Goal: Task Accomplishment & Management: Manage account settings

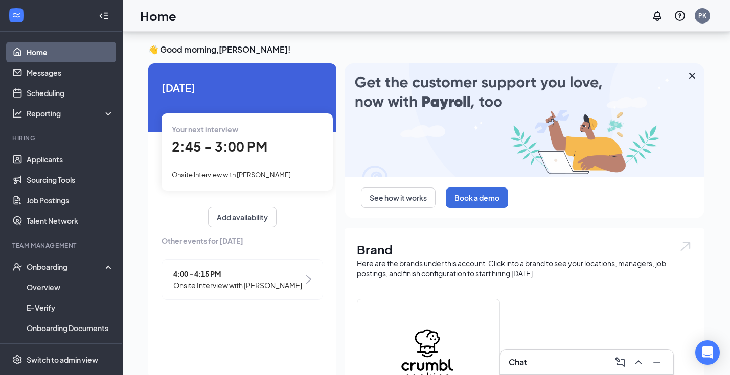
scroll to position [41, 0]
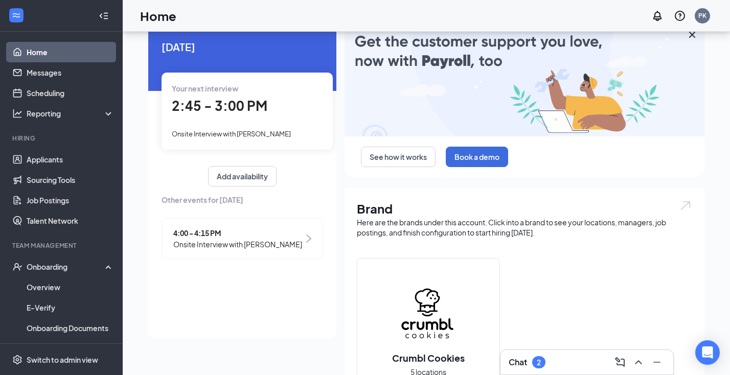
click at [549, 364] on div "Chat 2" at bounding box center [586, 362] width 156 height 16
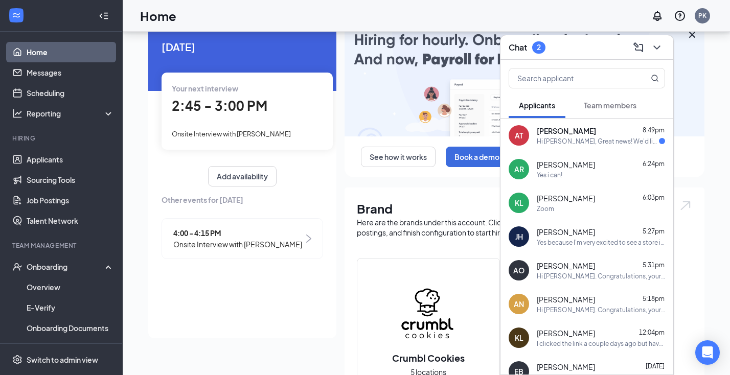
click at [583, 135] on div "Alexis Torres 8:49pm" at bounding box center [601, 131] width 128 height 10
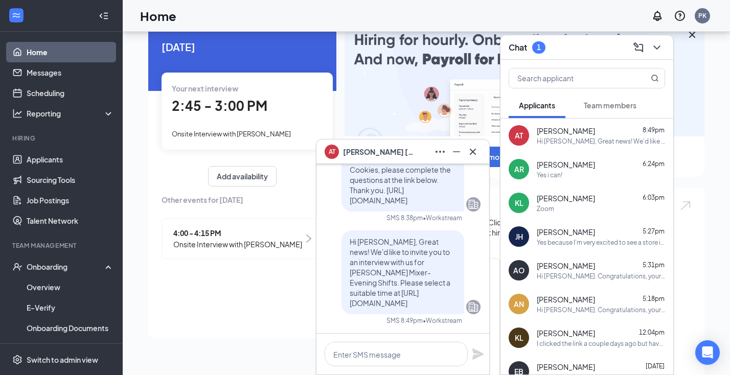
scroll to position [0, 0]
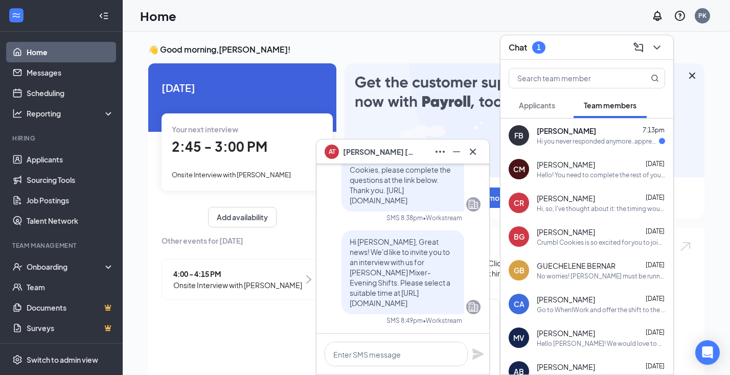
click at [598, 144] on div "Hi you never responded anymore..appreciate you." at bounding box center [598, 141] width 122 height 9
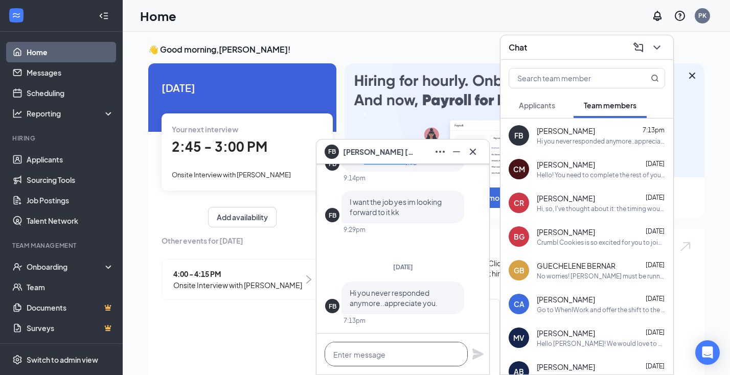
click at [383, 359] on textarea at bounding box center [395, 354] width 143 height 25
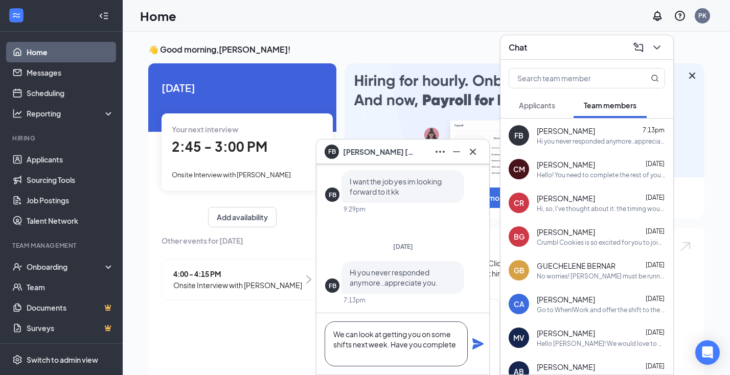
scroll to position [1, 0]
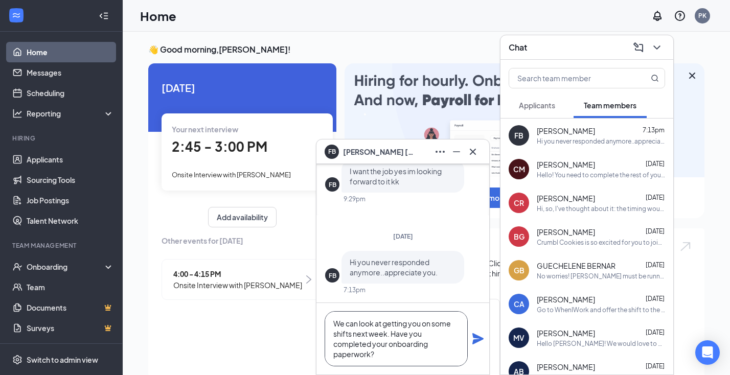
type textarea "We can look at getting you on some shifts next week. Have you completed your on…"
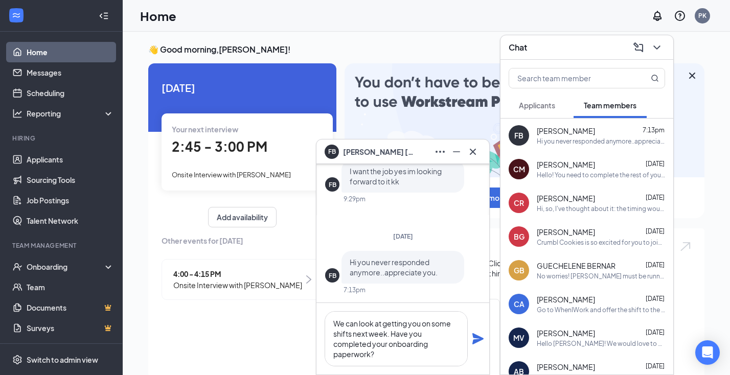
click at [477, 339] on icon "Plane" at bounding box center [477, 338] width 11 height 11
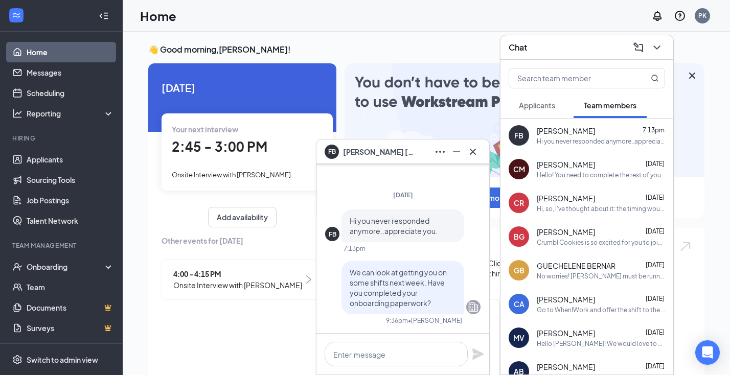
scroll to position [0, 0]
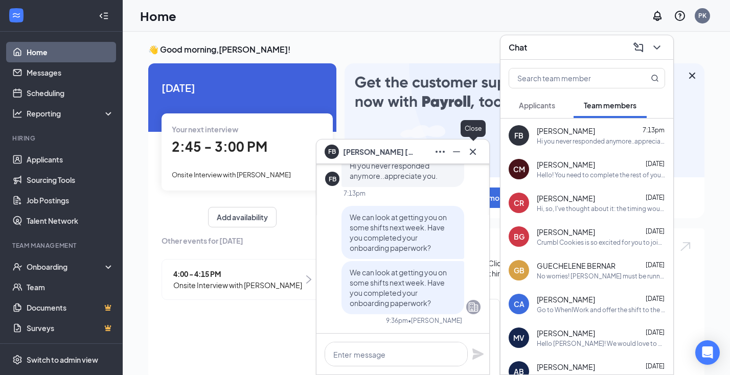
click at [474, 150] on icon "Cross" at bounding box center [473, 151] width 6 height 6
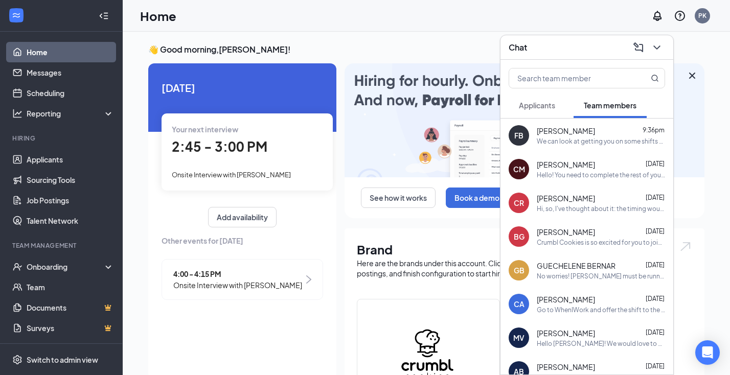
click at [555, 108] on span "Applicants" at bounding box center [537, 105] width 36 height 9
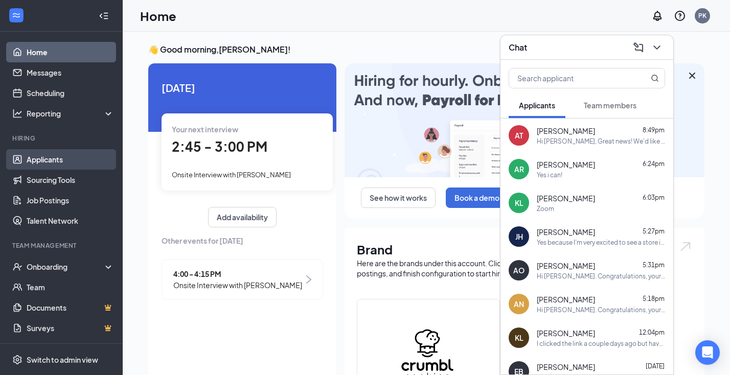
click at [60, 162] on link "Applicants" at bounding box center [70, 159] width 87 height 20
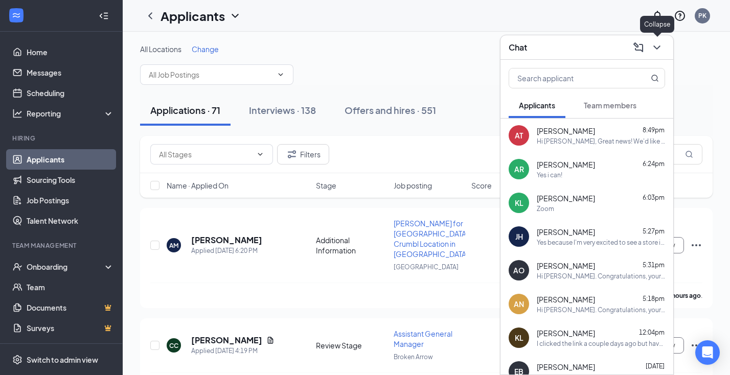
click at [658, 47] on icon "ChevronDown" at bounding box center [656, 47] width 7 height 4
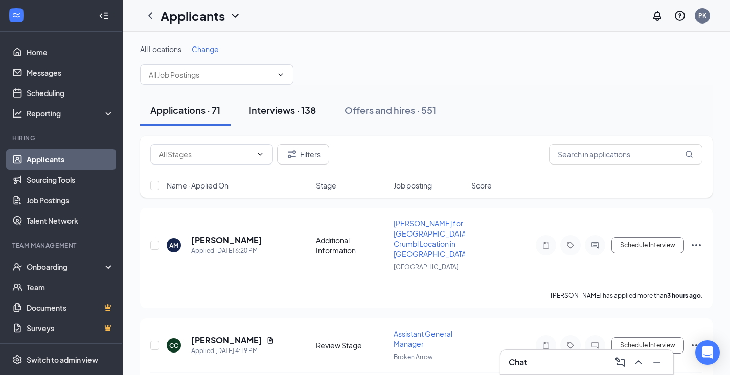
click at [304, 113] on div "Interviews · 138" at bounding box center [282, 110] width 67 height 13
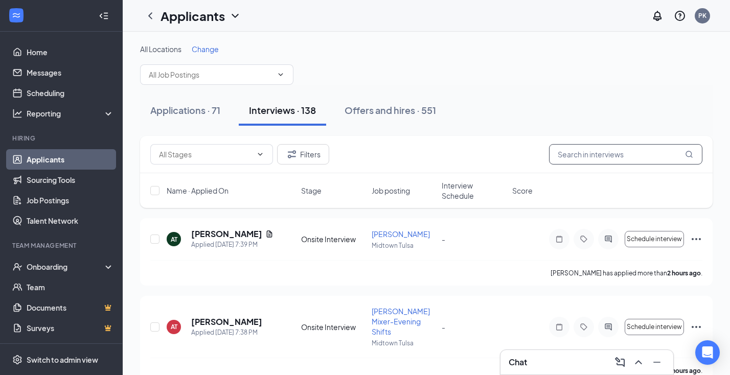
click at [579, 158] on input "text" at bounding box center [625, 154] width 153 height 20
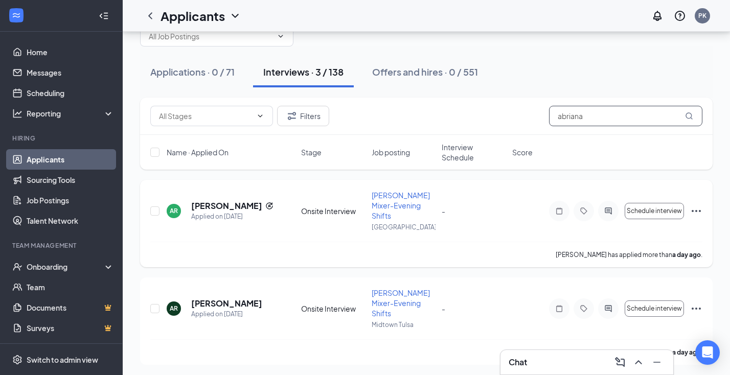
scroll to position [41, 0]
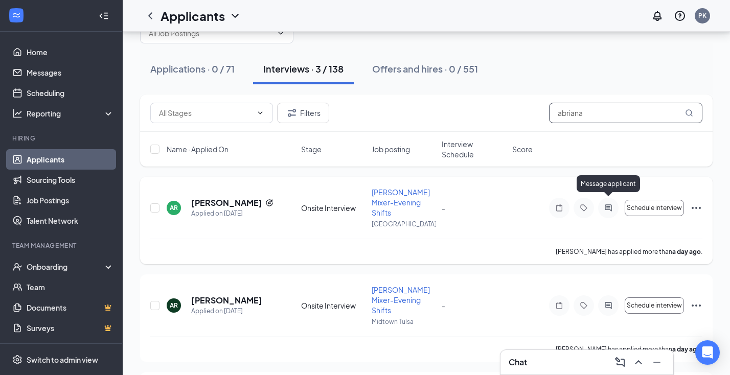
type input "abriana"
click at [608, 204] on icon "ActiveChat" at bounding box center [607, 207] width 7 height 7
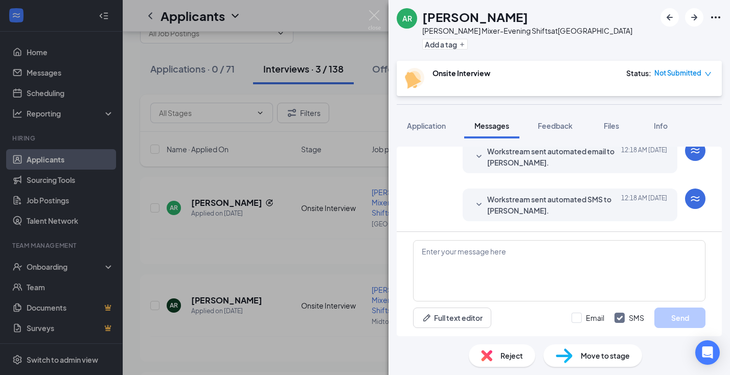
scroll to position [215, 0]
click at [371, 15] on img at bounding box center [374, 20] width 13 height 20
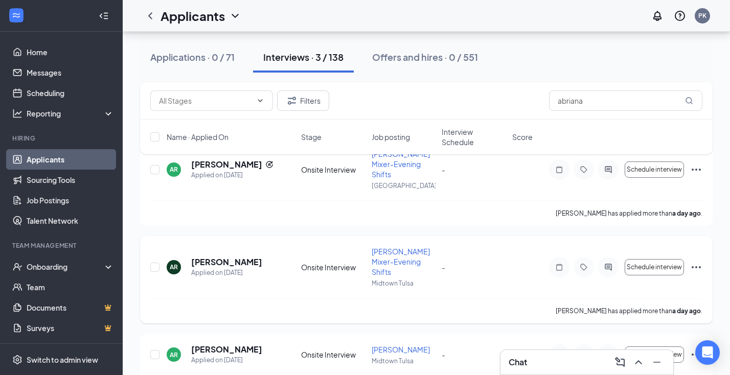
scroll to position [88, 0]
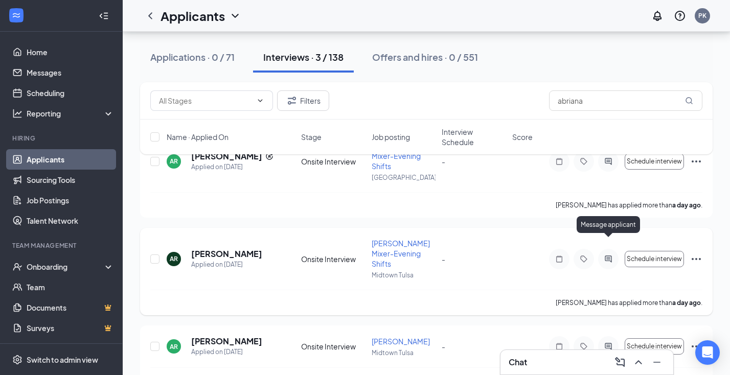
click at [610, 255] on icon "ActiveChat" at bounding box center [608, 259] width 12 height 8
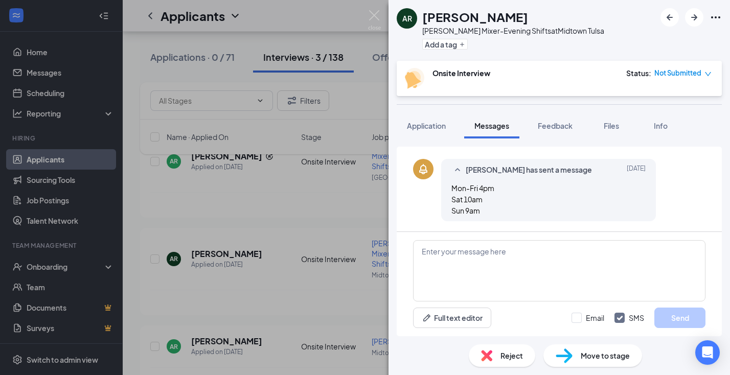
scroll to position [244, 0]
click at [374, 13] on img at bounding box center [374, 20] width 13 height 20
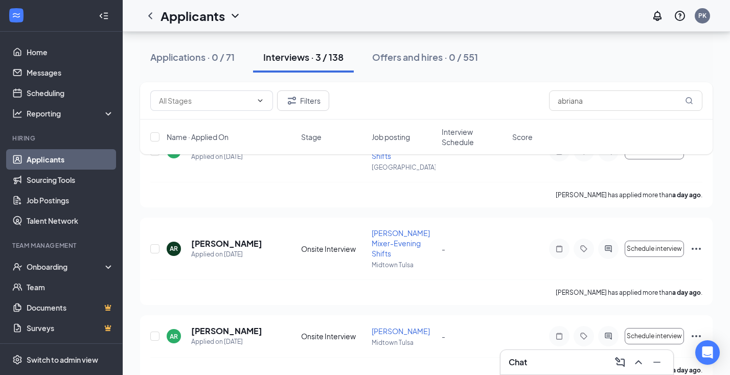
scroll to position [98, 0]
click at [608, 333] on icon "ActiveChat" at bounding box center [607, 336] width 7 height 7
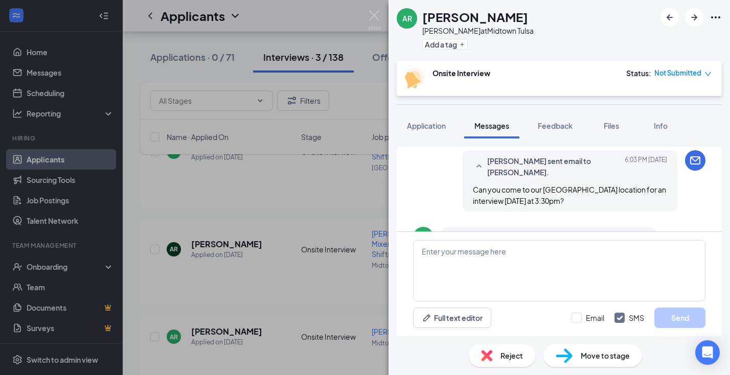
scroll to position [522, 0]
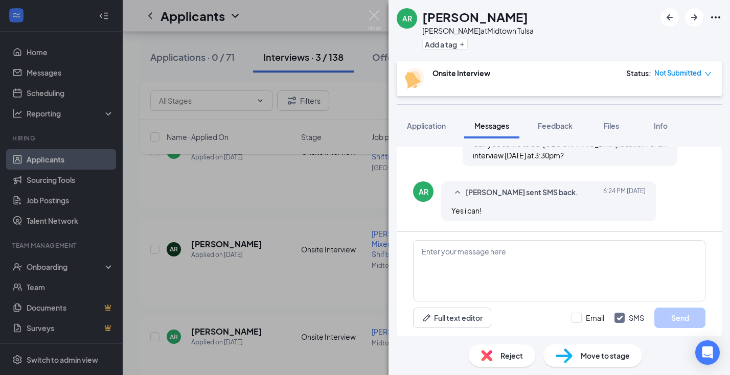
scroll to position [571, 0]
click at [373, 17] on img at bounding box center [374, 20] width 13 height 20
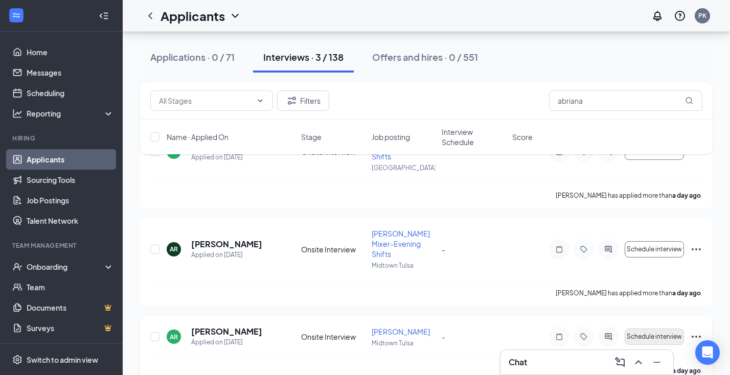
click at [657, 329] on button "Schedule interview" at bounding box center [653, 337] width 59 height 16
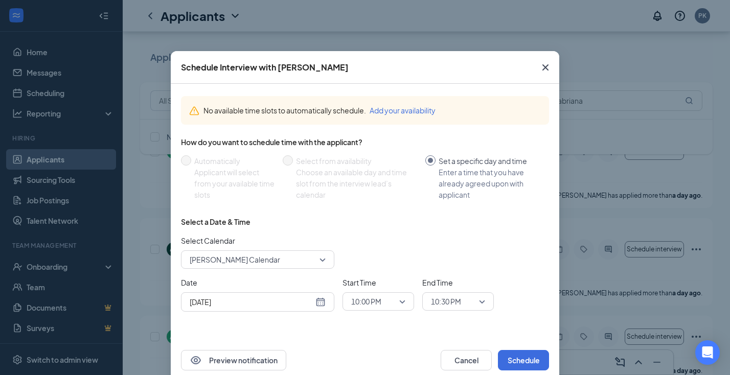
click at [547, 67] on icon "Cross" at bounding box center [545, 67] width 12 height 12
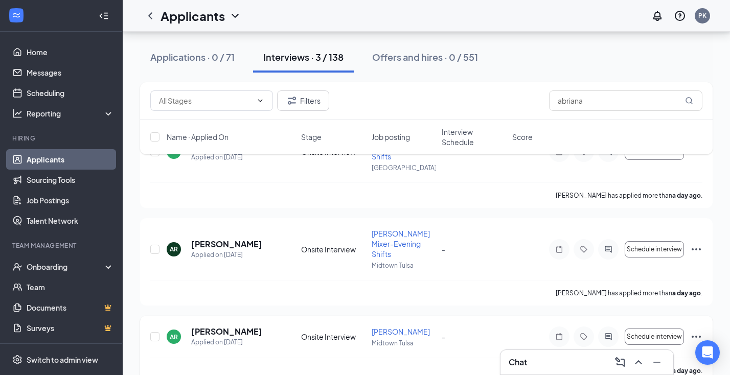
click at [698, 331] on icon "Ellipses" at bounding box center [696, 337] width 12 height 12
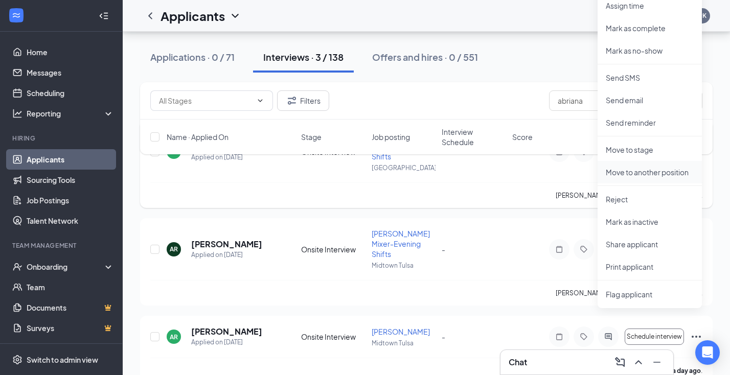
click at [651, 175] on p "Move to another position" at bounding box center [650, 172] width 88 height 10
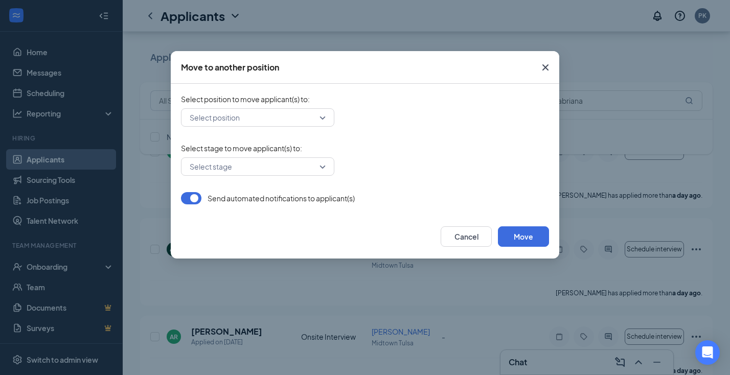
click at [323, 118] on div "Select position" at bounding box center [257, 117] width 153 height 18
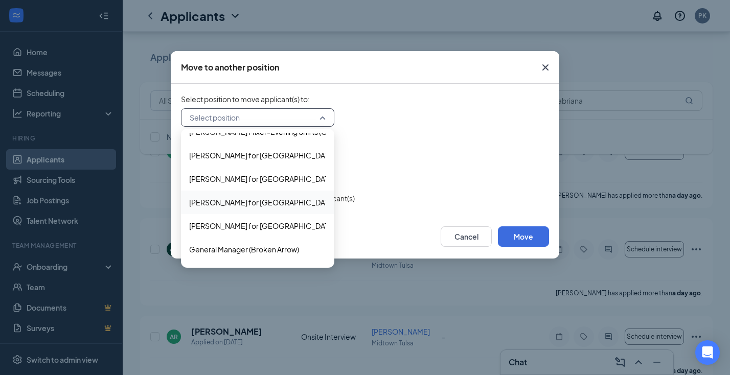
scroll to position [414, 0]
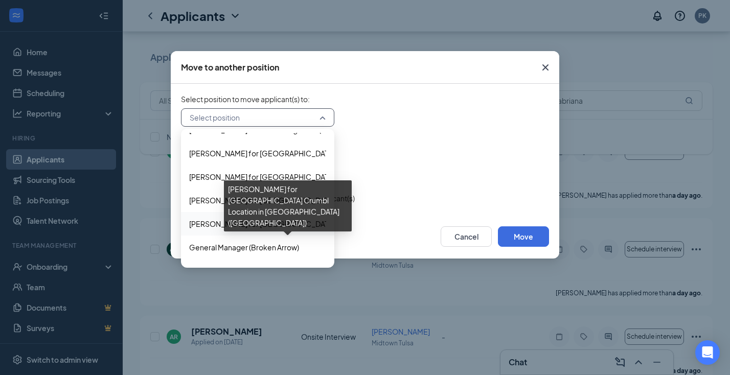
click at [316, 223] on span "[PERSON_NAME] for [GEOGRAPHIC_DATA] Crumbl Location in [GEOGRAPHIC_DATA] ([GEOG…" at bounding box center [370, 223] width 363 height 11
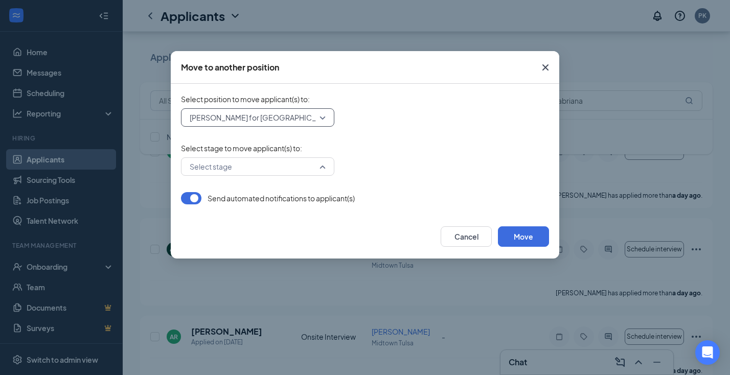
click at [327, 165] on div "Select stage" at bounding box center [257, 166] width 153 height 18
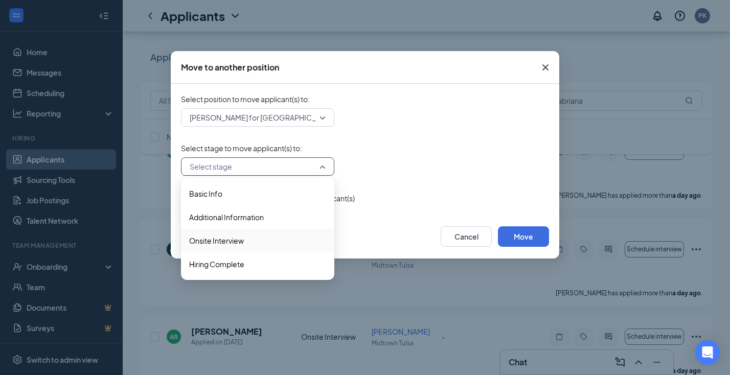
click at [280, 240] on span "Onsite Interview" at bounding box center [257, 240] width 137 height 11
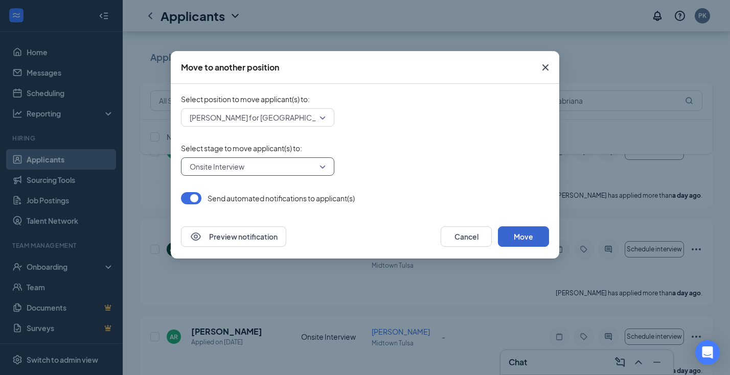
click at [521, 239] on button "Move" at bounding box center [523, 236] width 51 height 20
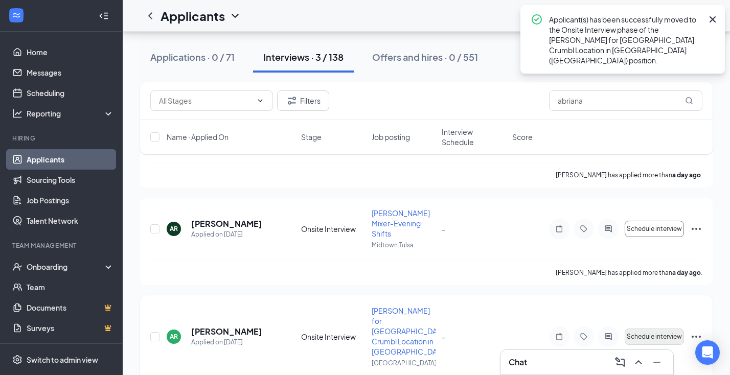
scroll to position [118, 0]
click at [610, 334] on icon "ActiveChat" at bounding box center [607, 337] width 7 height 7
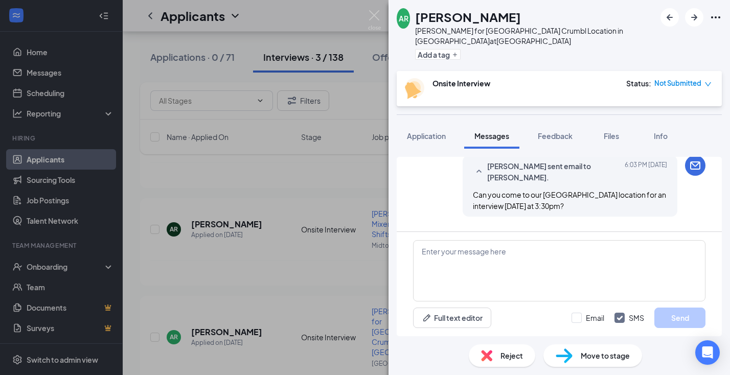
scroll to position [301, 0]
click at [375, 14] on img at bounding box center [374, 20] width 13 height 20
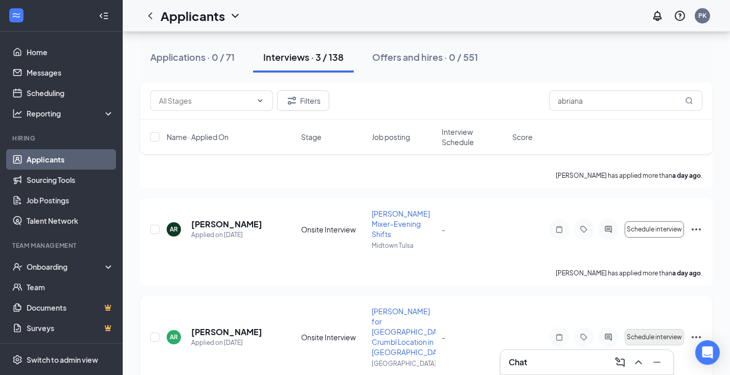
click at [648, 334] on span "Schedule interview" at bounding box center [653, 337] width 55 height 7
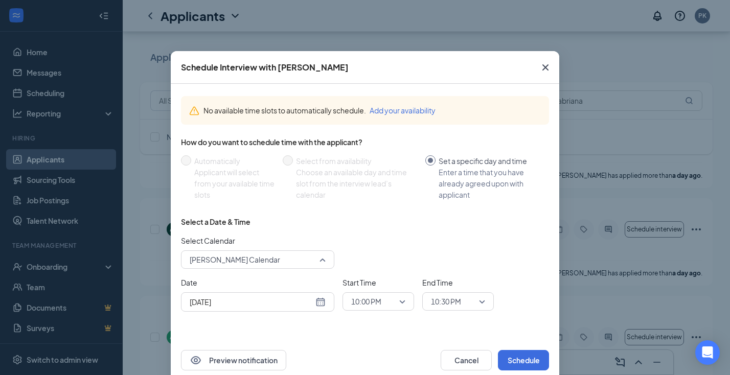
click at [324, 260] on span "[PERSON_NAME] Calendar" at bounding box center [258, 259] width 136 height 15
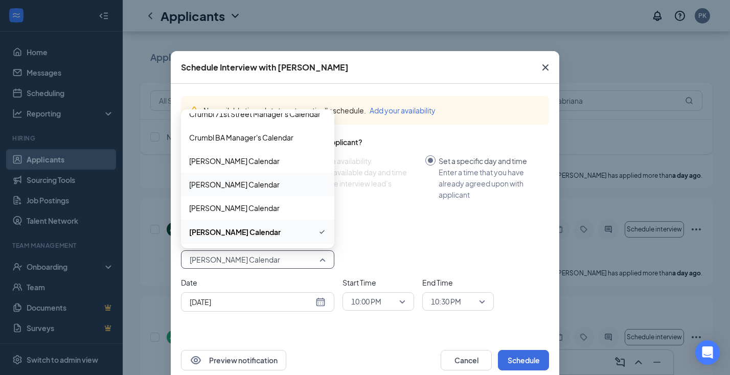
click at [263, 186] on span "[PERSON_NAME] Calendar" at bounding box center [234, 184] width 90 height 11
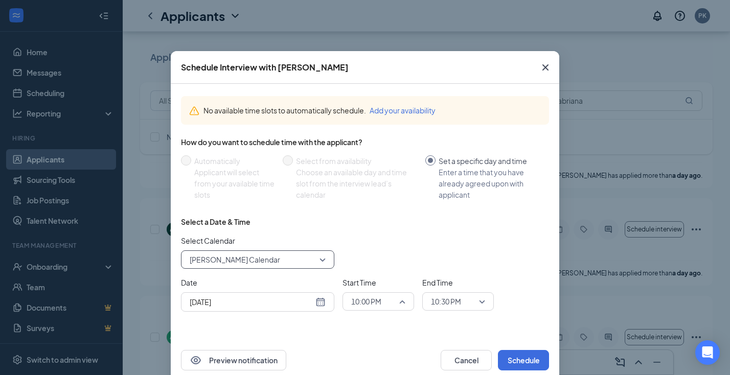
click at [389, 300] on span "10:00 PM" at bounding box center [373, 301] width 45 height 15
click at [377, 190] on span "03:30 PM" at bounding box center [366, 188] width 30 height 11
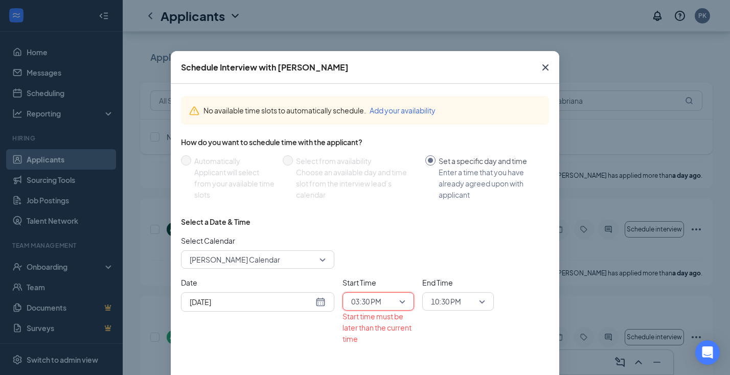
click at [465, 300] on span "10:30 PM" at bounding box center [453, 301] width 45 height 15
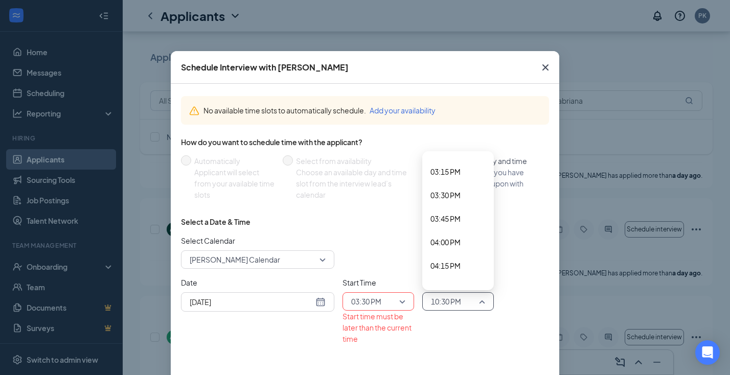
scroll to position [1429, 0]
click at [448, 216] on span "03:45 PM" at bounding box center [445, 218] width 30 height 11
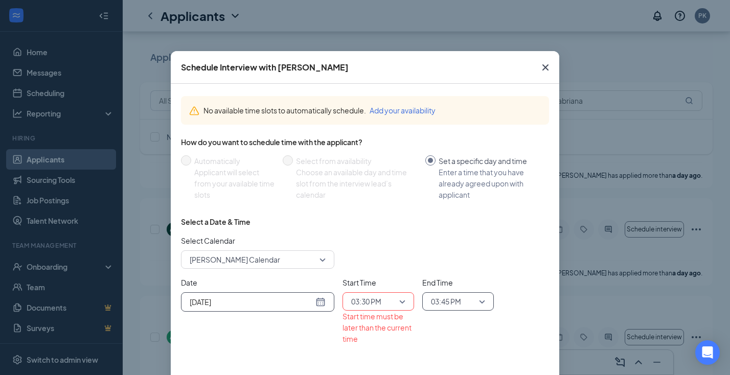
click at [320, 305] on div "[DATE]" at bounding box center [258, 301] width 136 height 11
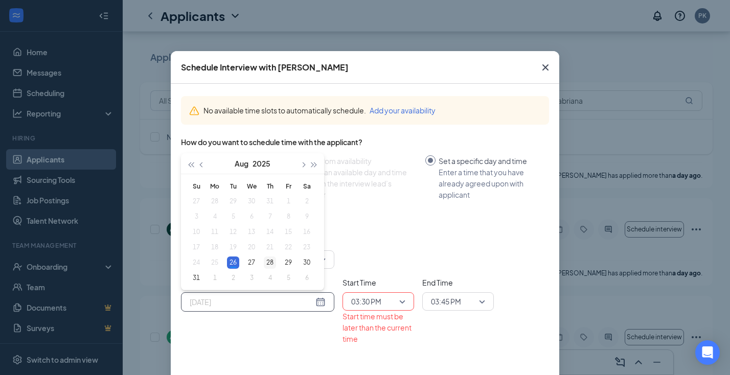
type input "[DATE]"
click at [272, 262] on div "28" at bounding box center [270, 263] width 12 height 12
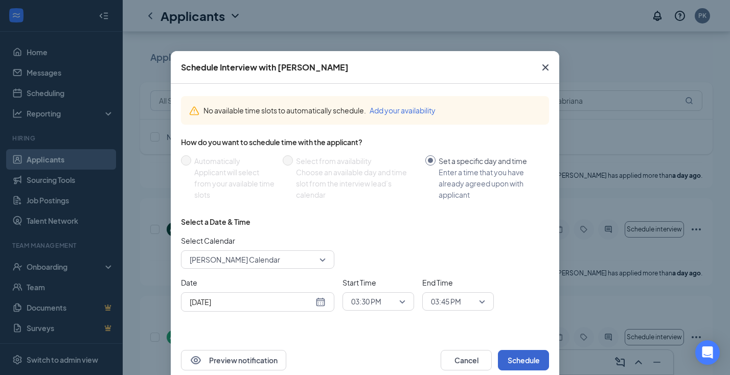
click at [529, 361] on button "Schedule" at bounding box center [523, 360] width 51 height 20
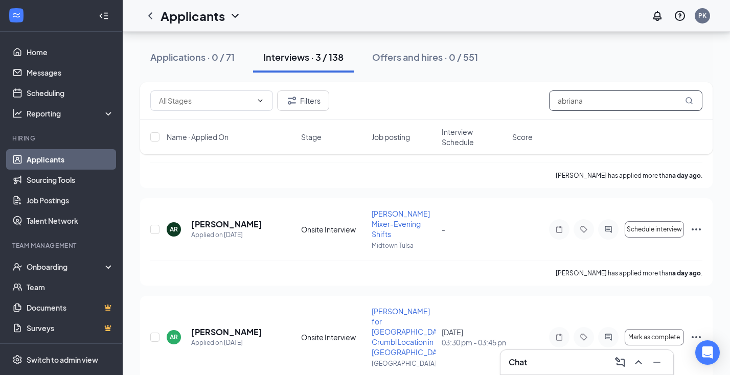
drag, startPoint x: 598, startPoint y: 104, endPoint x: 534, endPoint y: 101, distance: 63.9
click at [534, 101] on div "Filters abriana" at bounding box center [426, 100] width 552 height 20
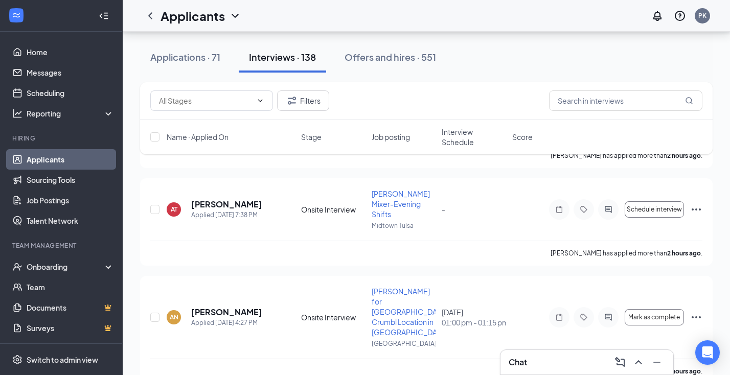
click at [568, 362] on div "Chat" at bounding box center [586, 362] width 156 height 16
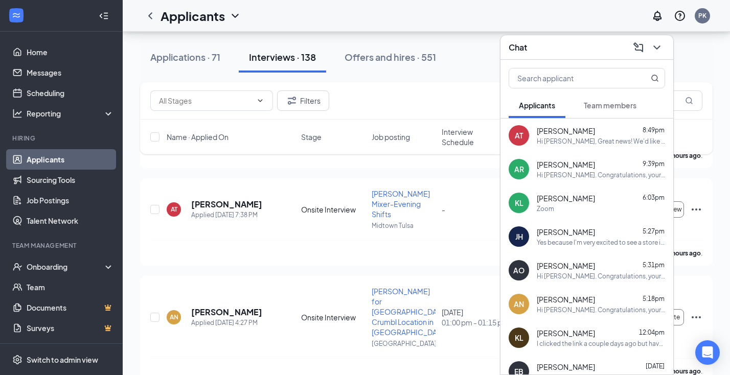
click at [564, 301] on span "[PERSON_NAME]" at bounding box center [566, 299] width 58 height 10
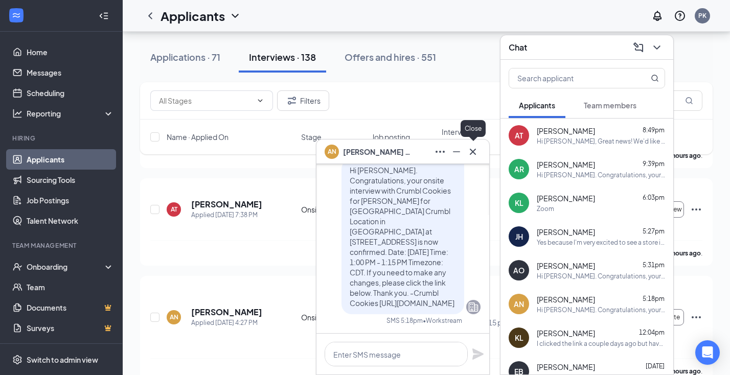
click at [476, 155] on icon "Cross" at bounding box center [473, 152] width 12 height 12
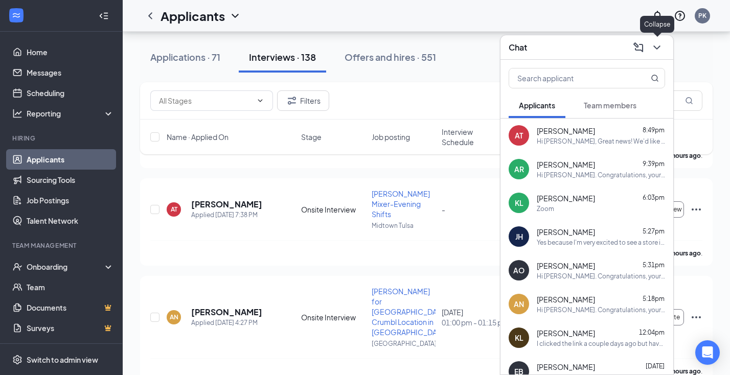
click at [658, 47] on icon "ChevronDown" at bounding box center [656, 47] width 7 height 4
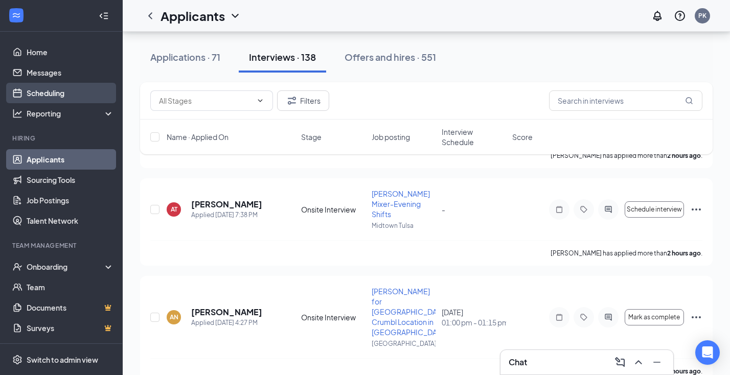
click at [75, 97] on link "Scheduling" at bounding box center [70, 93] width 87 height 20
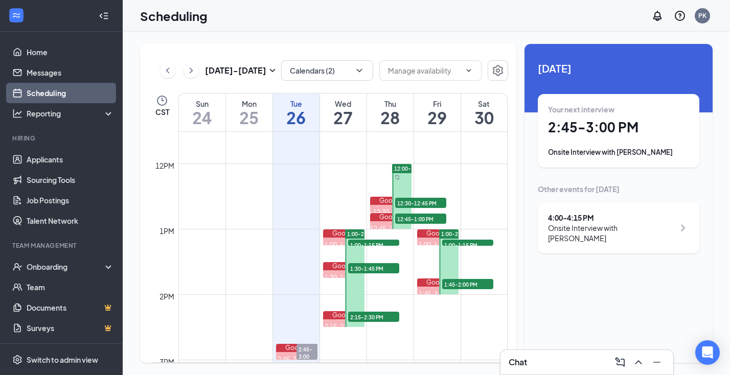
scroll to position [755, 0]
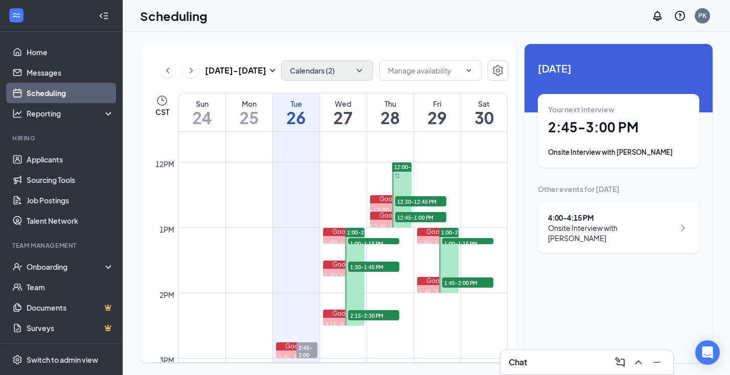
click at [360, 73] on icon "ChevronDown" at bounding box center [359, 70] width 10 height 10
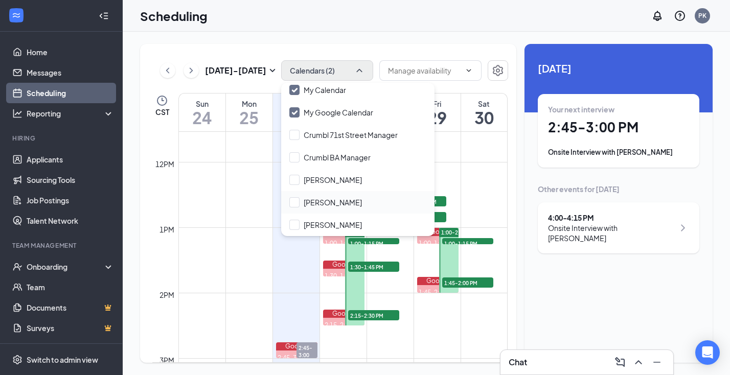
scroll to position [0, 0]
click at [295, 201] on input "[PERSON_NAME]" at bounding box center [325, 202] width 73 height 10
checkbox input "true"
click at [380, 37] on div "[DATE] - [DATE] Calendars (3) CST Sun 24 Mon 25 Tue 26 Wed 27 Thu 28 Fri 29 Sat…" at bounding box center [426, 203] width 607 height 343
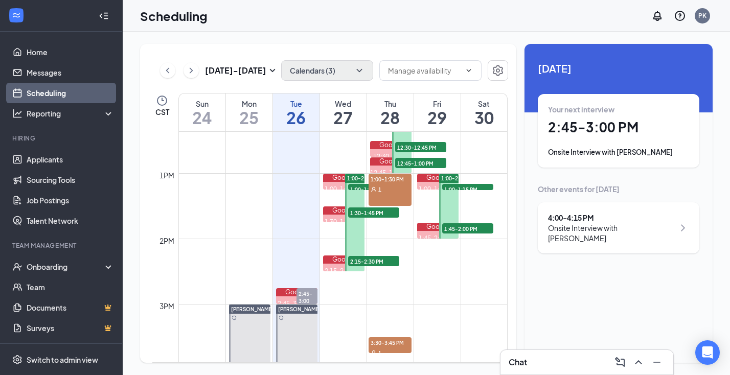
scroll to position [811, 0]
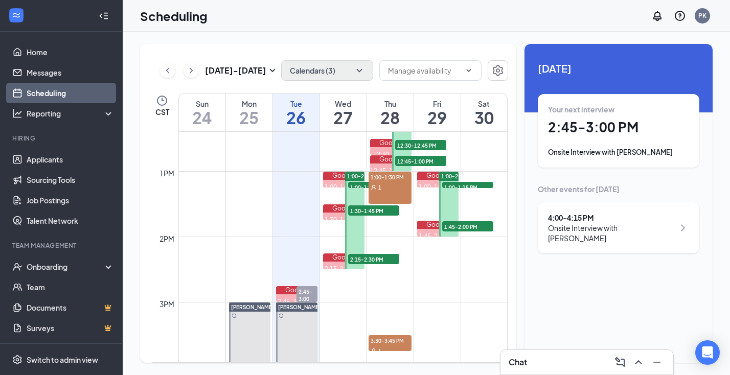
click at [397, 192] on div "1" at bounding box center [389, 187] width 43 height 10
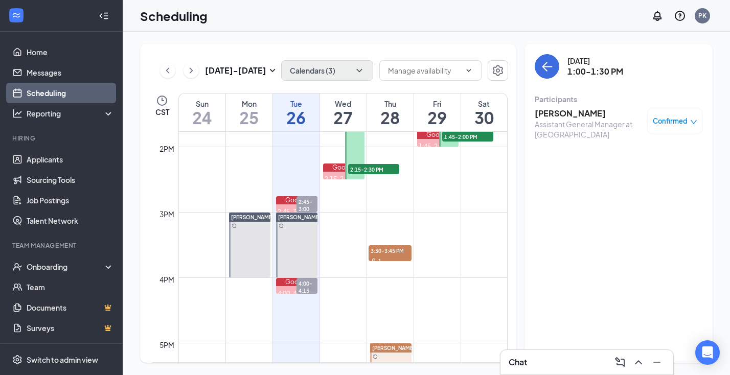
click at [392, 296] on td at bounding box center [342, 302] width 329 height 16
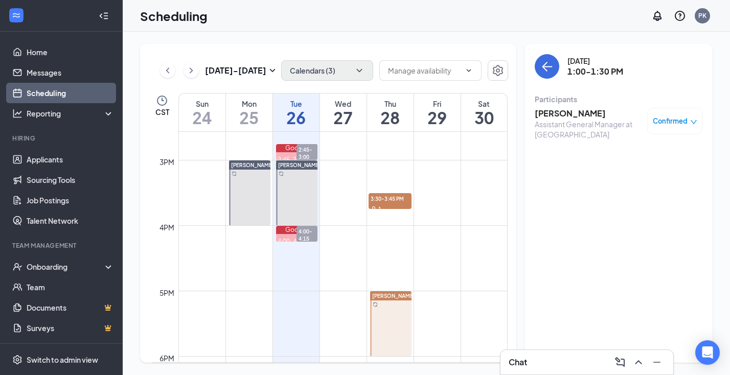
scroll to position [956, 0]
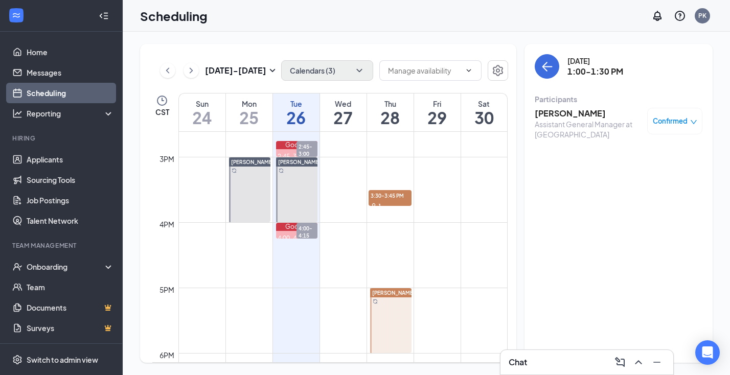
click at [360, 75] on icon "ChevronDown" at bounding box center [359, 70] width 10 height 10
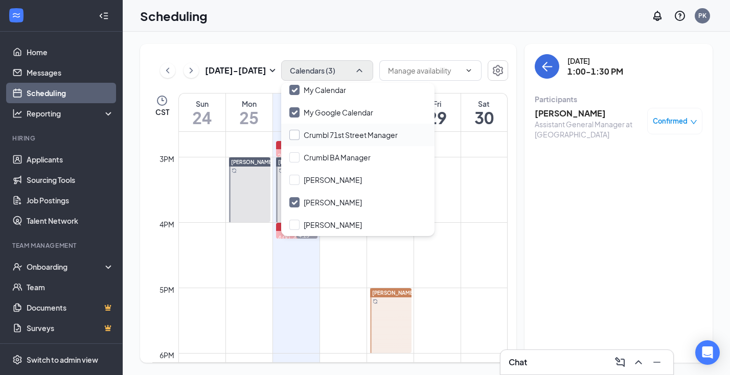
click at [301, 131] on label "Crumbl 71st Street Manager" at bounding box center [343, 135] width 108 height 10
click at [301, 131] on input "Crumbl 71st Street Manager" at bounding box center [343, 135] width 108 height 10
click at [295, 133] on input "Crumbl 71st Street Manager" at bounding box center [343, 135] width 108 height 10
checkbox input "true"
click at [393, 50] on div "[DATE] - [DATE] Calendars (4) CST Sun 24 Mon 25 Tue 26 Wed 27 Thu 28 Fri 29 Sat…" at bounding box center [328, 203] width 376 height 319
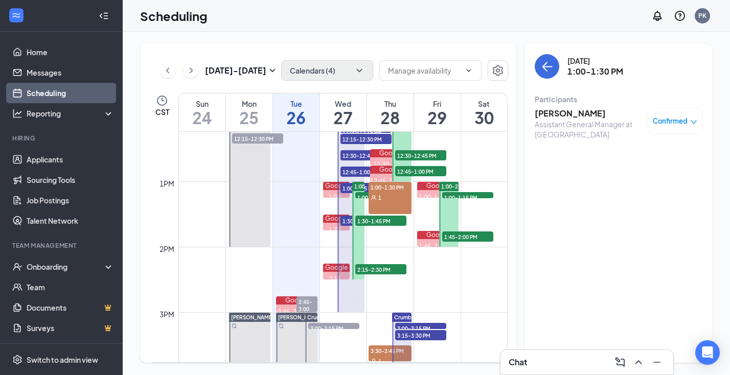
scroll to position [778, 0]
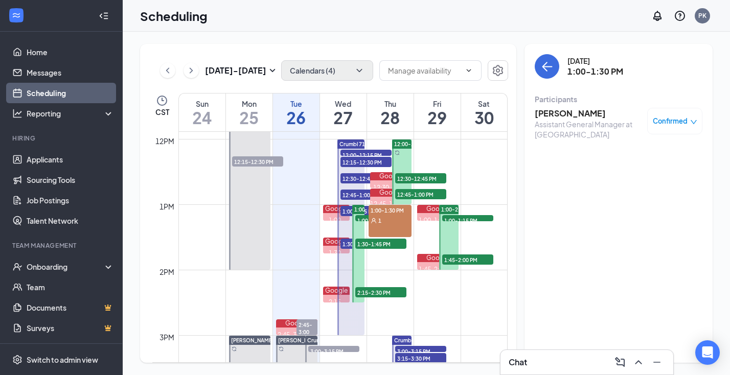
click at [349, 243] on span "1:30-1:45 PM" at bounding box center [365, 244] width 51 height 10
click at [347, 211] on span "1:00-1:15 PM" at bounding box center [365, 211] width 51 height 10
click at [347, 197] on span "12:45-1:00 PM" at bounding box center [365, 195] width 51 height 10
click at [349, 181] on span "12:30-12:45 PM" at bounding box center [365, 178] width 51 height 10
click at [353, 159] on span "12:15-12:30 PM" at bounding box center [365, 162] width 51 height 10
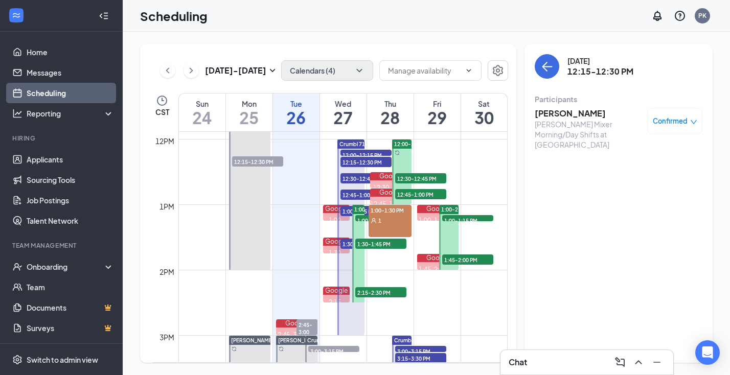
click at [354, 153] on span "12:00-12:15 PM" at bounding box center [365, 155] width 51 height 10
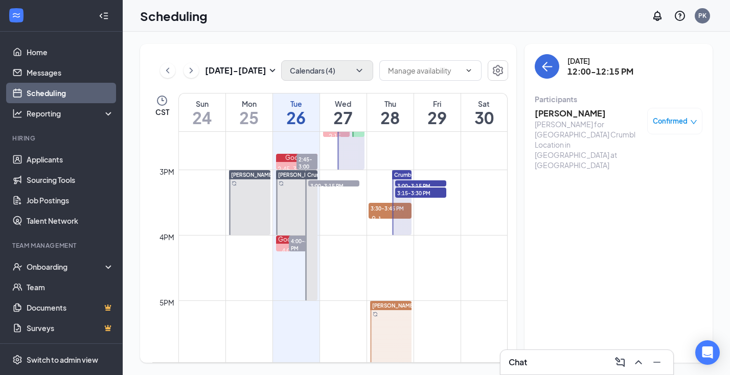
scroll to position [938, 0]
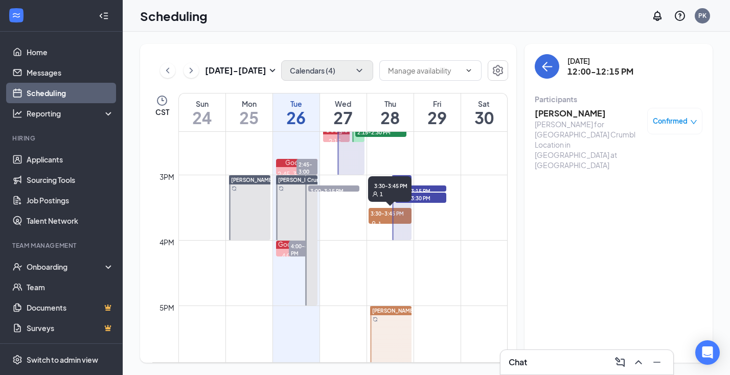
click at [379, 220] on div "1" at bounding box center [389, 223] width 43 height 10
click at [408, 180] on span "Crumbl 71st Street Manager" at bounding box center [429, 180] width 70 height 6
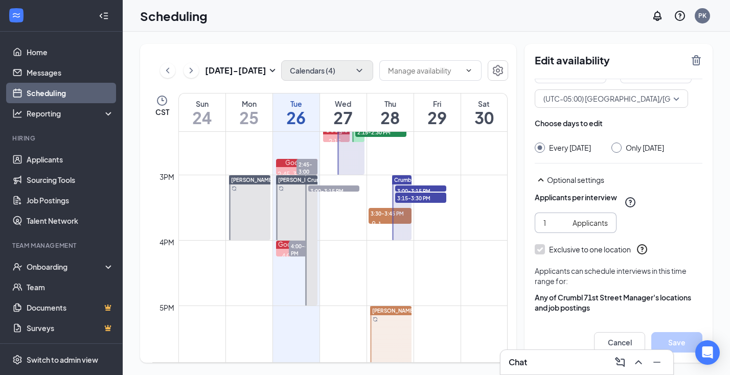
scroll to position [72, 0]
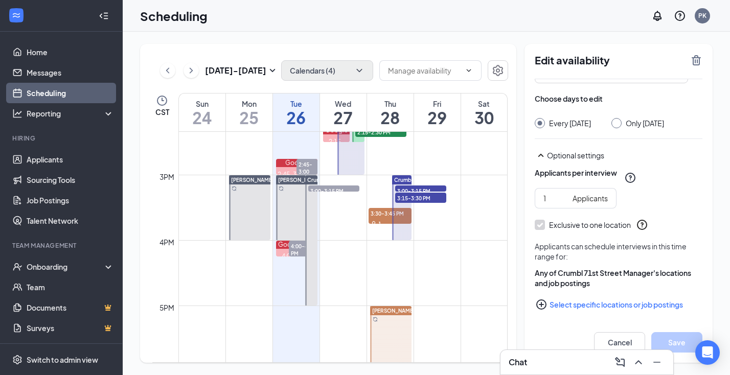
click at [436, 190] on span "3:00-3:15 PM" at bounding box center [420, 190] width 51 height 10
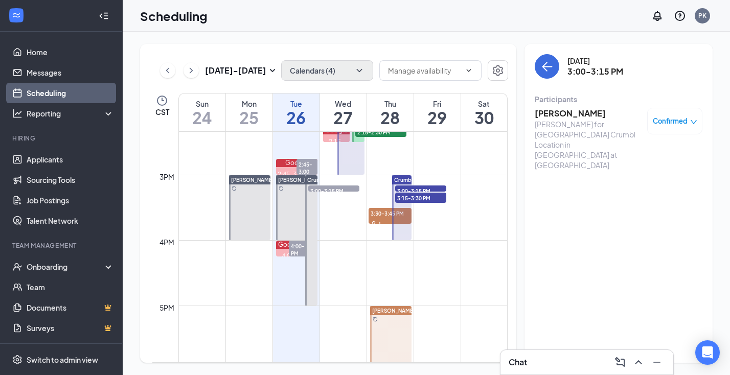
click at [431, 198] on span "3:15-3:30 PM" at bounding box center [420, 198] width 51 height 10
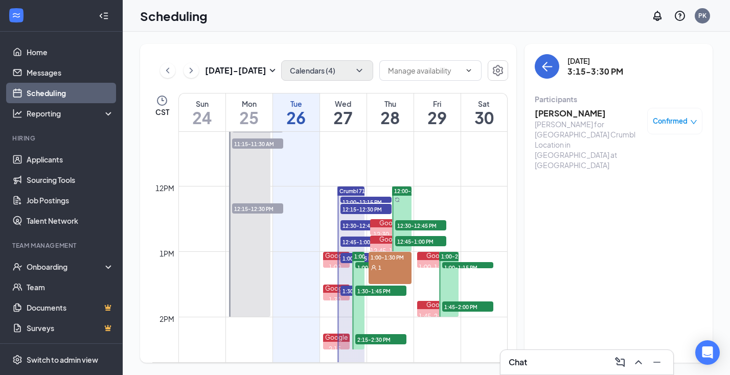
scroll to position [730, 0]
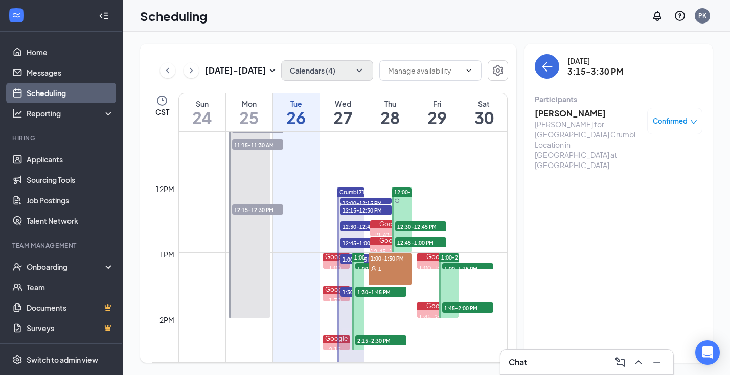
click at [358, 200] on span "12:00-12:15 PM" at bounding box center [365, 203] width 51 height 10
click at [358, 211] on span "12:15-12:30 PM" at bounding box center [365, 210] width 51 height 10
click at [356, 227] on span "12:30-12:45 PM" at bounding box center [365, 226] width 51 height 10
click at [355, 243] on span "12:45-1:00 PM" at bounding box center [365, 243] width 51 height 10
click at [350, 259] on span "1:00-1:15 PM" at bounding box center [365, 259] width 51 height 10
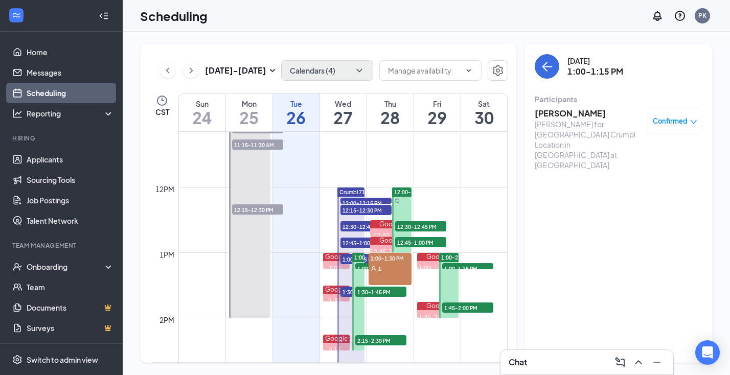
click at [350, 292] on span "1:30-1:45 PM" at bounding box center [365, 292] width 51 height 10
click at [369, 202] on span "12:00-12:15 PM" at bounding box center [365, 203] width 51 height 10
click at [579, 114] on h3 "[PERSON_NAME]" at bounding box center [587, 113] width 107 height 11
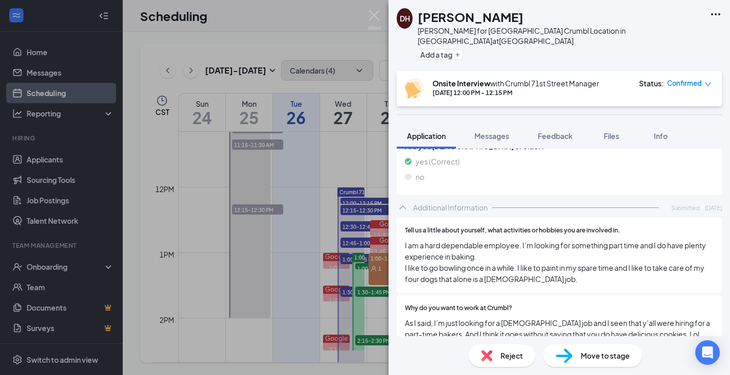
scroll to position [658, 0]
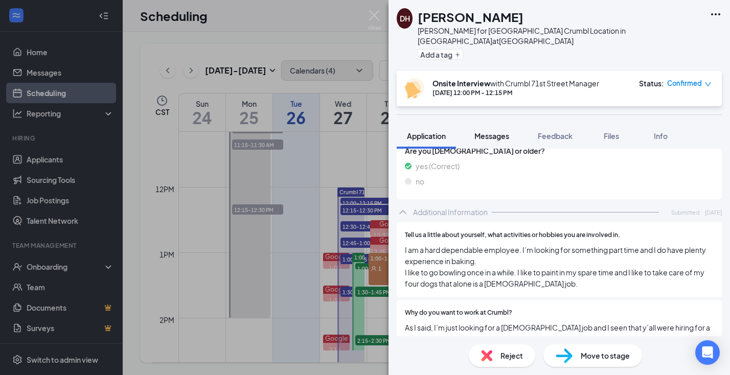
click at [501, 131] on span "Messages" at bounding box center [491, 135] width 35 height 9
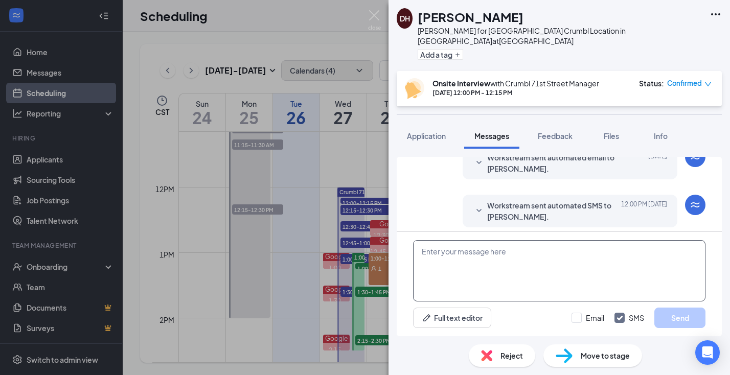
scroll to position [343, 0]
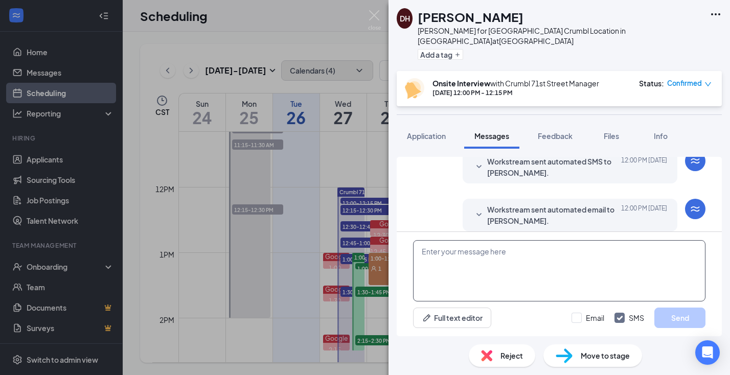
click at [470, 263] on textarea at bounding box center [559, 270] width 292 height 61
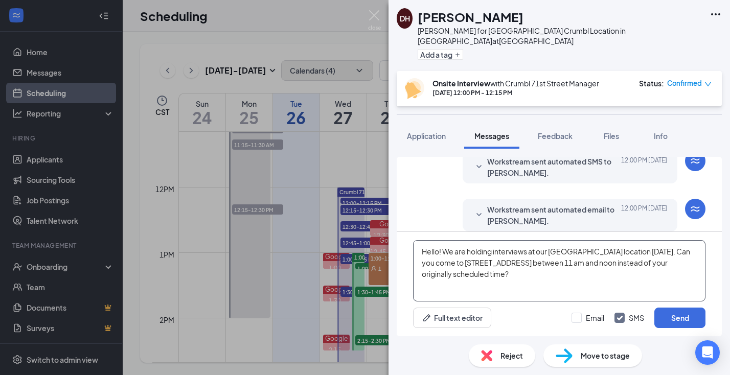
click at [663, 253] on textarea "Hello! We are holding interviews at our [GEOGRAPHIC_DATA] location [DATE]. Can …" at bounding box center [559, 270] width 292 height 61
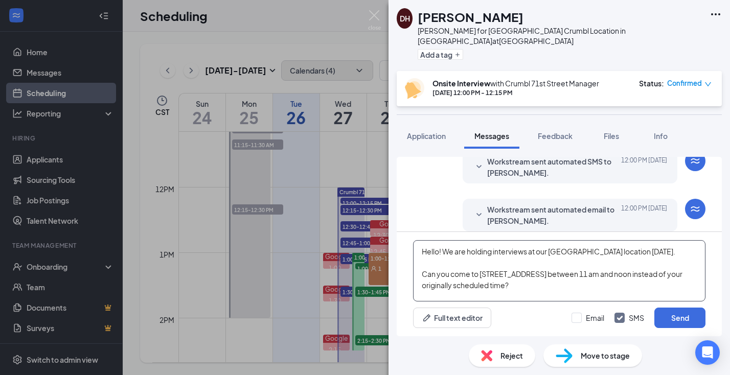
click at [531, 252] on textarea "Hello! We are holding interviews at our [GEOGRAPHIC_DATA] location [DATE]. Can …" at bounding box center [559, 270] width 292 height 61
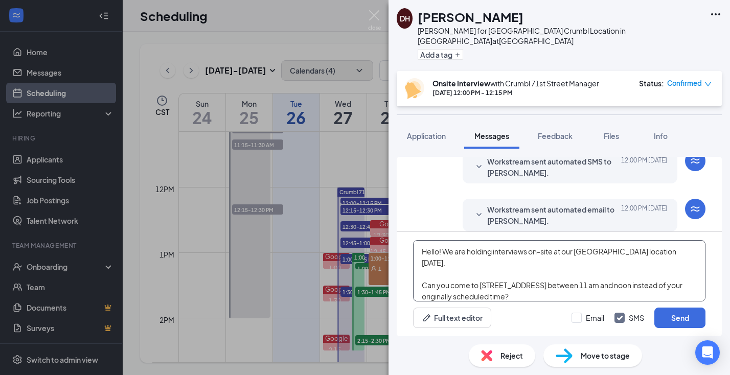
click at [488, 274] on textarea "Hello! We are holding interviews on-site at our [GEOGRAPHIC_DATA] location [DAT…" at bounding box center [559, 270] width 292 height 61
click at [523, 287] on textarea "Hello! We are holding interviews on-site at our [GEOGRAPHIC_DATA] location [DAT…" at bounding box center [559, 270] width 292 height 61
click at [511, 287] on textarea "Hello! We are holding interviews on-site at our [GEOGRAPHIC_DATA] location [DAT…" at bounding box center [559, 270] width 292 height 61
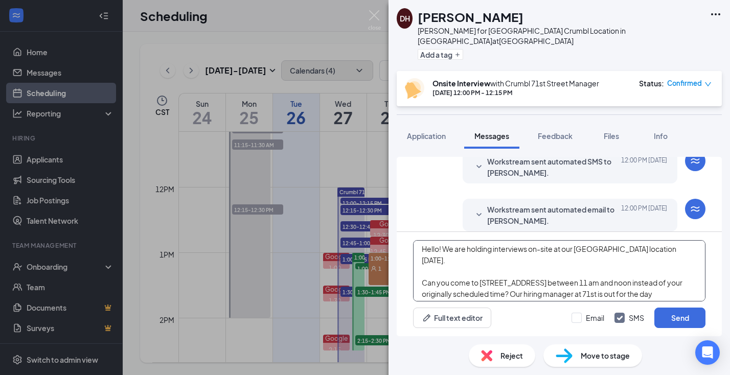
drag, startPoint x: 420, startPoint y: 251, endPoint x: 478, endPoint y: 301, distance: 76.5
click at [478, 301] on textarea "Hello! We are holding interviews on-site at our [GEOGRAPHIC_DATA] location [DAT…" at bounding box center [559, 270] width 292 height 61
click at [480, 293] on textarea "Hello! We are holding interviews on-site at our [GEOGRAPHIC_DATA] location [DAT…" at bounding box center [559, 270] width 292 height 61
type textarea "Hello! We are holding interviews on-site at our [GEOGRAPHIC_DATA] location [DAT…"
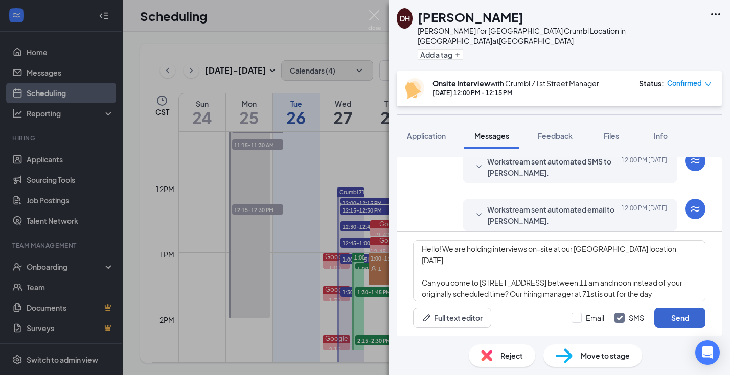
click at [667, 320] on button "Send" at bounding box center [679, 318] width 51 height 20
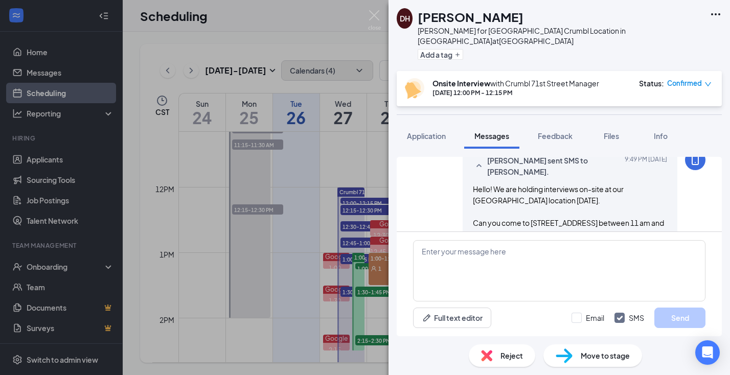
scroll to position [465, 0]
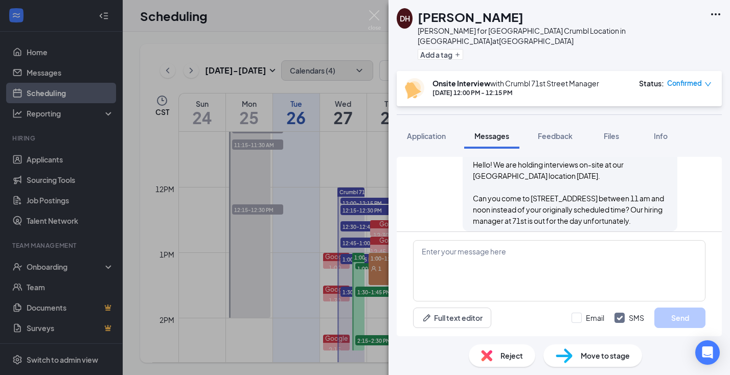
click at [363, 212] on div "DH [PERSON_NAME] for [GEOGRAPHIC_DATA] Crumbl Location in [GEOGRAPHIC_DATA] at …" at bounding box center [365, 187] width 730 height 375
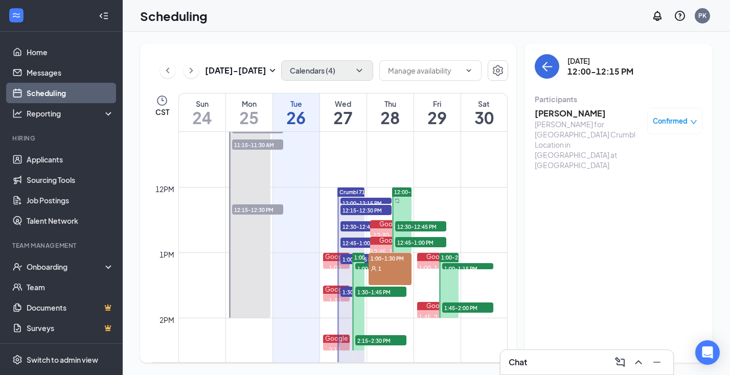
click at [368, 211] on span "12:15-12:30 PM" at bounding box center [365, 210] width 51 height 10
click at [569, 114] on h3 "[PERSON_NAME]" at bounding box center [587, 113] width 107 height 11
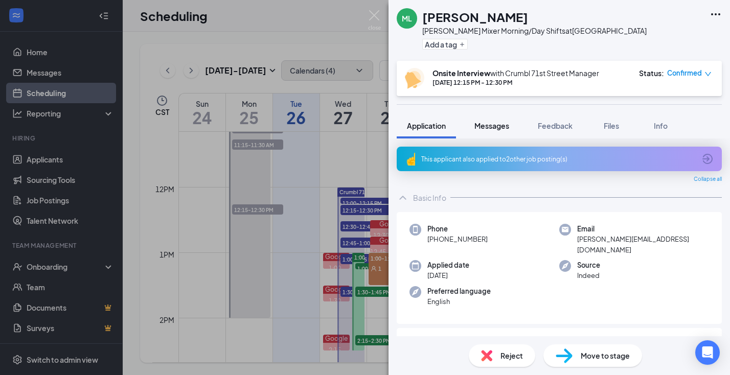
click at [498, 127] on span "Messages" at bounding box center [491, 125] width 35 height 9
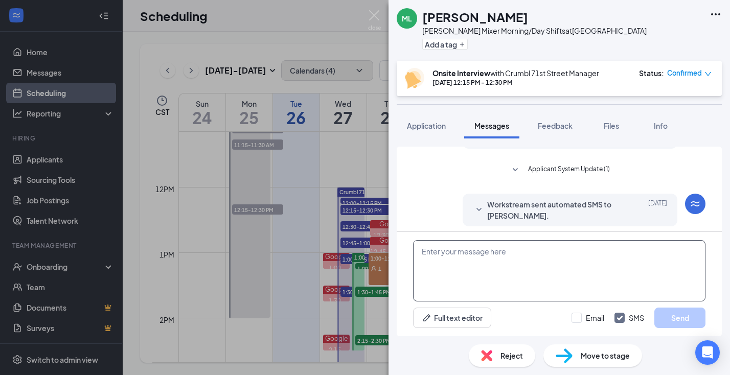
scroll to position [517, 0]
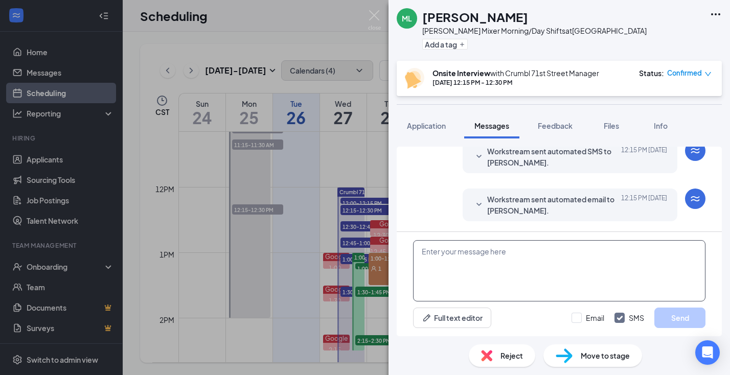
click at [489, 267] on textarea at bounding box center [559, 270] width 292 height 61
paste textarea "Hello! We are holding interviews on-site at our [GEOGRAPHIC_DATA] location [DAT…"
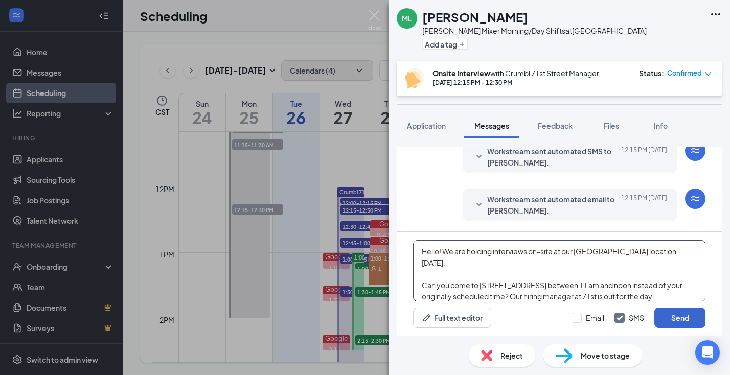
type textarea "Hello! We are holding interviews on-site at our [GEOGRAPHIC_DATA] location [DAT…"
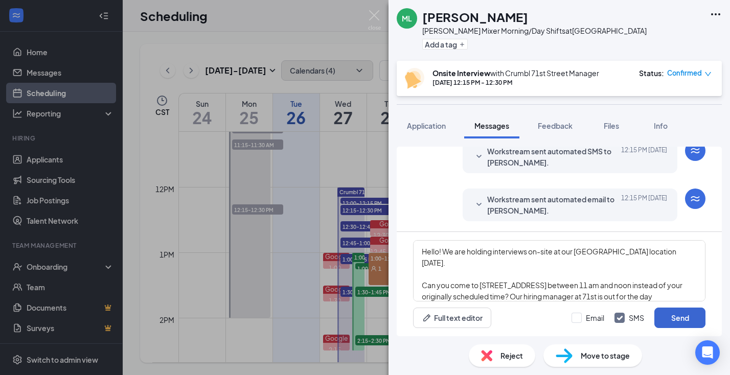
click at [674, 317] on button "Send" at bounding box center [679, 318] width 51 height 20
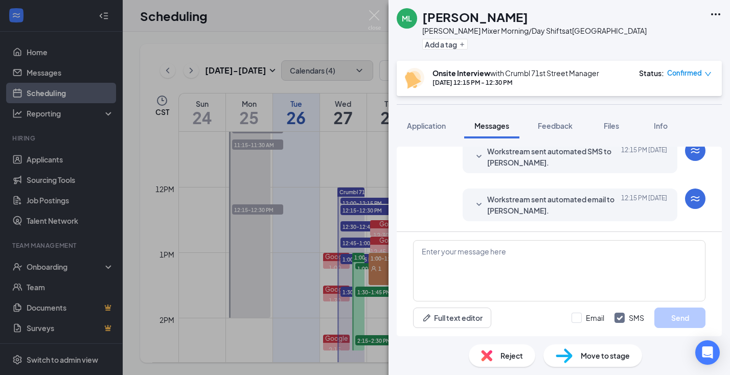
scroll to position [639, 0]
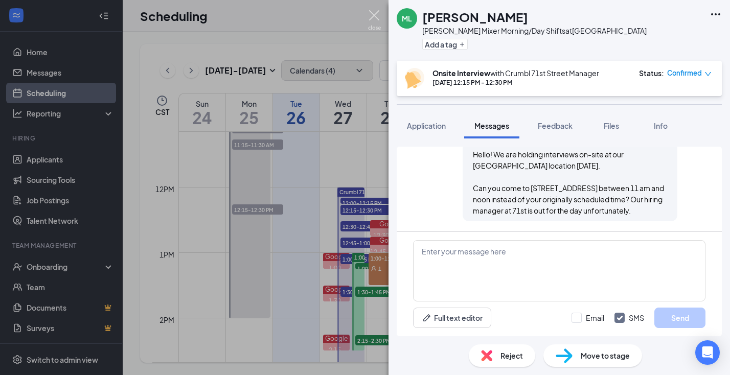
click at [377, 18] on img at bounding box center [374, 20] width 13 height 20
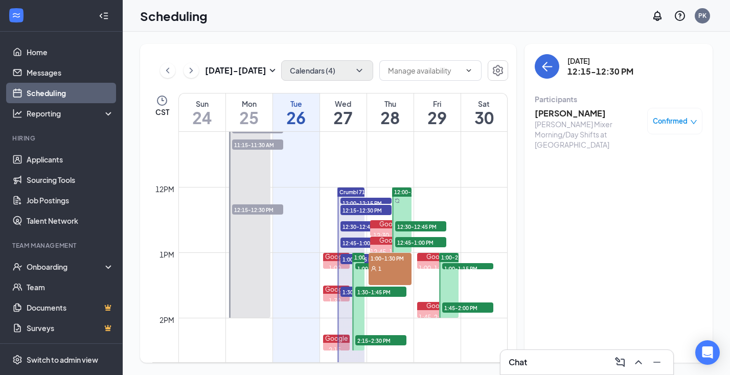
click at [360, 227] on span "12:30-12:45 PM" at bounding box center [365, 226] width 51 height 10
click at [577, 116] on h3 "[PERSON_NAME]" at bounding box center [587, 113] width 107 height 11
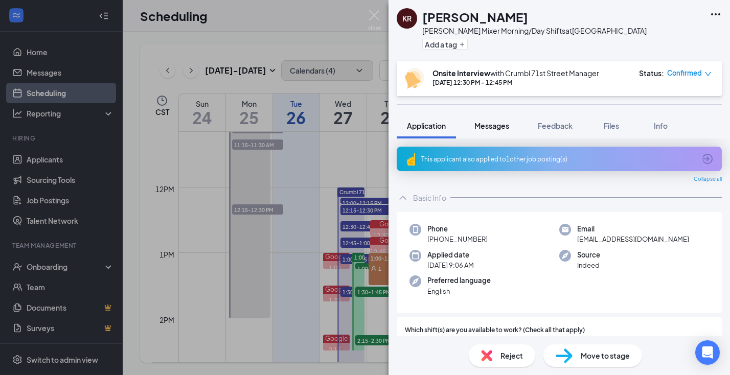
click at [494, 125] on span "Messages" at bounding box center [491, 125] width 35 height 9
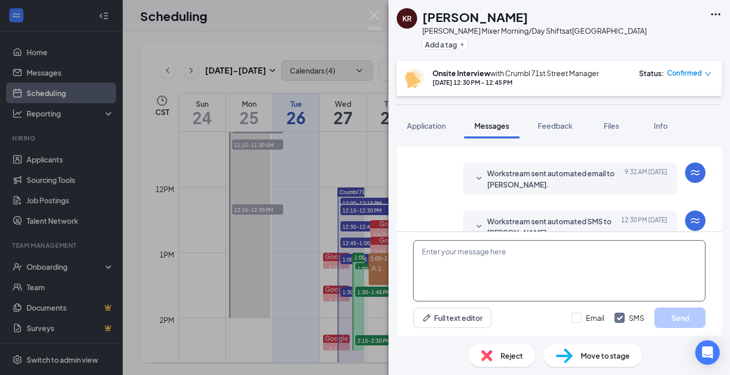
scroll to position [343, 0]
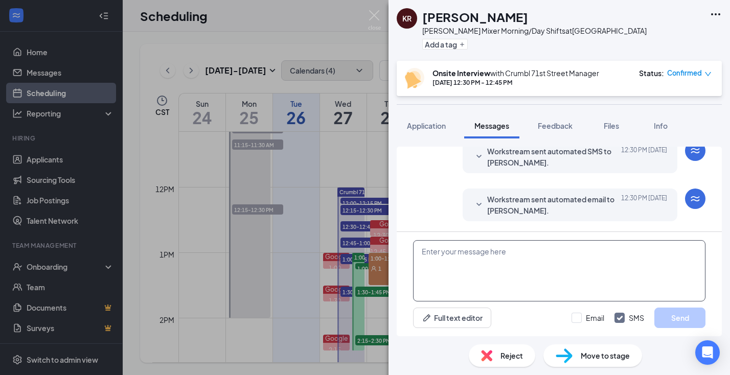
click at [481, 266] on textarea at bounding box center [559, 270] width 292 height 61
paste textarea "Hello! We are holding interviews on-site at our [GEOGRAPHIC_DATA] location [DAT…"
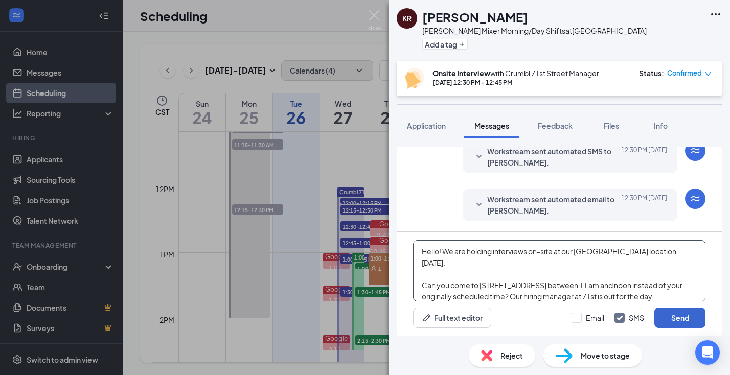
type textarea "Hello! We are holding interviews on-site at our [GEOGRAPHIC_DATA] location [DAT…"
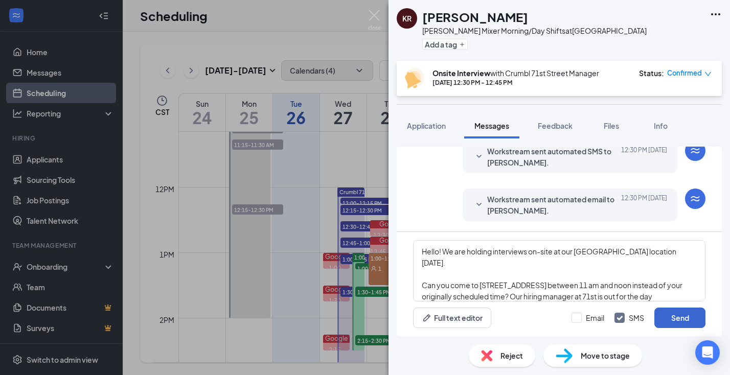
click at [670, 315] on button "Send" at bounding box center [679, 318] width 51 height 20
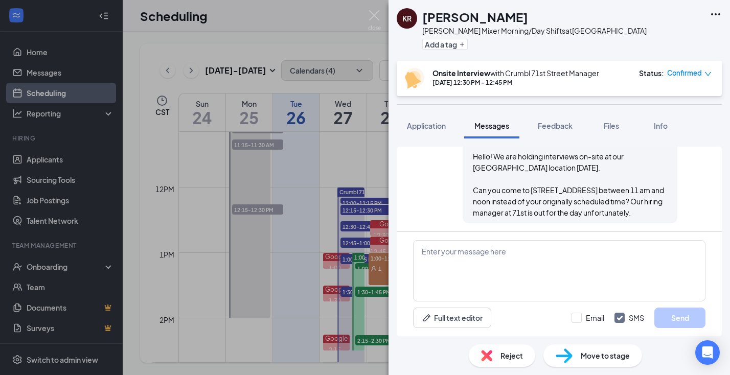
scroll to position [465, 0]
click at [376, 16] on img at bounding box center [374, 20] width 13 height 20
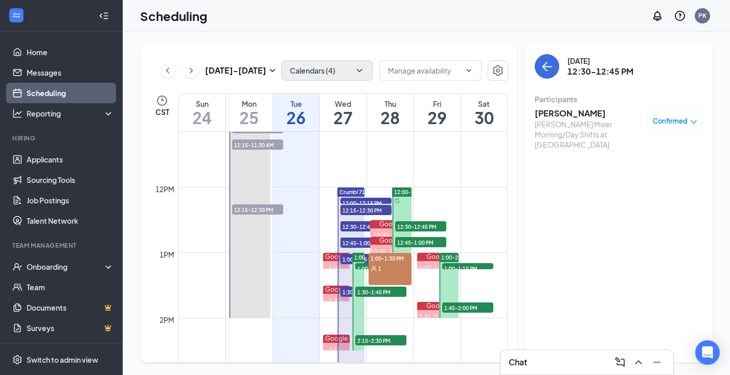
click at [360, 242] on span "12:45-1:00 PM" at bounding box center [365, 243] width 51 height 10
click at [577, 113] on h3 "[PERSON_NAME]" at bounding box center [587, 113] width 107 height 11
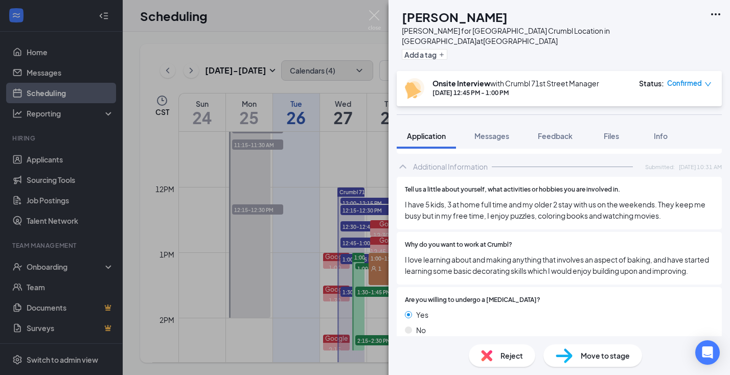
scroll to position [674, 0]
click at [505, 131] on span "Messages" at bounding box center [491, 135] width 35 height 9
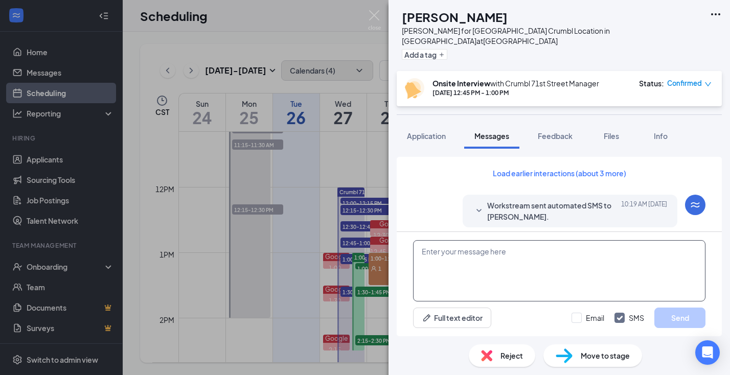
scroll to position [343, 0]
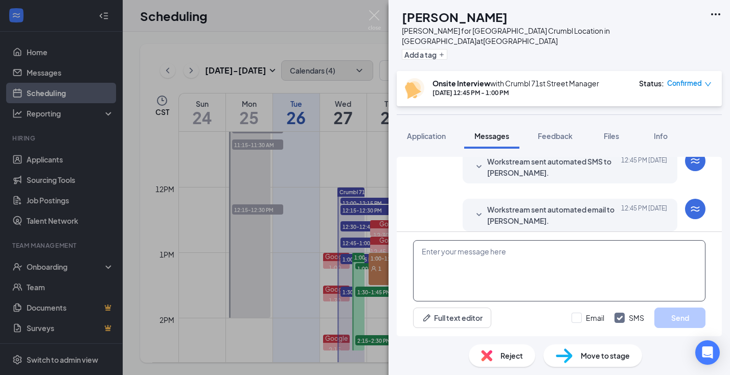
click at [495, 268] on textarea at bounding box center [559, 270] width 292 height 61
paste textarea "Hello! We are holding interviews on-site at our [GEOGRAPHIC_DATA] location [DAT…"
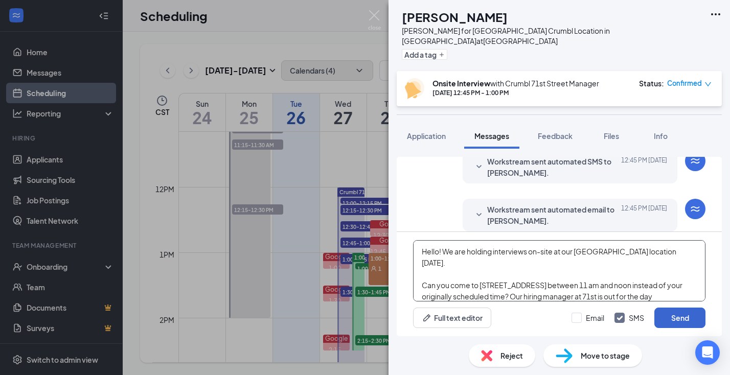
type textarea "Hello! We are holding interviews on-site at our [GEOGRAPHIC_DATA] location [DAT…"
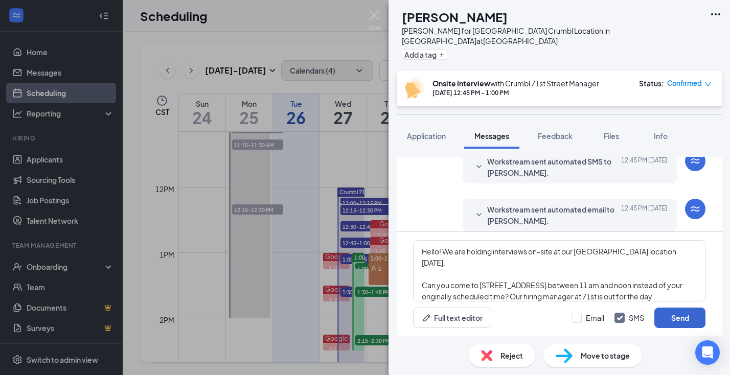
click at [662, 319] on button "Send" at bounding box center [679, 318] width 51 height 20
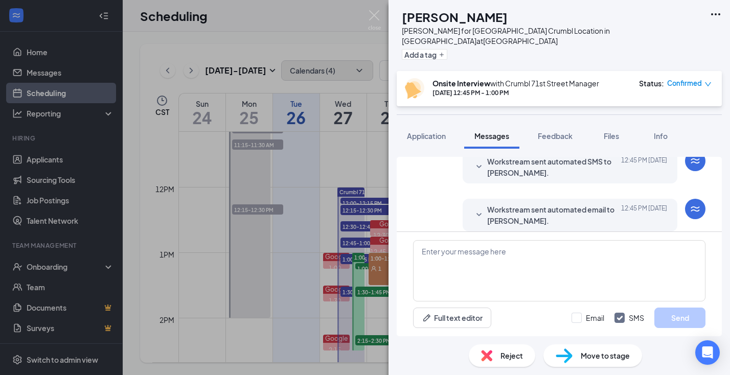
scroll to position [465, 0]
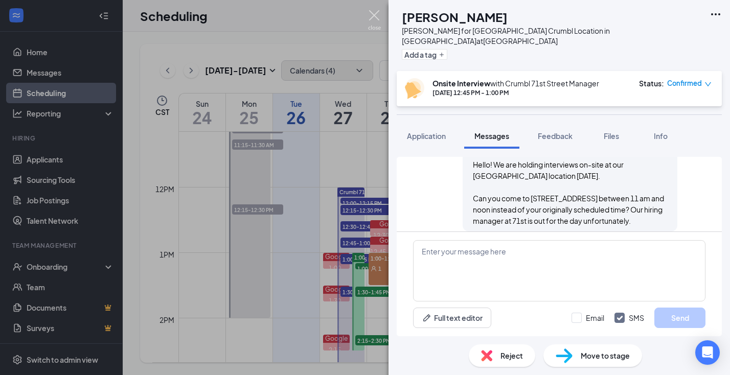
click at [376, 16] on img at bounding box center [374, 20] width 13 height 20
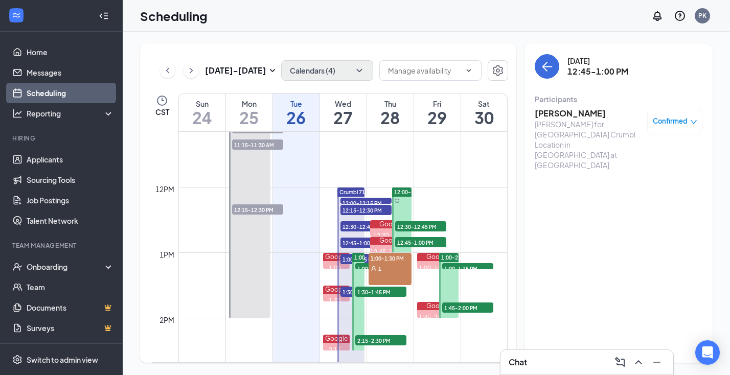
click at [352, 260] on div "1:00-2:30 PM 1:00-1:15 PM 1 1:30-1:45 PM 1 2:15-2:30 PM 1" at bounding box center [357, 301] width 15 height 98
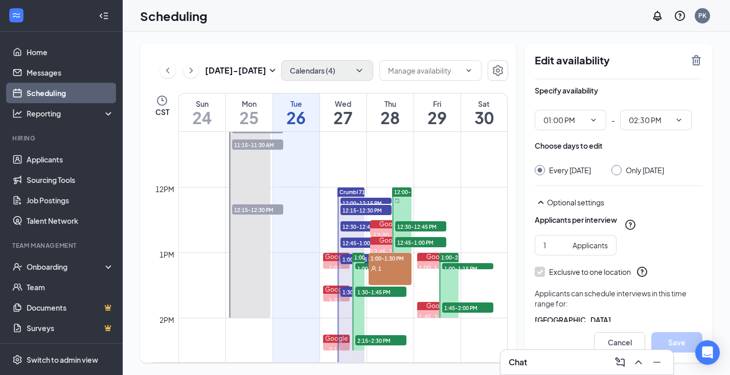
click at [346, 260] on span "1:00-1:15 PM" at bounding box center [365, 259] width 51 height 10
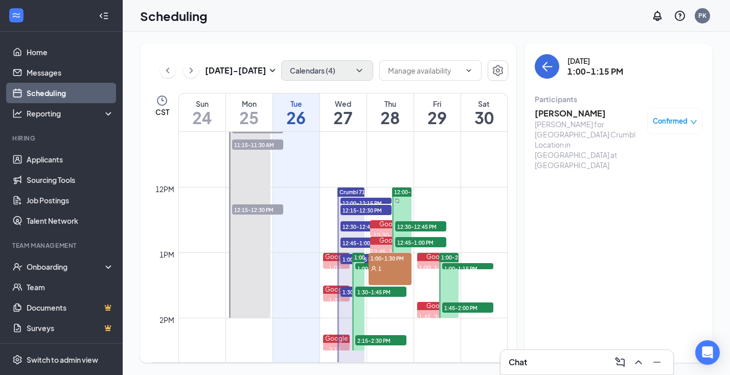
click at [350, 244] on span "12:45-1:00 PM" at bounding box center [365, 243] width 51 height 10
click at [346, 259] on span "1:00-1:15 PM" at bounding box center [365, 259] width 51 height 10
click at [563, 115] on h3 "[PERSON_NAME]" at bounding box center [587, 113] width 107 height 11
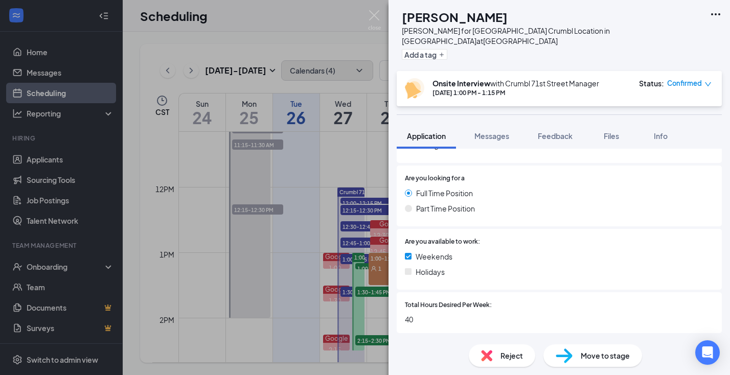
scroll to position [429, 0]
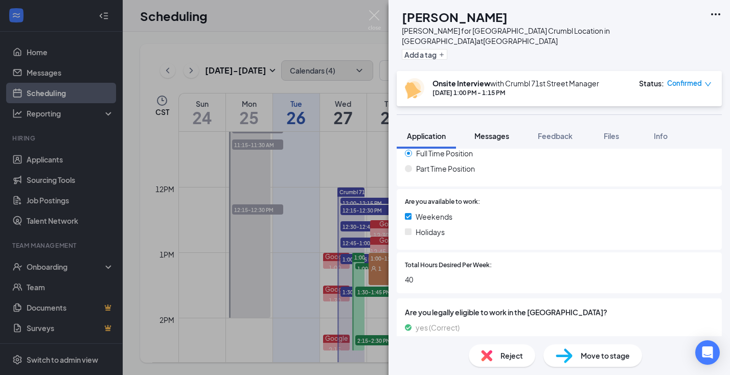
click at [501, 131] on span "Messages" at bounding box center [491, 135] width 35 height 9
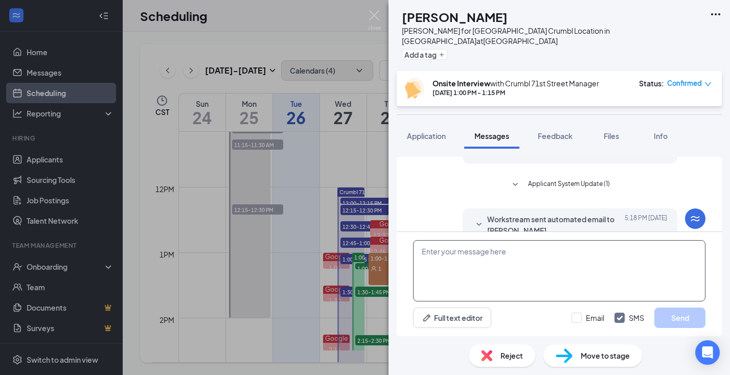
scroll to position [451, 0]
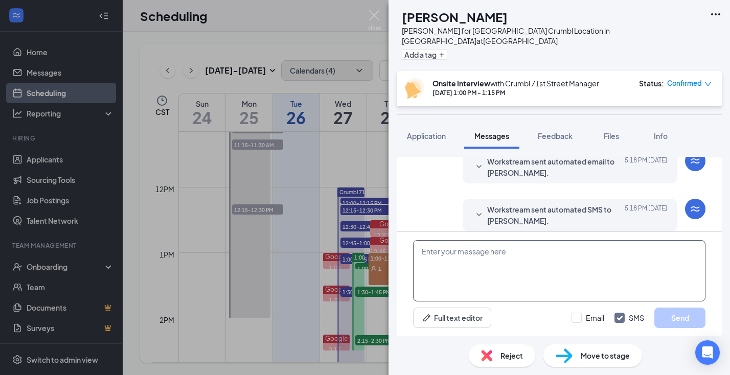
click at [473, 258] on textarea at bounding box center [559, 270] width 292 height 61
paste textarea "Hello! We are holding interviews on-site at our [GEOGRAPHIC_DATA] location [DAT…"
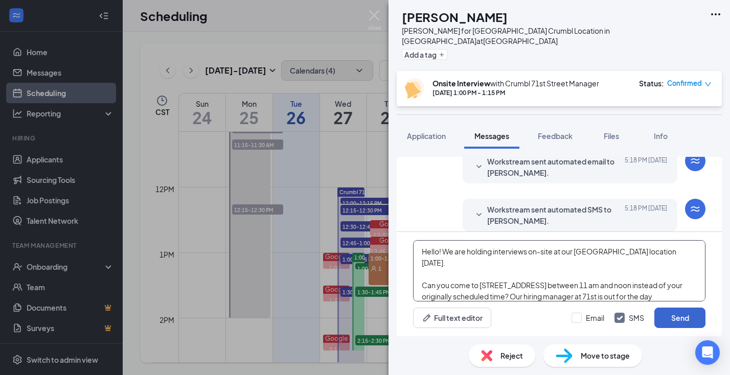
type textarea "Hello! We are holding interviews on-site at our [GEOGRAPHIC_DATA] location [DAT…"
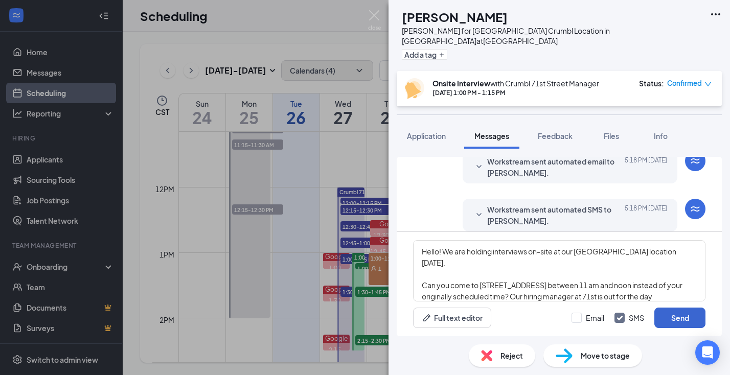
click at [676, 319] on button "Send" at bounding box center [679, 318] width 51 height 20
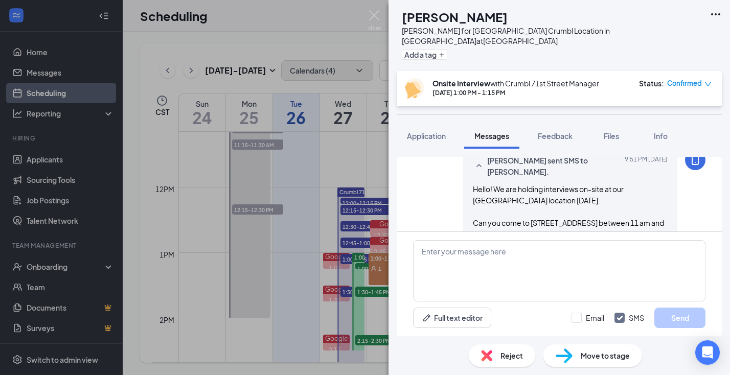
scroll to position [572, 0]
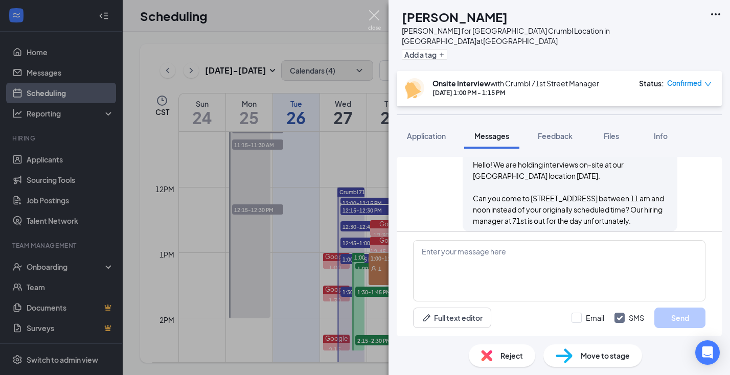
click at [373, 16] on img at bounding box center [374, 20] width 13 height 20
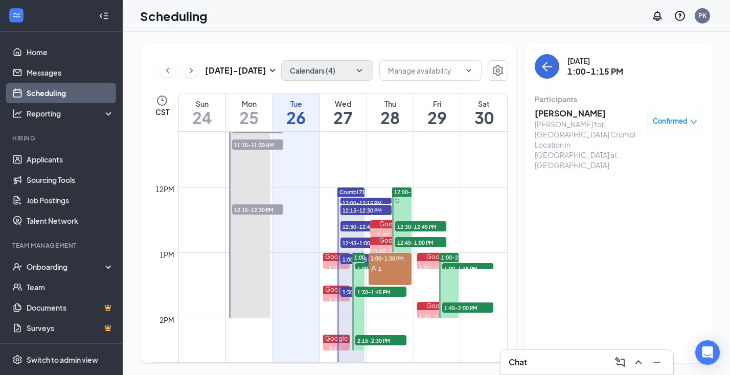
click at [350, 292] on span "1:30-1:45 PM" at bounding box center [365, 292] width 51 height 10
click at [559, 114] on h3 "[PERSON_NAME]" at bounding box center [587, 113] width 107 height 11
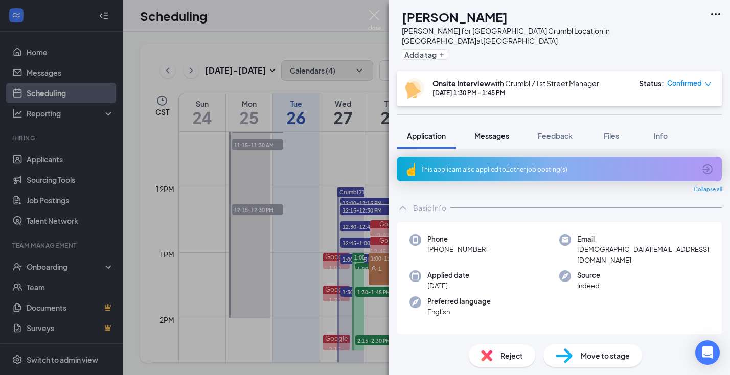
click at [493, 131] on span "Messages" at bounding box center [491, 135] width 35 height 9
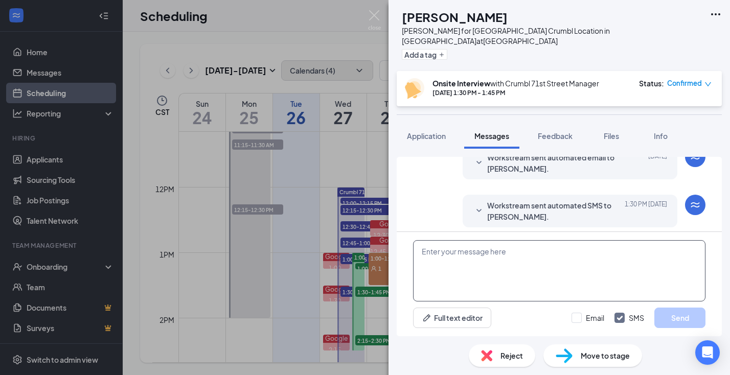
scroll to position [343, 0]
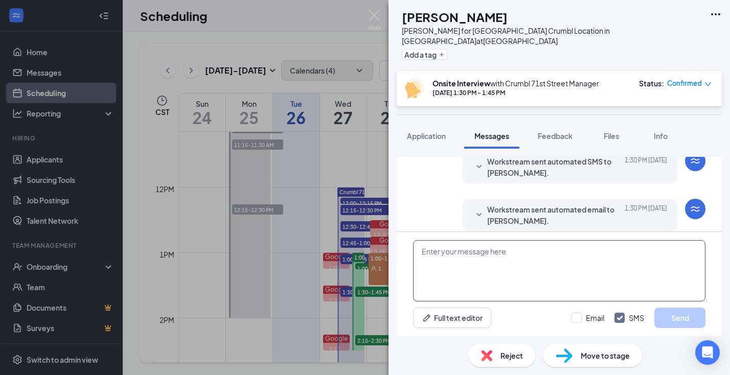
click at [477, 259] on textarea at bounding box center [559, 270] width 292 height 61
paste textarea "Hello! We are holding interviews on-site at our [GEOGRAPHIC_DATA] location [DAT…"
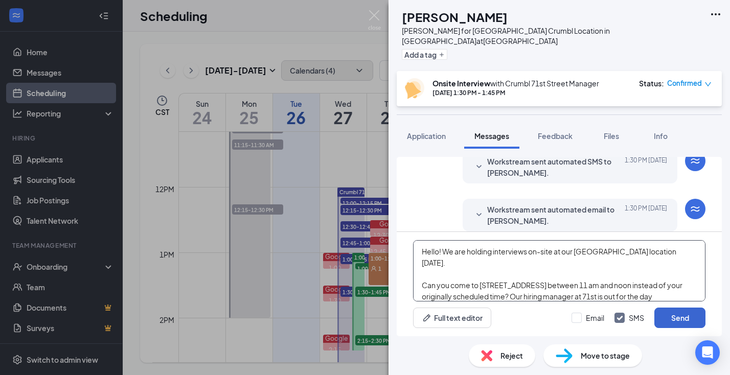
type textarea "Hello! We are holding interviews on-site at our [GEOGRAPHIC_DATA] location [DAT…"
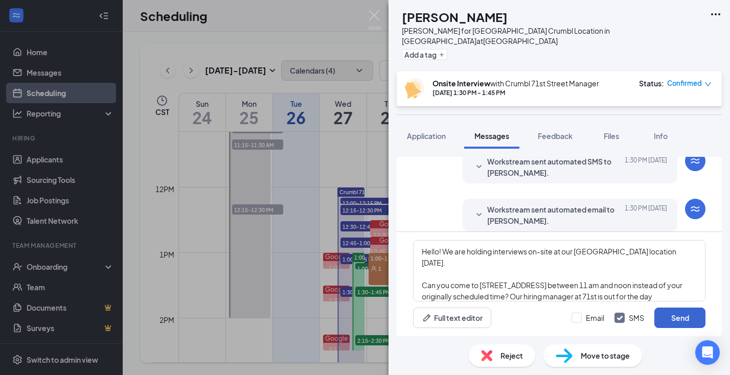
click at [684, 317] on button "Send" at bounding box center [679, 318] width 51 height 20
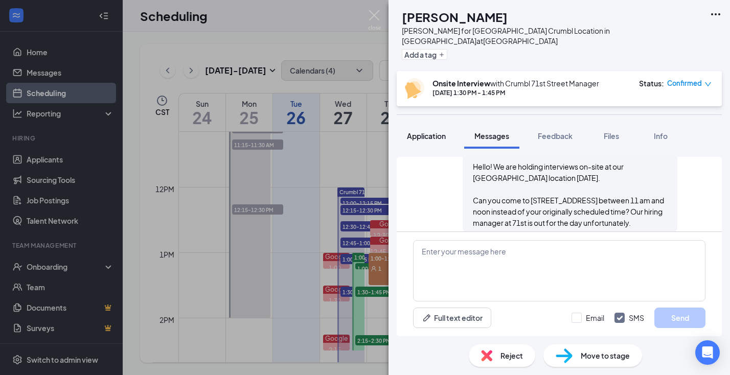
scroll to position [465, 0]
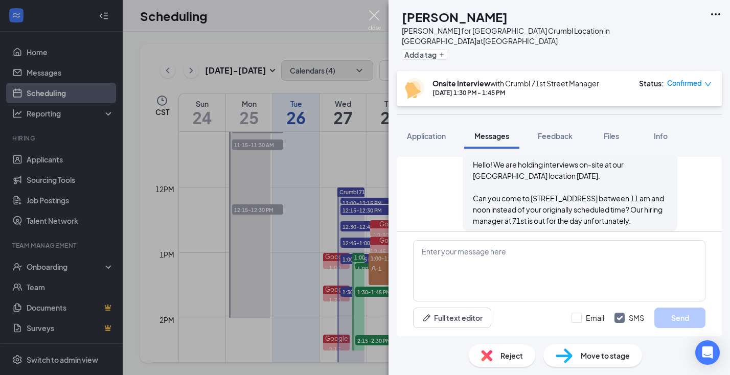
click at [376, 15] on img at bounding box center [374, 20] width 13 height 20
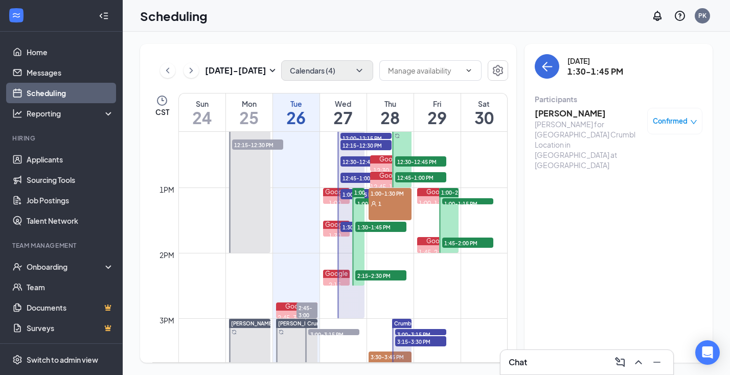
scroll to position [793, 0]
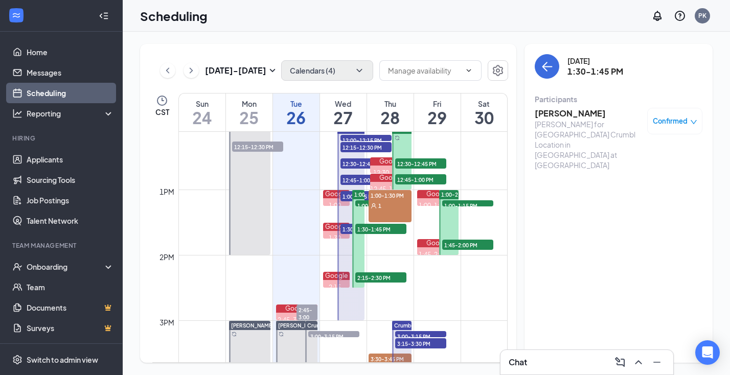
click at [365, 204] on span "1:00-1:15 PM" at bounding box center [380, 205] width 51 height 10
click at [364, 228] on span "1:30-1:45 PM" at bounding box center [380, 229] width 51 height 10
click at [366, 278] on span "2:15-2:30 PM" at bounding box center [380, 277] width 51 height 10
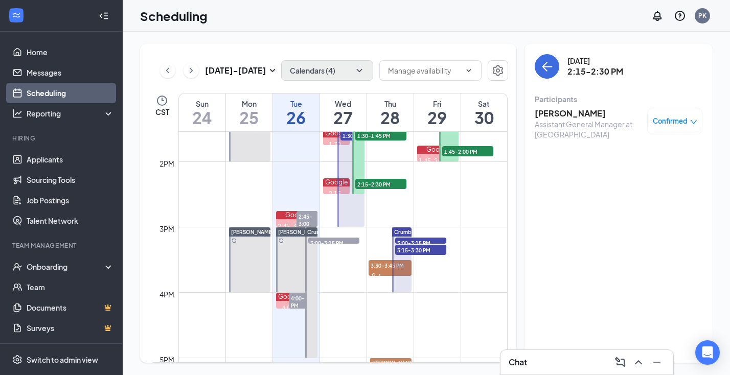
scroll to position [887, 0]
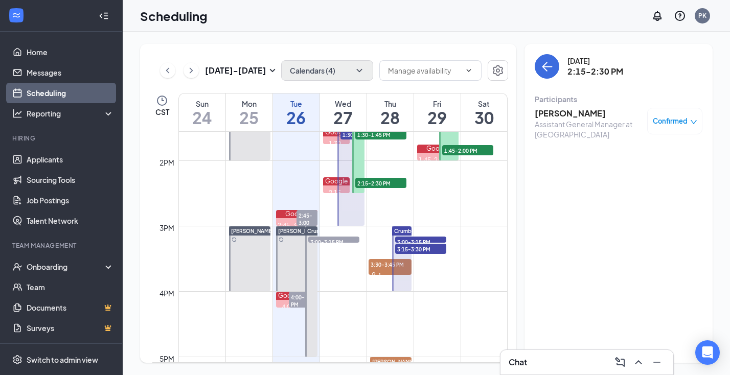
click at [427, 240] on span "3:00-3:15 PM" at bounding box center [420, 242] width 51 height 10
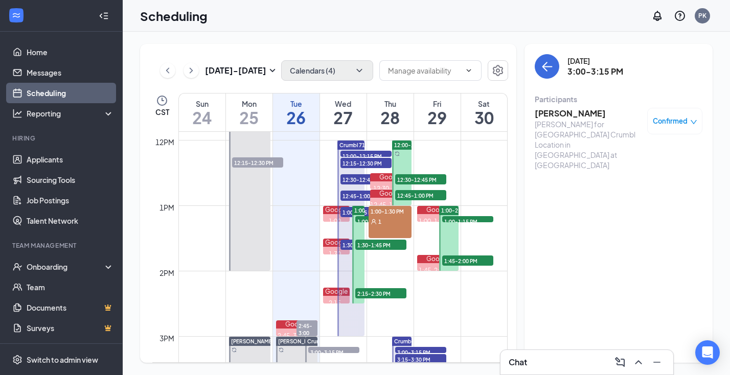
scroll to position [781, 0]
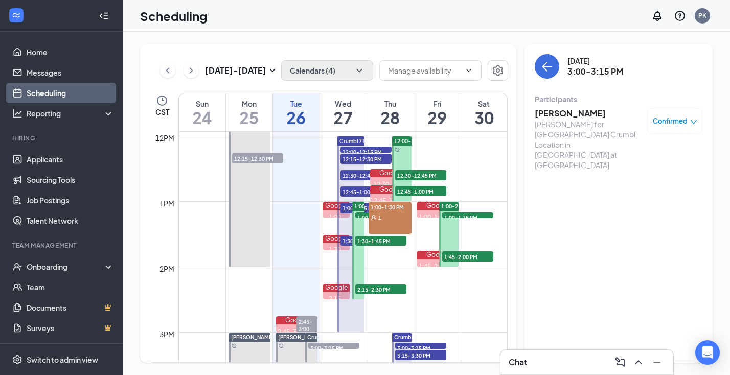
click at [433, 176] on span "12:30-12:45 PM" at bounding box center [420, 175] width 51 height 10
click at [417, 191] on span "12:45-1:00 PM" at bounding box center [420, 191] width 51 height 10
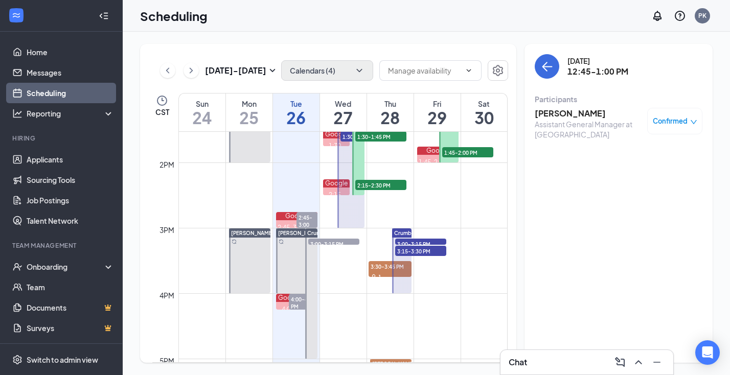
scroll to position [887, 0]
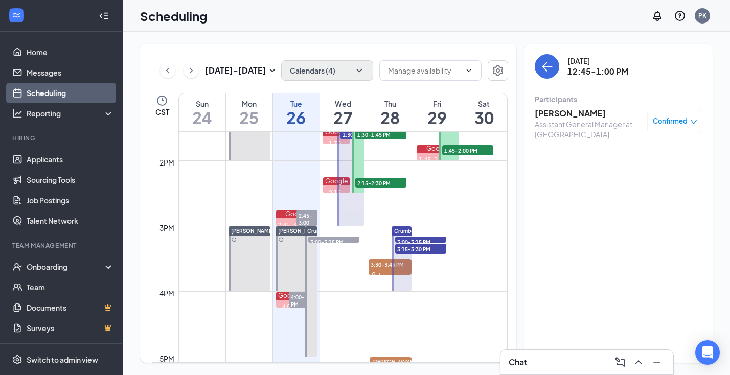
click at [412, 239] on span "3:00-3:15 PM" at bounding box center [420, 242] width 51 height 10
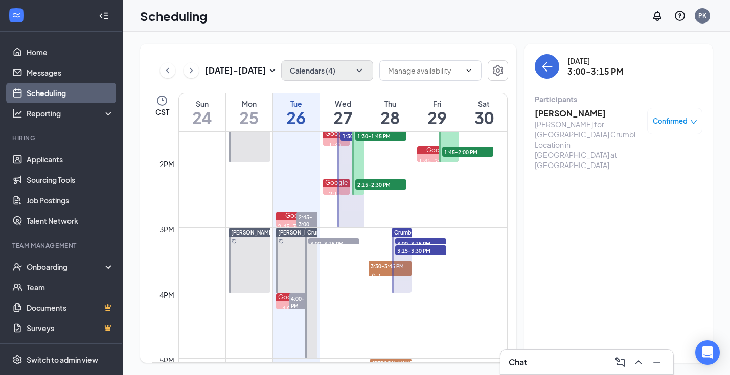
scroll to position [883, 0]
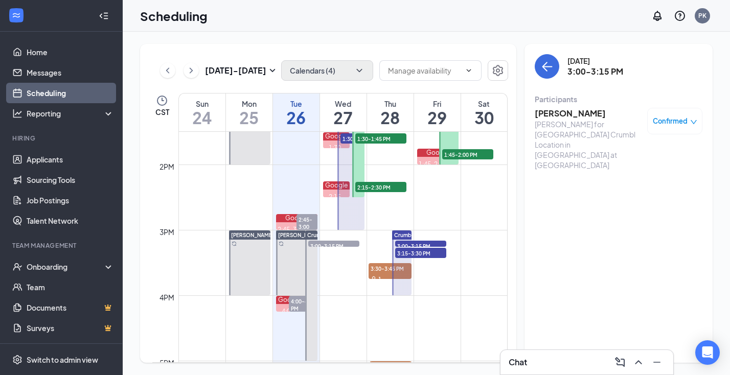
click at [568, 113] on h3 "[PERSON_NAME]" at bounding box center [587, 113] width 107 height 11
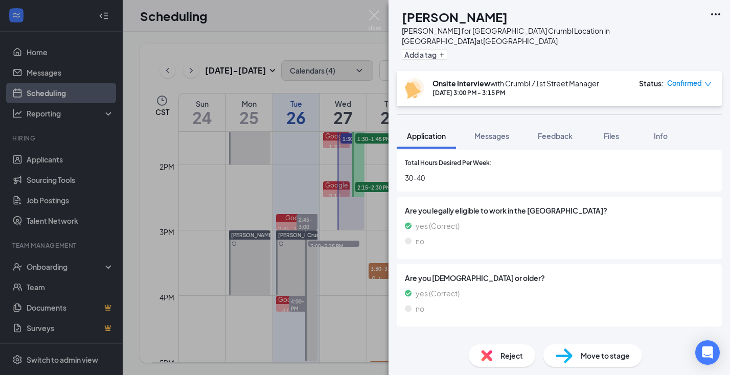
scroll to position [514, 0]
click at [503, 131] on span "Messages" at bounding box center [491, 135] width 35 height 9
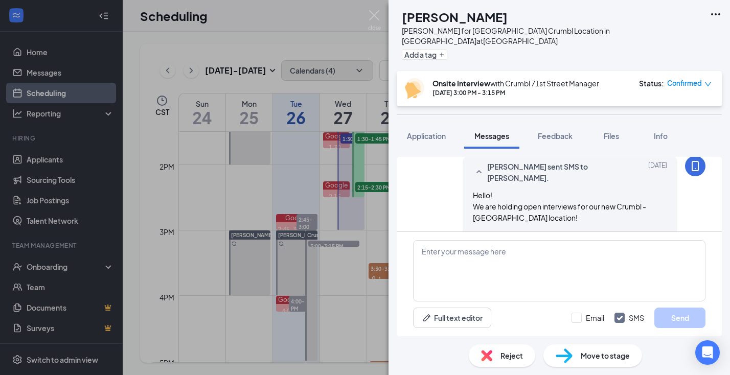
scroll to position [422, 0]
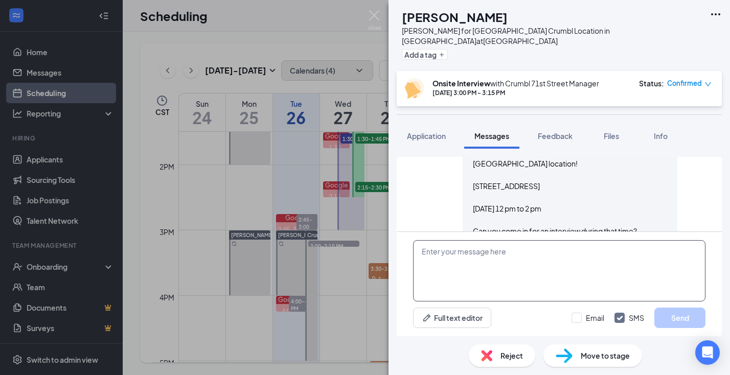
click at [492, 266] on textarea at bounding box center [559, 270] width 292 height 61
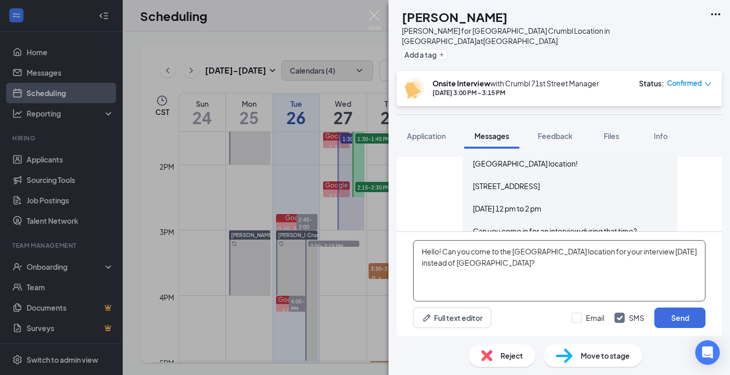
drag, startPoint x: 505, startPoint y: 265, endPoint x: 415, endPoint y: 250, distance: 91.2
click at [415, 250] on textarea "Hello! Can you come to the [GEOGRAPHIC_DATA] location for your interview [DATE]…" at bounding box center [559, 270] width 292 height 61
click at [545, 288] on textarea "Hello! Can you come to the [GEOGRAPHIC_DATA] location for your interview [DATE]…" at bounding box center [559, 270] width 292 height 61
type textarea "Hello! Can you come to the [GEOGRAPHIC_DATA] location for your interview [DATE]…"
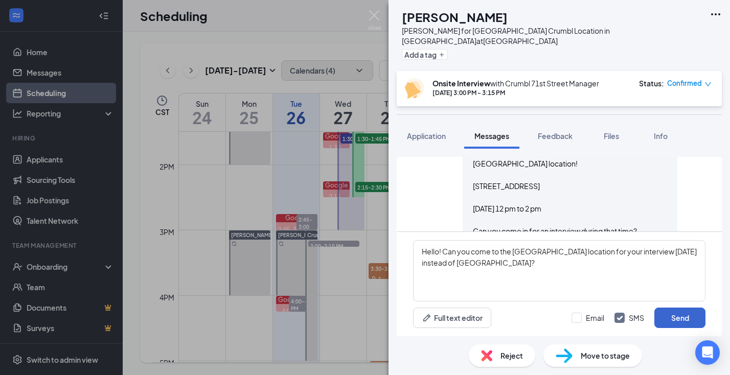
click at [678, 318] on button "Send" at bounding box center [679, 318] width 51 height 20
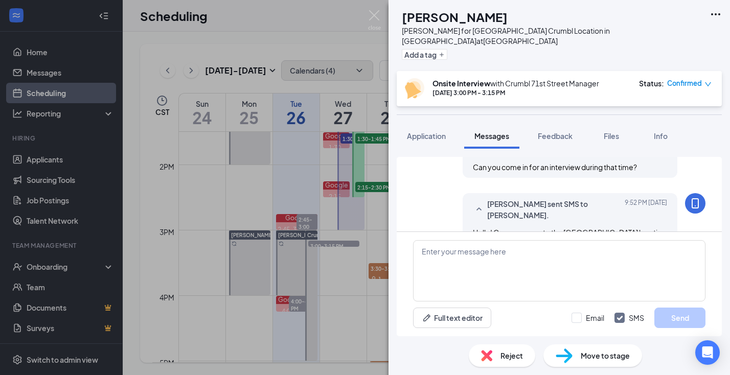
scroll to position [488, 0]
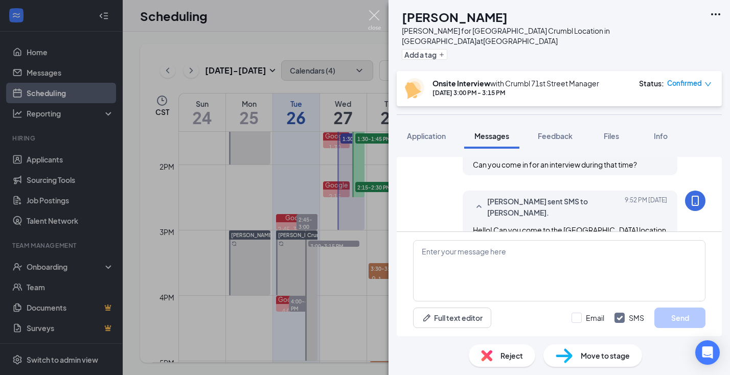
click at [376, 15] on img at bounding box center [374, 20] width 13 height 20
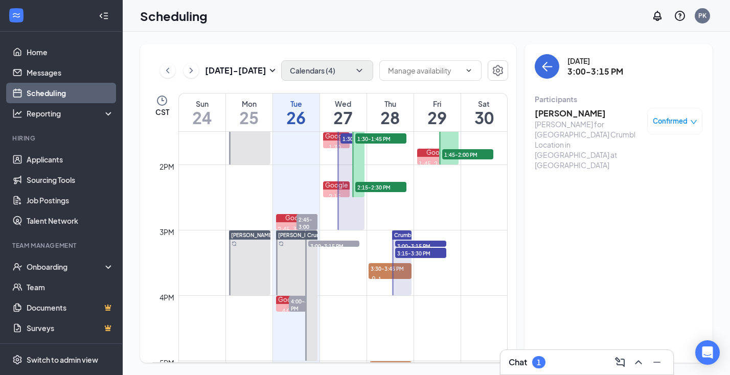
click at [423, 254] on span "3:15-3:30 PM" at bounding box center [420, 253] width 51 height 10
click at [583, 113] on h3 "[PERSON_NAME]" at bounding box center [587, 113] width 107 height 11
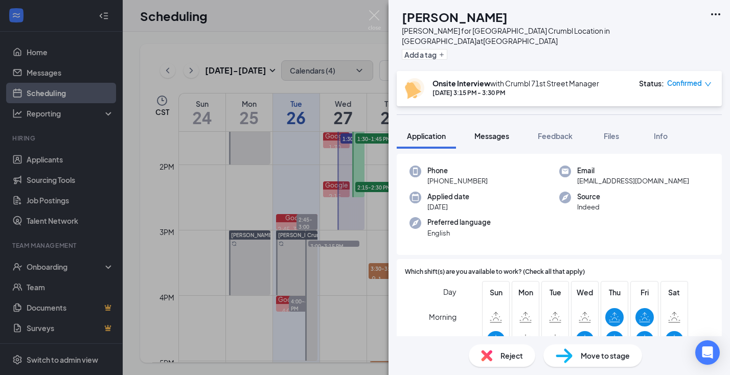
scroll to position [19, 0]
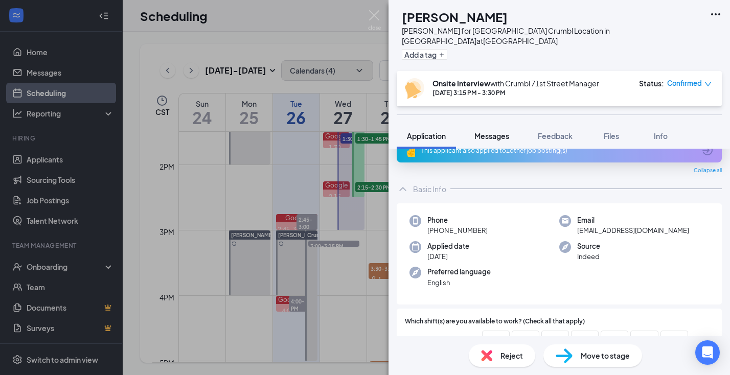
click at [495, 131] on span "Messages" at bounding box center [491, 135] width 35 height 9
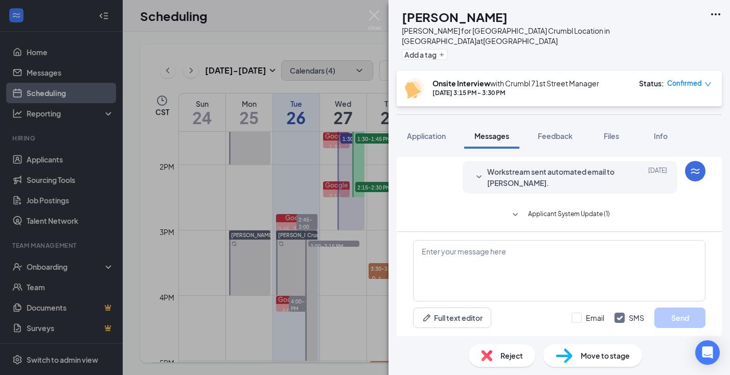
scroll to position [499, 0]
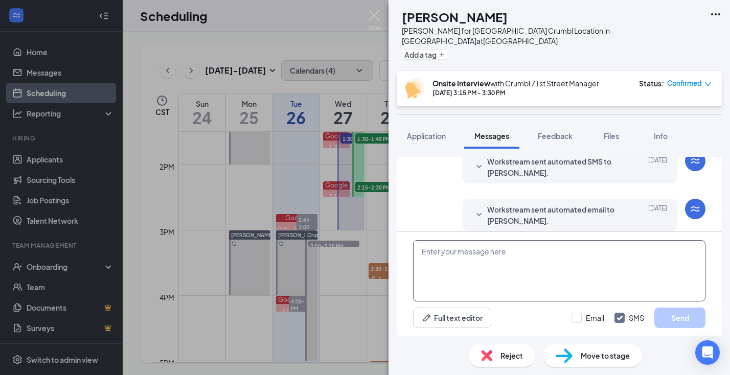
click at [478, 269] on textarea at bounding box center [559, 270] width 292 height 61
paste textarea "Hello! Can you come to the [GEOGRAPHIC_DATA] location for your interview [DATE]…"
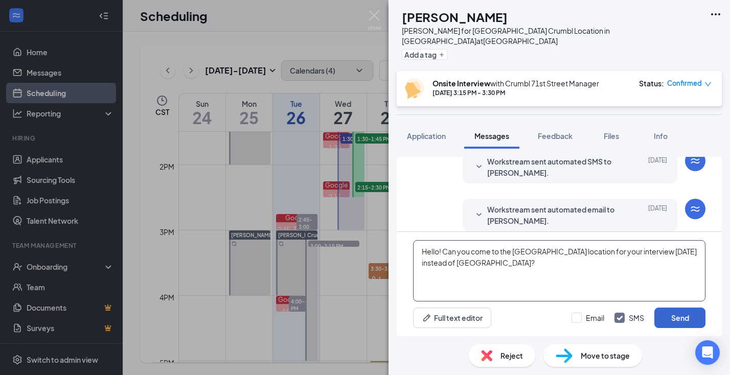
type textarea "Hello! Can you come to the [GEOGRAPHIC_DATA] location for your interview [DATE]…"
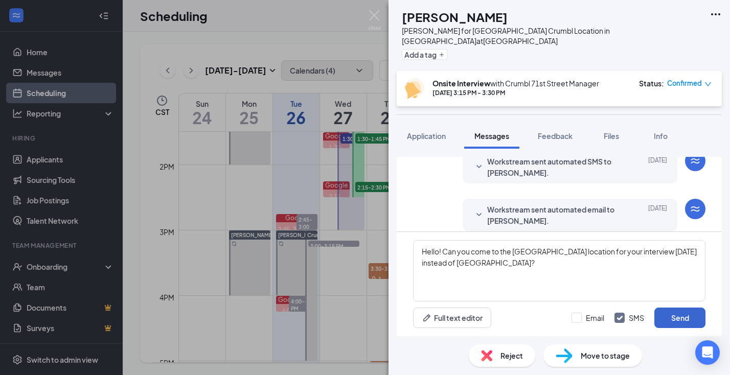
click at [679, 318] on button "Send" at bounding box center [679, 318] width 51 height 20
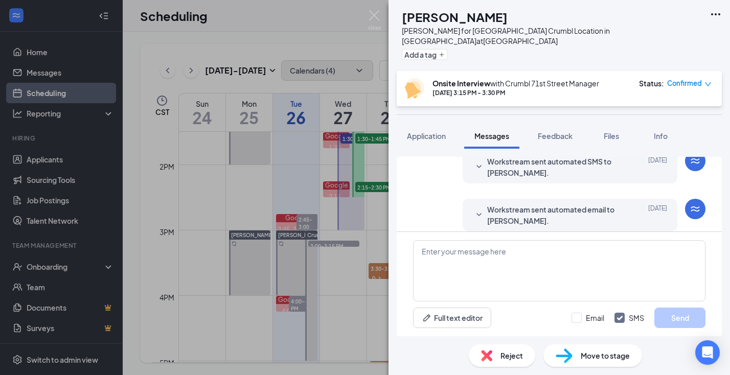
scroll to position [575, 0]
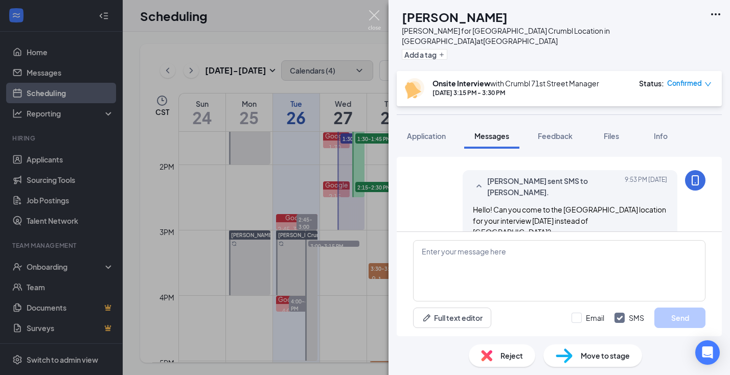
click at [375, 17] on img at bounding box center [374, 20] width 13 height 20
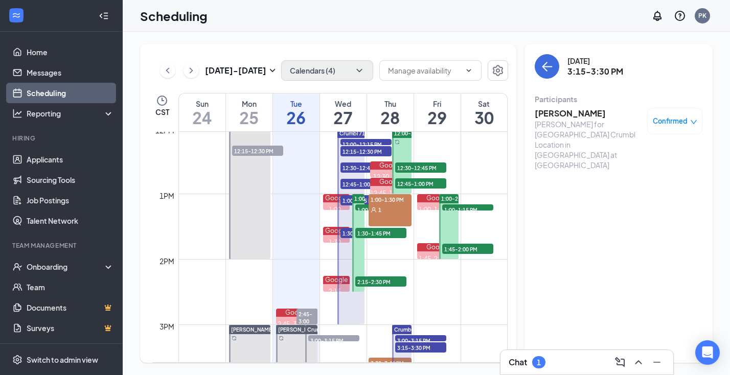
scroll to position [788, 0]
click at [567, 361] on div "Chat 1" at bounding box center [586, 362] width 156 height 16
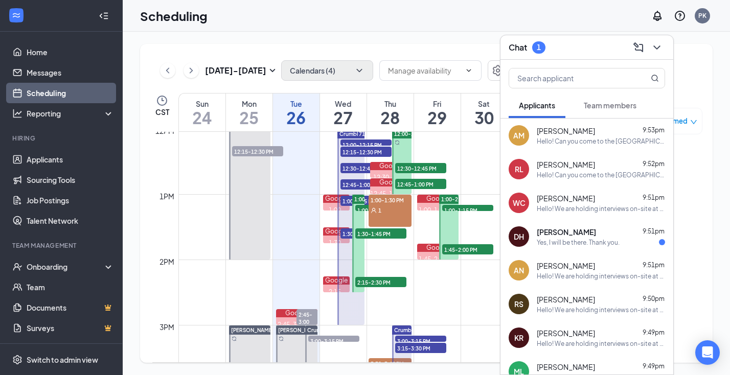
click at [586, 234] on div "[PERSON_NAME] 9:51pm" at bounding box center [601, 232] width 128 height 10
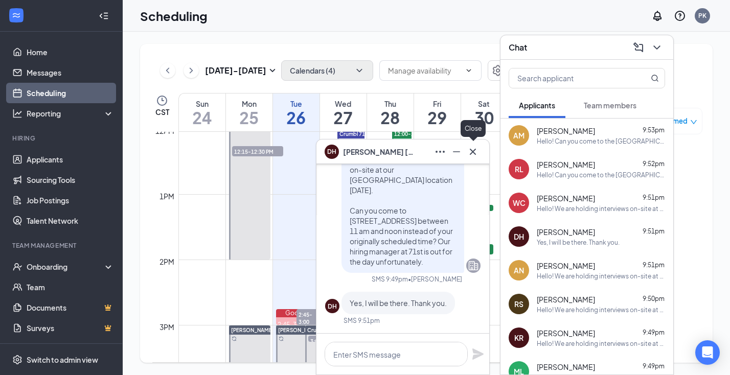
click at [470, 151] on icon "Cross" at bounding box center [473, 152] width 12 height 12
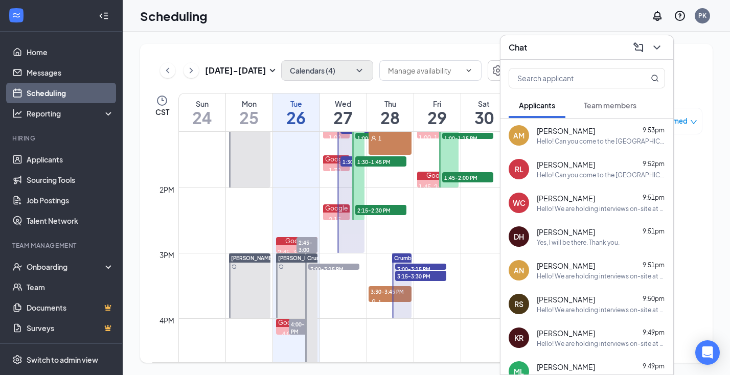
scroll to position [0, 0]
click at [657, 45] on icon "ChevronDown" at bounding box center [656, 47] width 12 height 12
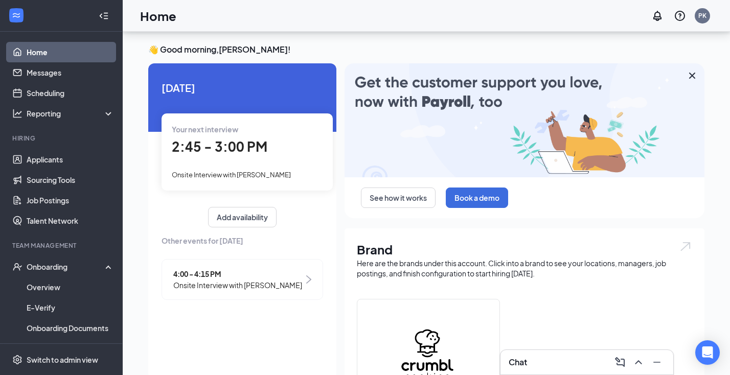
scroll to position [41, 0]
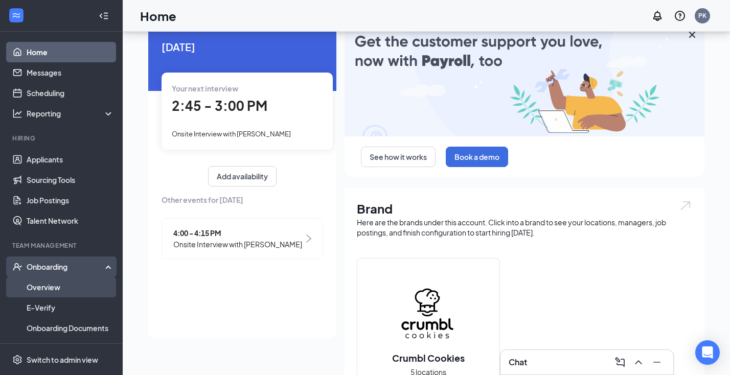
click at [69, 287] on link "Overview" at bounding box center [70, 287] width 87 height 20
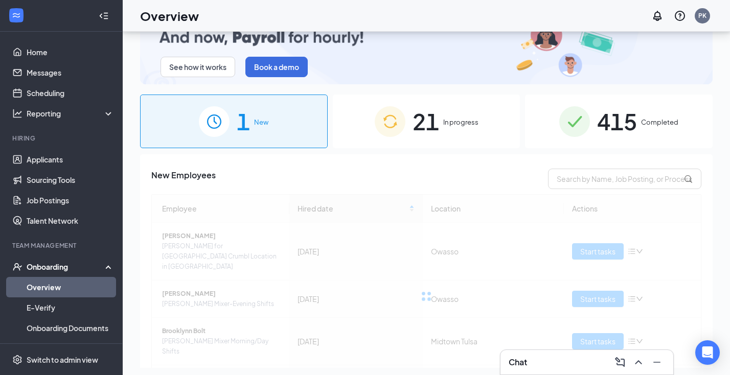
click at [617, 120] on span "415" at bounding box center [617, 121] width 40 height 35
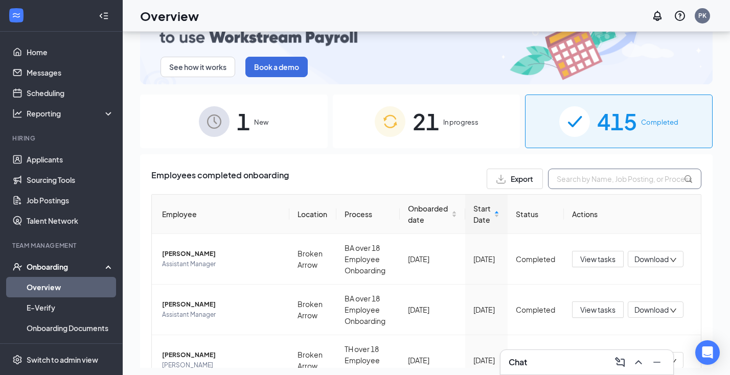
click at [594, 180] on input "text" at bounding box center [624, 179] width 153 height 20
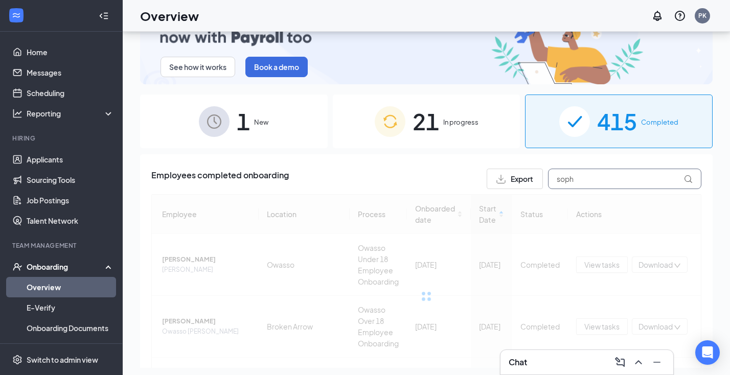
type input "Sophie"
drag, startPoint x: 594, startPoint y: 180, endPoint x: 454, endPoint y: 120, distance: 152.0
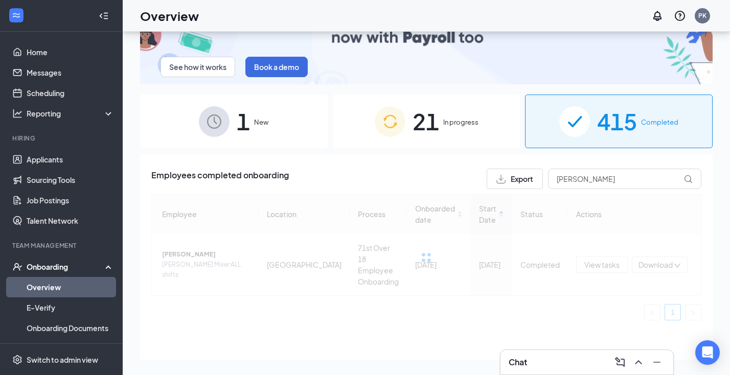
click at [454, 120] on span "In progress" at bounding box center [460, 122] width 35 height 10
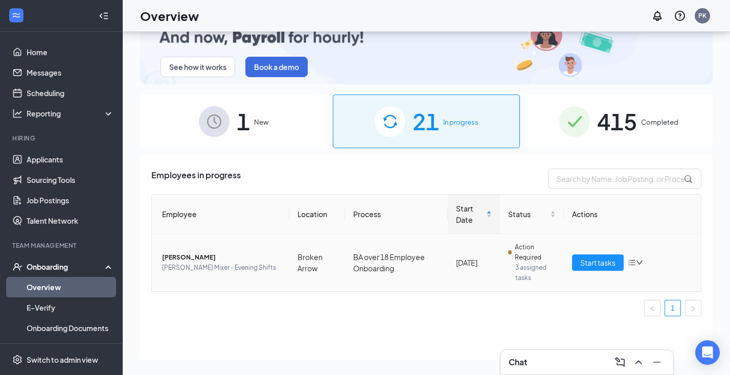
click at [211, 260] on span "Sophanie J Donaho" at bounding box center [221, 257] width 119 height 10
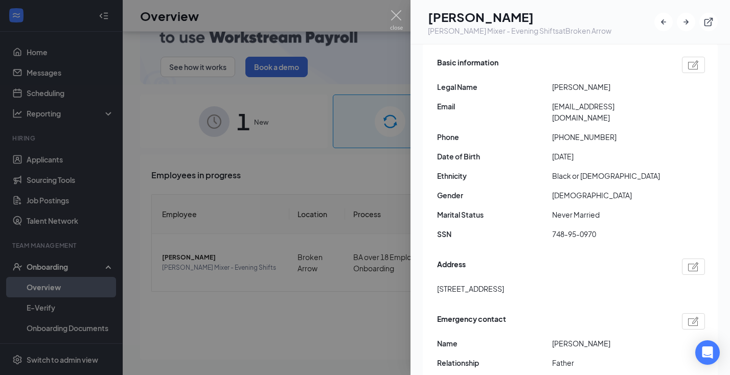
scroll to position [122, 0]
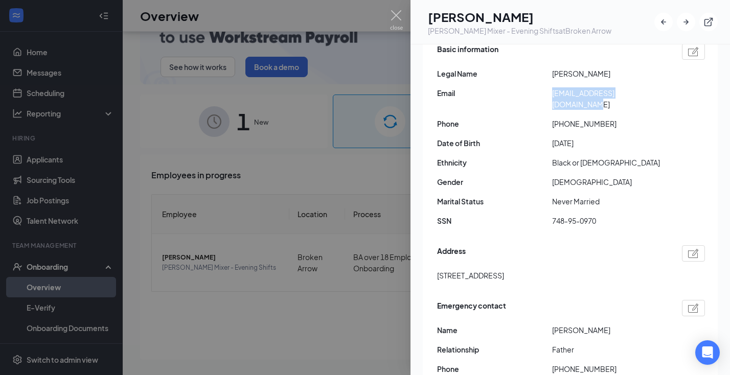
drag, startPoint x: 551, startPoint y: 94, endPoint x: 653, endPoint y: 98, distance: 101.3
click at [653, 98] on div "Email sophie.jordyn594@gmail.com" at bounding box center [571, 98] width 268 height 22
click at [670, 102] on div "Basic information Legal Name Sophanie J Donaho Email sophie.jordyn594@gmail.com…" at bounding box center [571, 138] width 268 height 194
click at [551, 96] on span "Email" at bounding box center [494, 92] width 115 height 11
drag, startPoint x: 552, startPoint y: 95, endPoint x: 661, endPoint y: 94, distance: 108.8
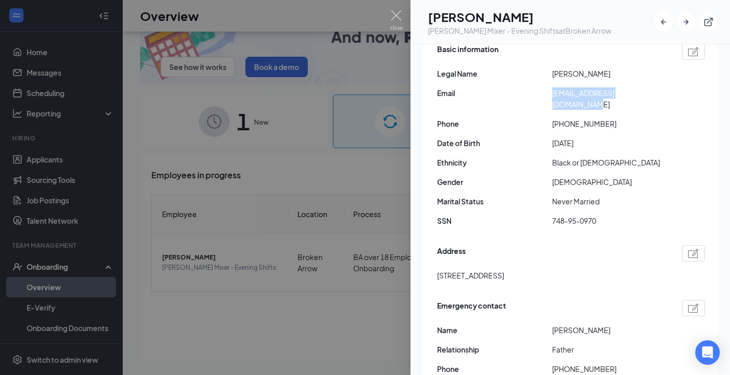
click at [662, 95] on span "sophie.jordyn594@gmail.com" at bounding box center [609, 98] width 115 height 22
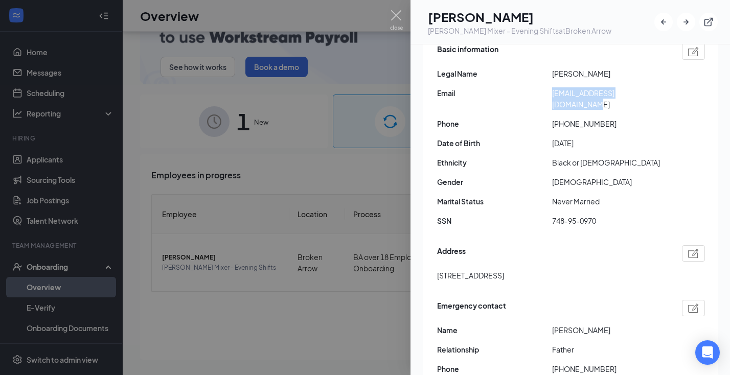
copy span "sophie.jordyn594@gmail.com"
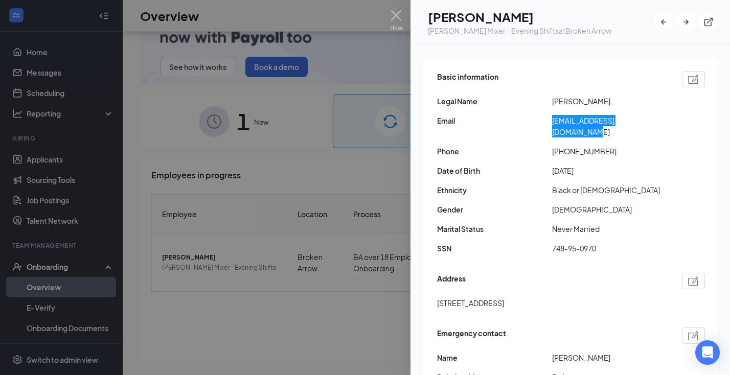
scroll to position [92, 0]
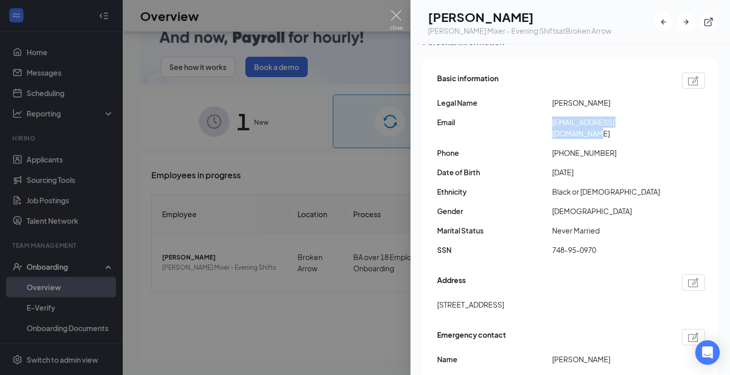
click at [679, 124] on div "Email sophie.jordyn594@gmail.com" at bounding box center [571, 128] width 268 height 22
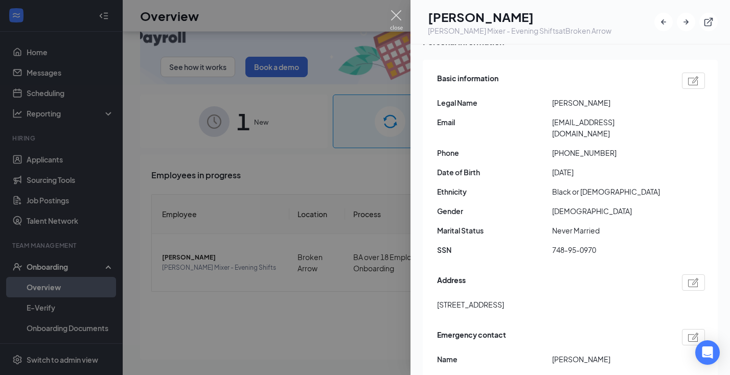
click at [395, 18] on img at bounding box center [396, 20] width 13 height 20
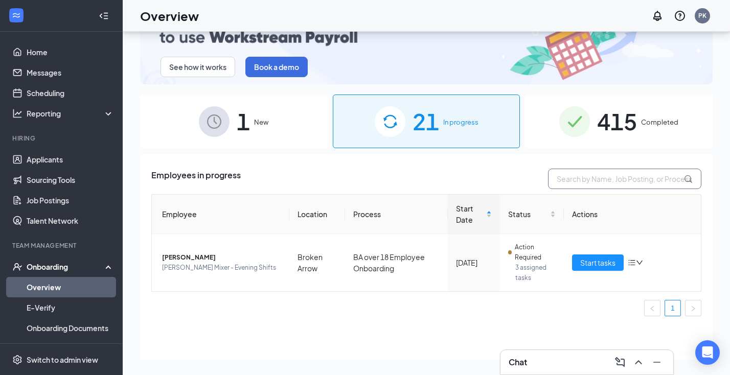
click at [608, 179] on input "text" at bounding box center [624, 179] width 153 height 20
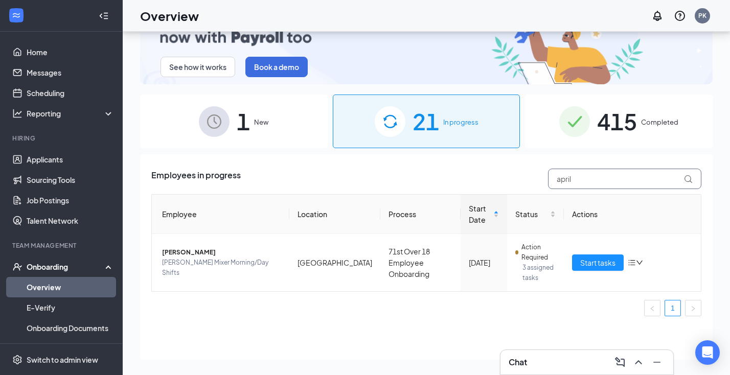
type input "April"
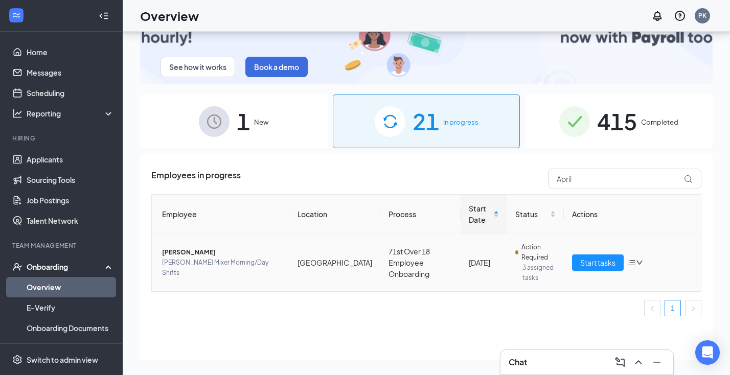
drag, startPoint x: 608, startPoint y: 179, endPoint x: 189, endPoint y: 257, distance: 426.1
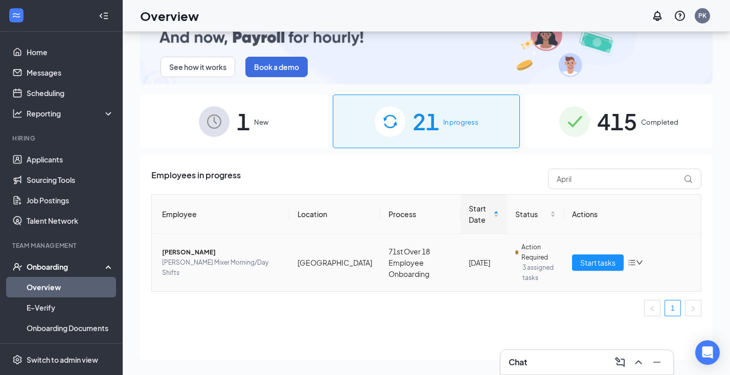
click at [189, 257] on span "April Geyer" at bounding box center [221, 252] width 119 height 10
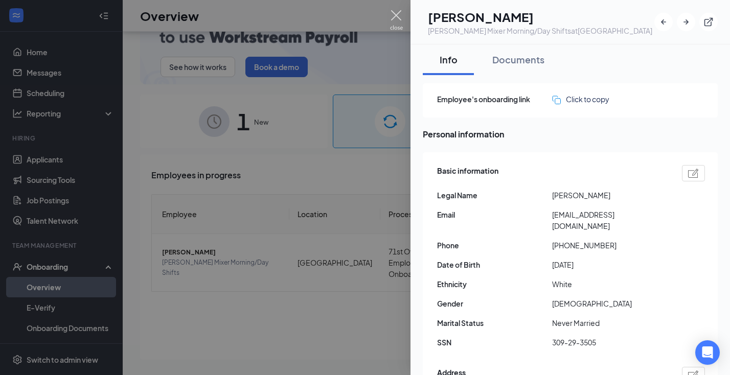
click at [391, 16] on img at bounding box center [396, 20] width 13 height 20
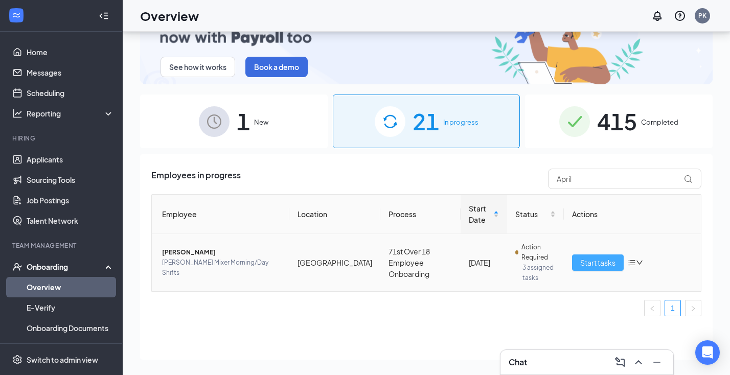
click at [583, 265] on span "Start tasks" at bounding box center [597, 262] width 35 height 11
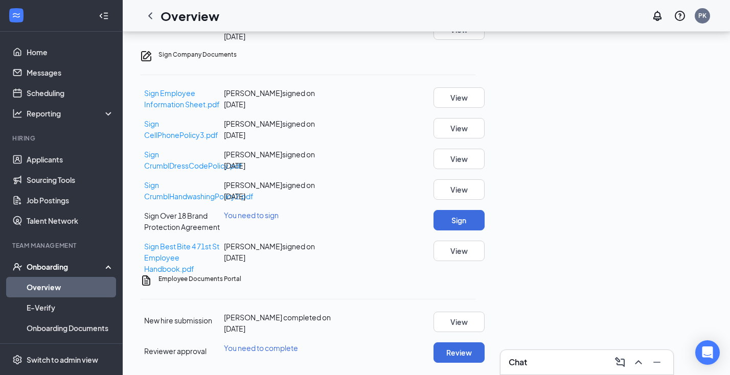
scroll to position [229, 0]
click at [484, 312] on button "View" at bounding box center [458, 322] width 51 height 20
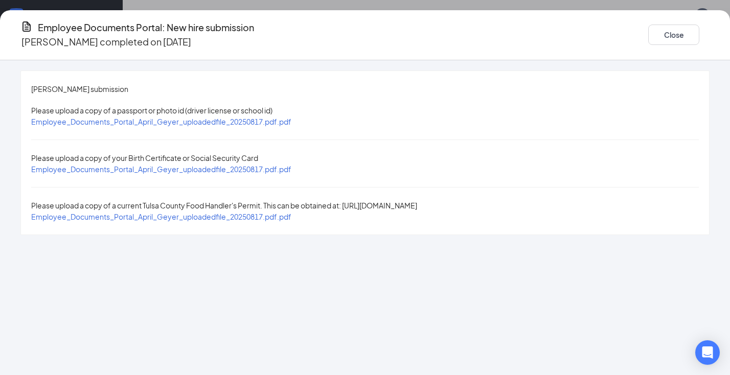
click at [291, 117] on span "Employee_Documents_Portal_April_Geyer_uploadedfile_20250817.pdf.pdf" at bounding box center [161, 121] width 260 height 9
click at [291, 165] on span "Employee_Documents_Portal_April_Geyer_uploadedfile_20250817.pdf.pdf" at bounding box center [161, 169] width 260 height 9
click at [648, 33] on button "Close" at bounding box center [673, 35] width 51 height 20
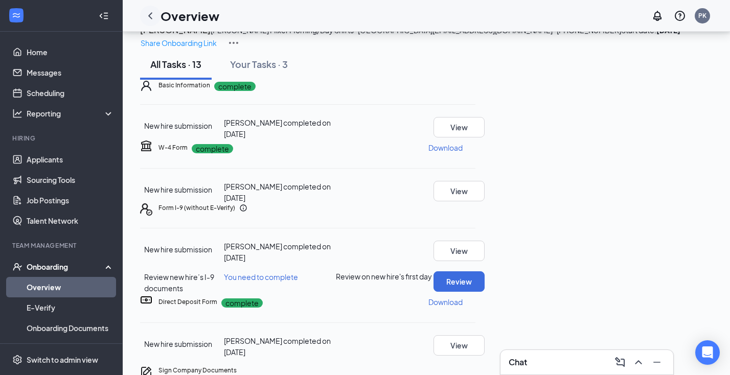
scroll to position [0, 0]
click at [151, 12] on icon "ChevronLeft" at bounding box center [150, 16] width 12 height 12
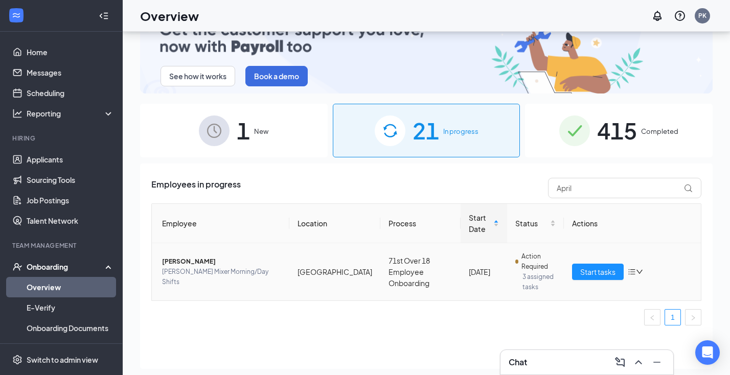
click at [238, 259] on td "April Geyer Baker Mixer Morning/Day Shifts" at bounding box center [220, 271] width 137 height 57
click at [191, 267] on span "April Geyer" at bounding box center [221, 262] width 119 height 10
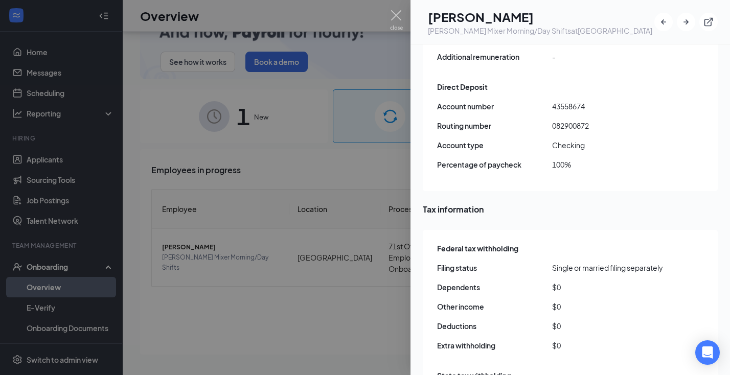
scroll to position [810, 0]
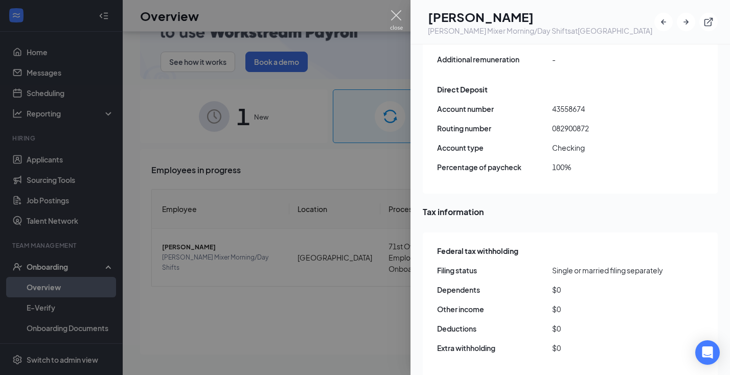
click at [401, 13] on img at bounding box center [396, 20] width 13 height 20
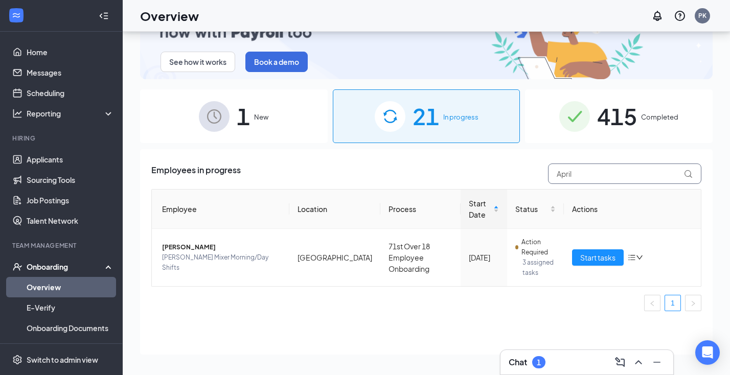
drag, startPoint x: 593, startPoint y: 177, endPoint x: 507, endPoint y: 175, distance: 85.9
click at [507, 175] on div "Employees in progress April" at bounding box center [426, 174] width 550 height 20
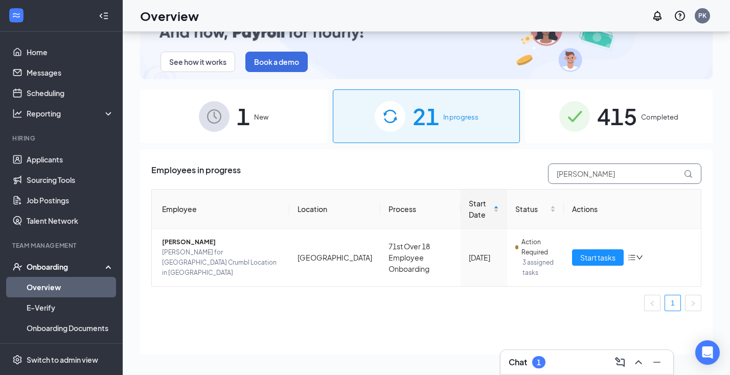
type input "Cecilia"
drag, startPoint x: 289, startPoint y: 355, endPoint x: 203, endPoint y: 246, distance: 138.9
click at [203, 246] on span "Cecilia B Mendoza" at bounding box center [221, 242] width 119 height 10
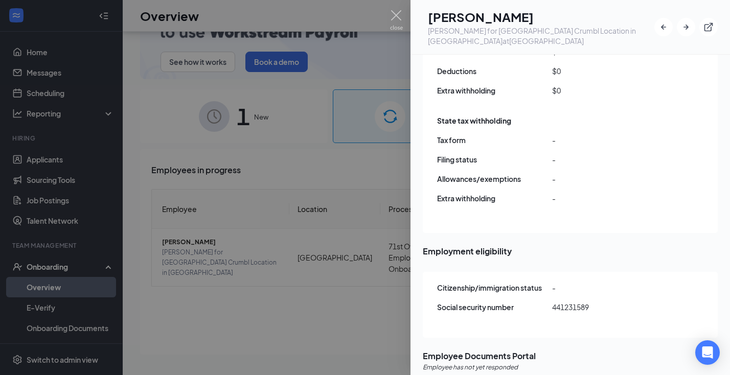
scroll to position [46, 0]
click at [396, 14] on img at bounding box center [396, 20] width 13 height 20
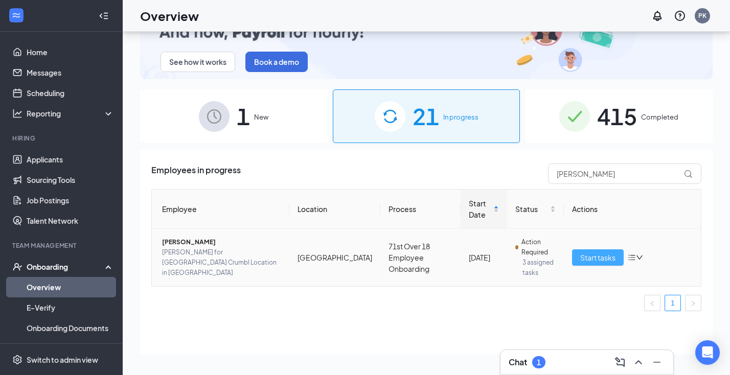
click at [598, 257] on span "Start tasks" at bounding box center [597, 257] width 35 height 11
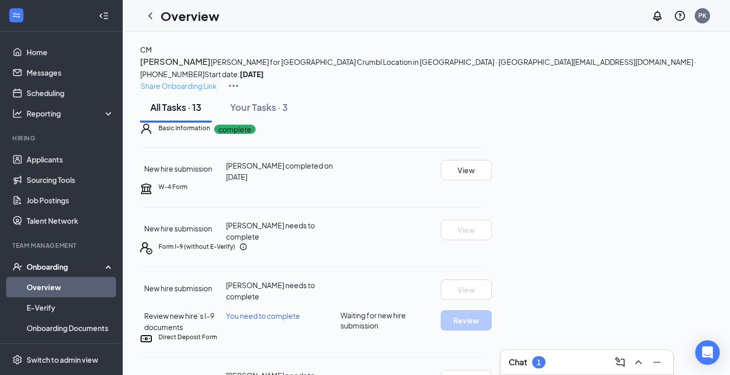
click at [217, 80] on p "Share Onboarding Link" at bounding box center [179, 85] width 76 height 11
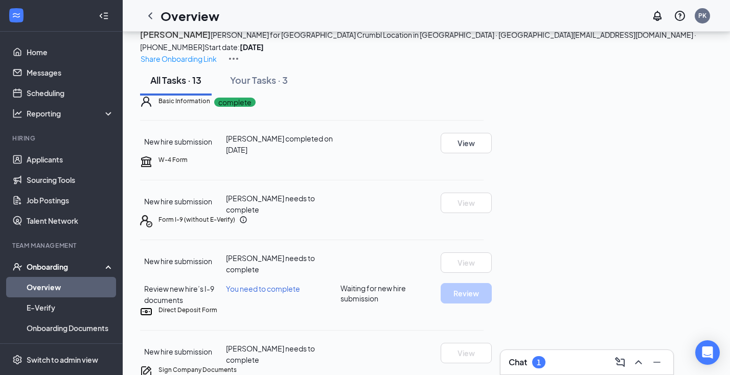
scroll to position [32, 0]
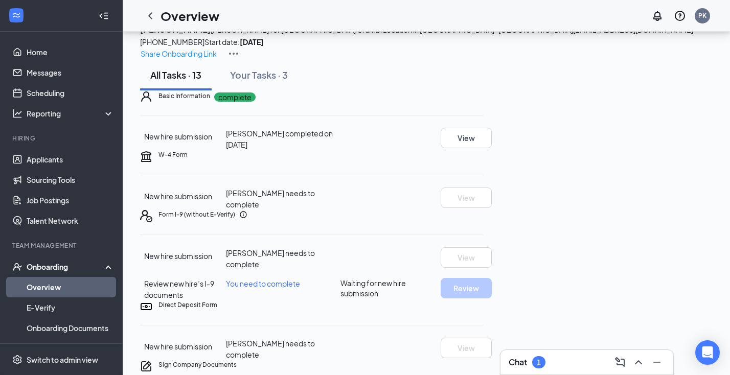
click at [557, 353] on div "Chat 1" at bounding box center [586, 362] width 173 height 25
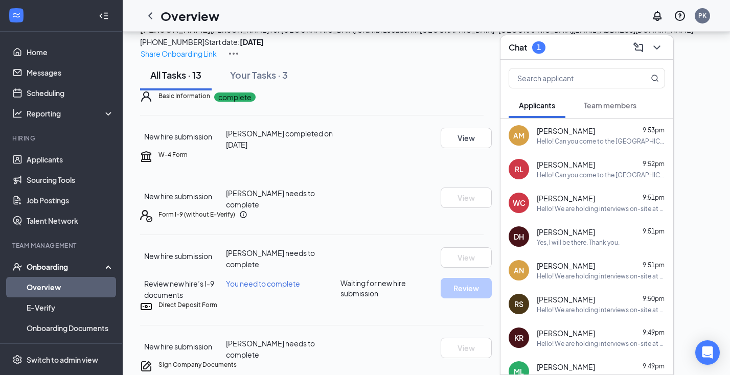
click at [613, 102] on span "Team members" at bounding box center [610, 105] width 53 height 9
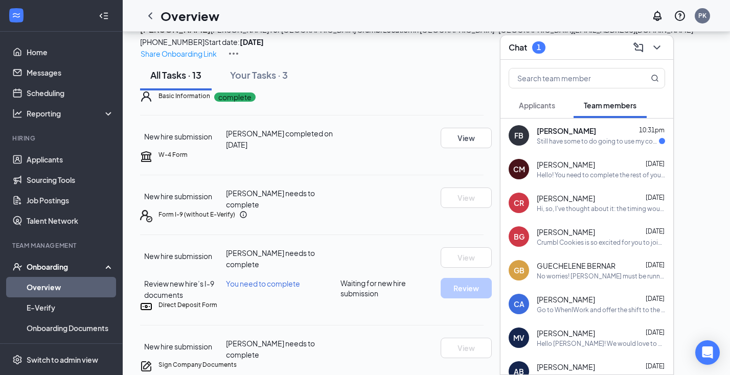
click at [573, 164] on span "[PERSON_NAME]" at bounding box center [566, 164] width 58 height 10
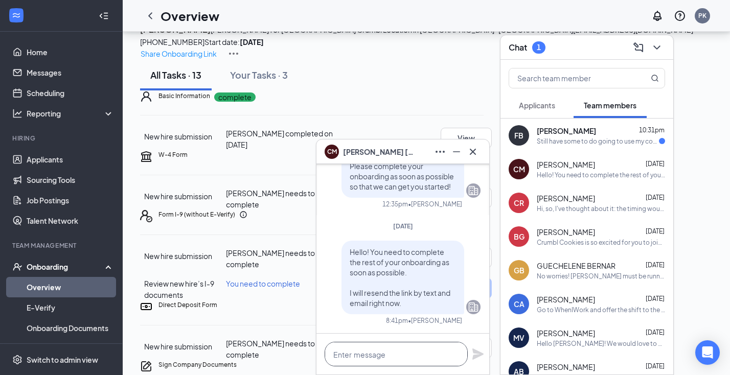
click at [403, 356] on textarea at bounding box center [395, 354] width 143 height 25
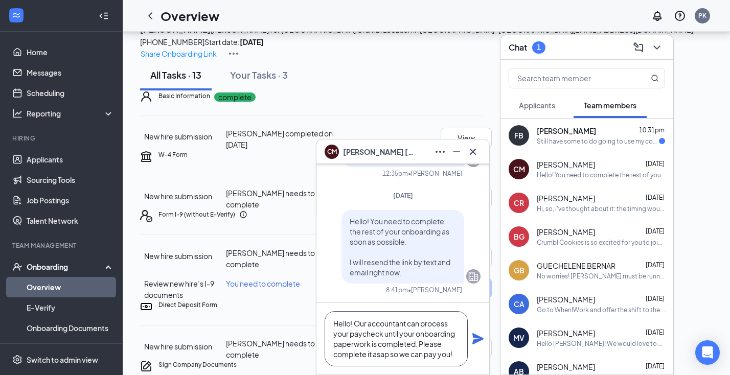
type textarea "Hello! Our accountant can process your paycheck until your onboarding paperwork…"
click at [477, 338] on icon "Plane" at bounding box center [477, 338] width 11 height 11
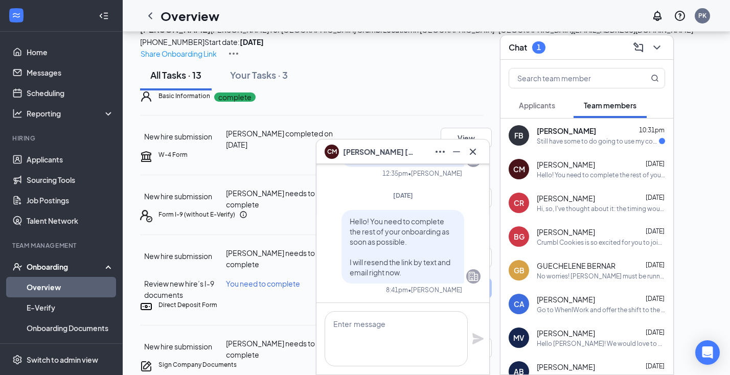
scroll to position [0, 0]
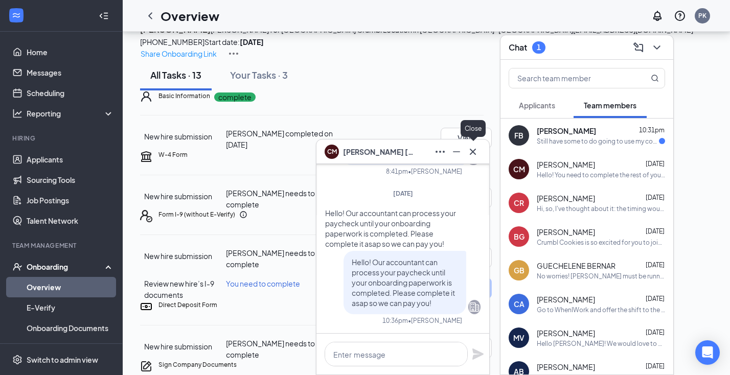
click at [476, 154] on icon "Cross" at bounding box center [473, 152] width 12 height 12
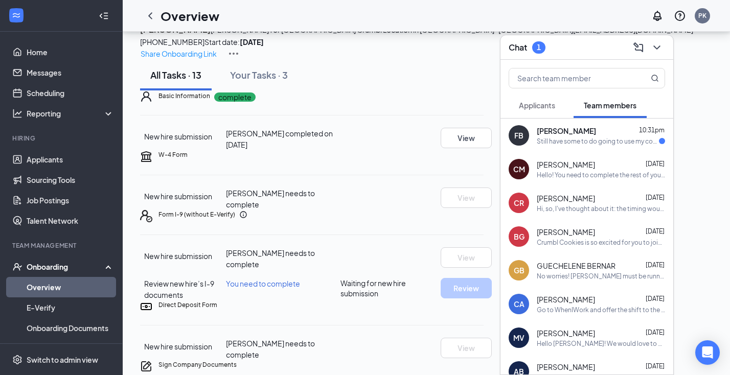
click at [609, 147] on div "FB Felicia Brinkley 10:31pm Still have some to do going to use my computer inst…" at bounding box center [586, 136] width 173 height 34
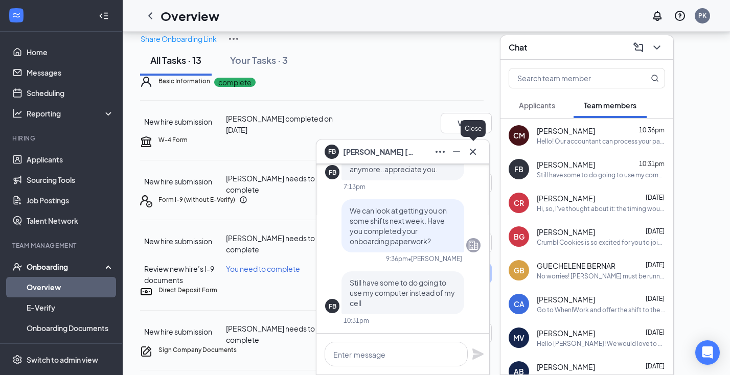
click at [476, 155] on icon "Cross" at bounding box center [473, 152] width 12 height 12
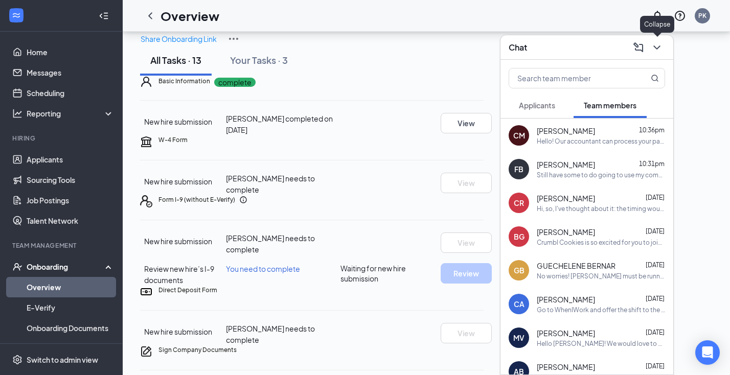
click at [661, 44] on icon "ChevronDown" at bounding box center [656, 47] width 12 height 12
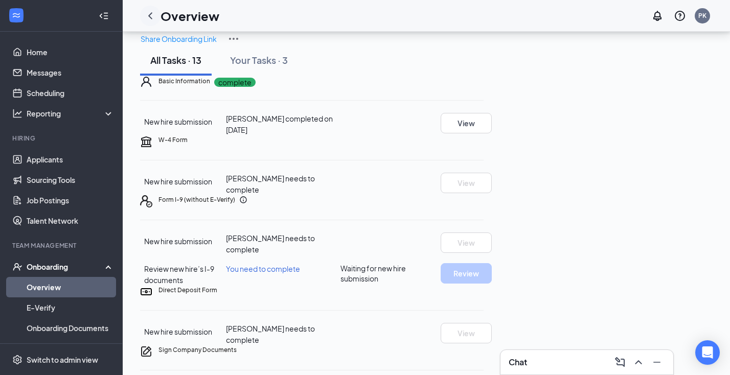
click at [151, 19] on icon "ChevronLeft" at bounding box center [150, 16] width 12 height 12
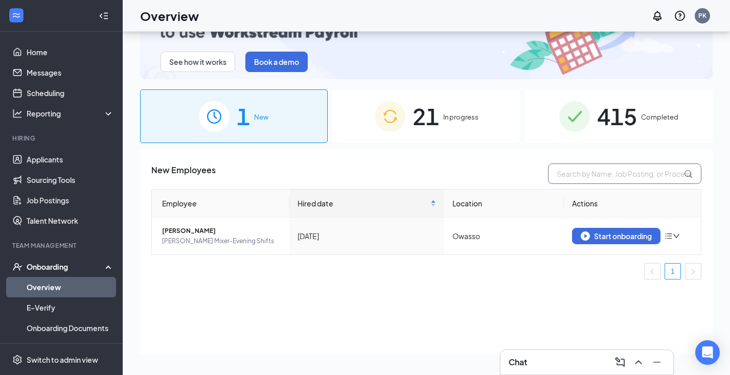
click at [583, 174] on input "text" at bounding box center [624, 174] width 153 height 20
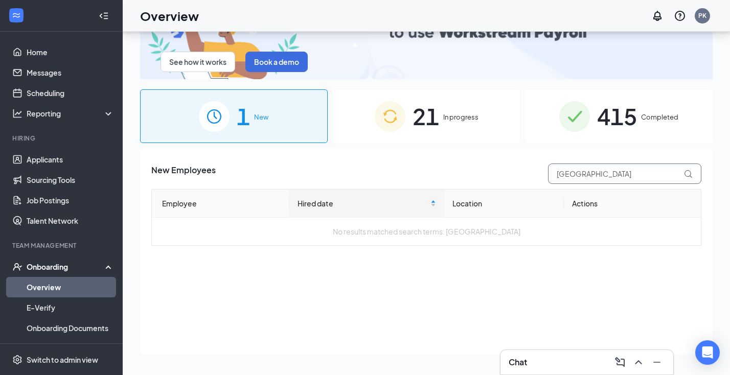
type input "Brooklyn"
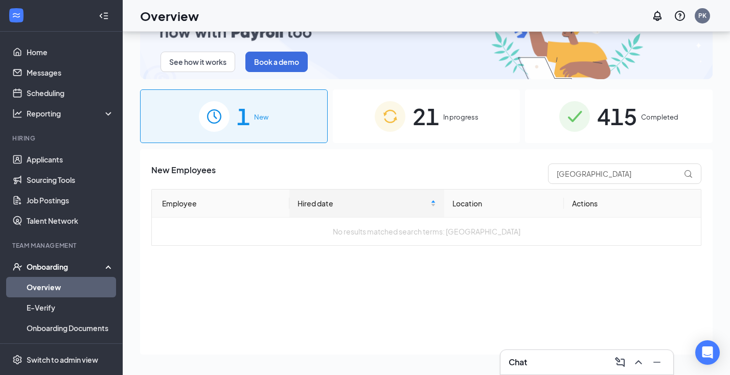
drag, startPoint x: 583, startPoint y: 174, endPoint x: 481, endPoint y: 113, distance: 118.7
click at [481, 113] on div "21 In progress" at bounding box center [427, 116] width 188 height 54
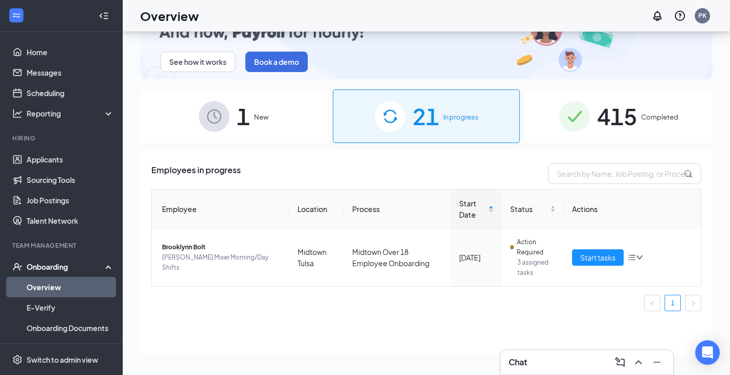
click at [618, 128] on span "415" at bounding box center [617, 116] width 40 height 35
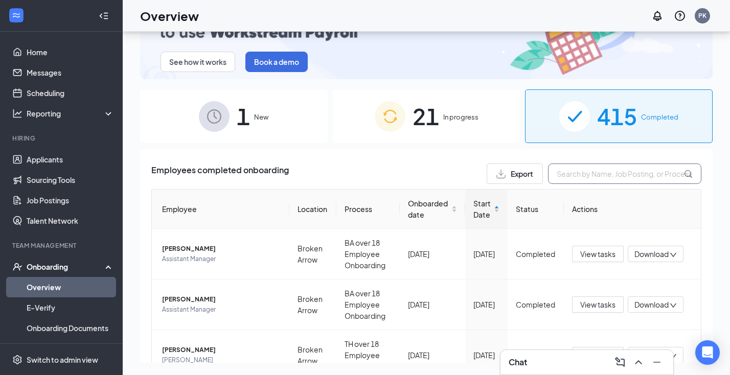
click at [563, 177] on input "text" at bounding box center [624, 174] width 153 height 20
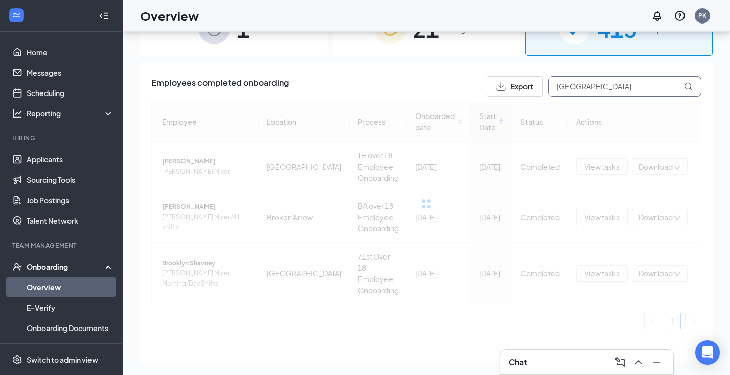
scroll to position [87, 0]
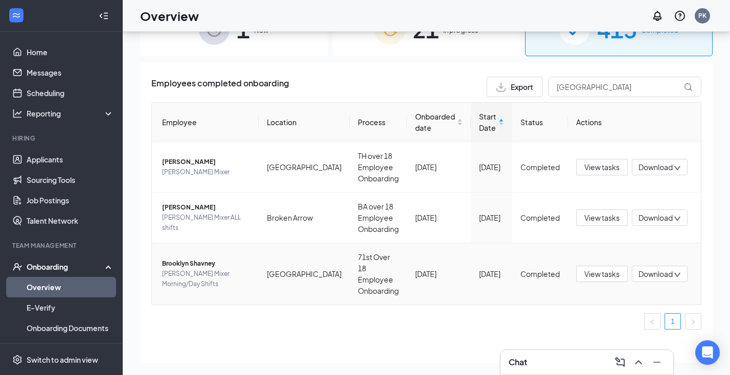
click at [199, 264] on span "Brooklyn Shavney" at bounding box center [206, 264] width 88 height 10
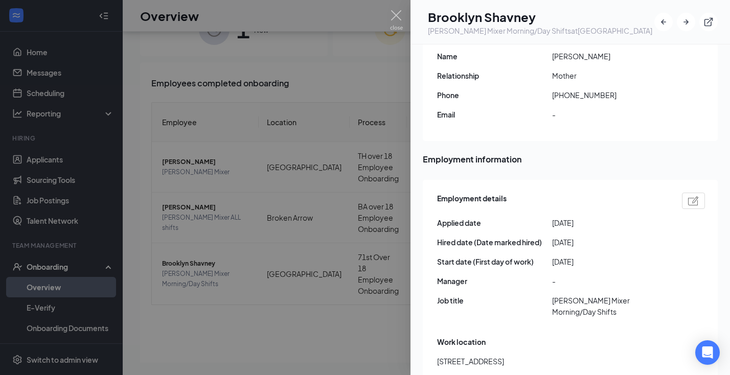
scroll to position [369, 0]
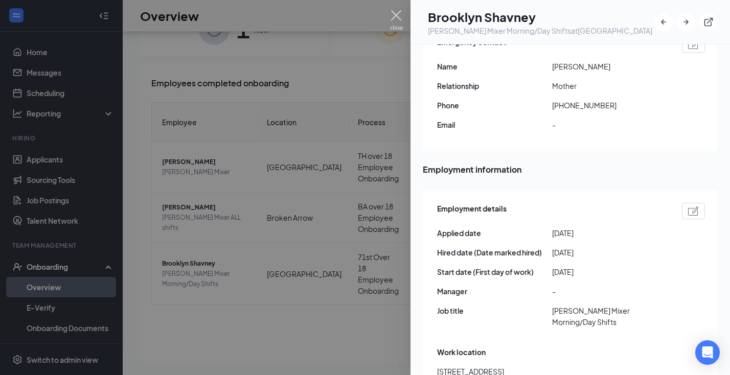
click at [398, 15] on img at bounding box center [396, 20] width 13 height 20
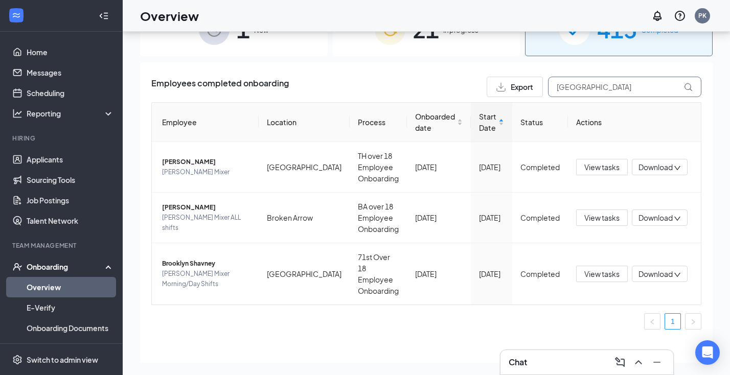
scroll to position [82, 0]
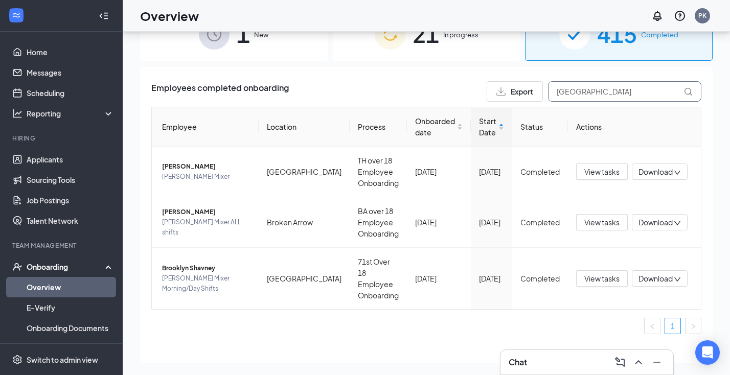
drag, startPoint x: 595, startPoint y: 92, endPoint x: 515, endPoint y: 92, distance: 79.7
click at [515, 92] on div "Export Brooklyn" at bounding box center [593, 91] width 215 height 20
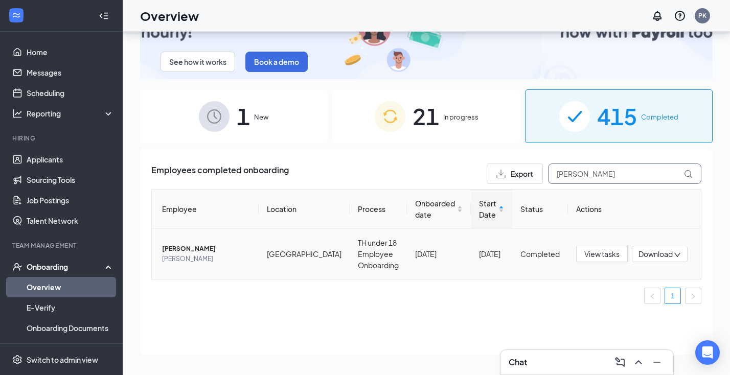
type input "neva"
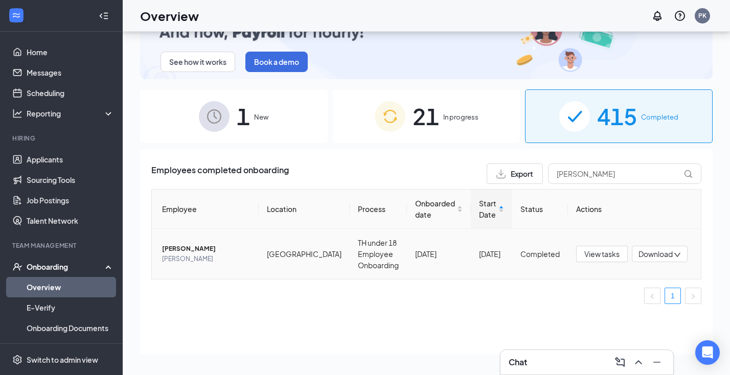
click at [204, 247] on span "nevaeh thompson" at bounding box center [206, 249] width 88 height 10
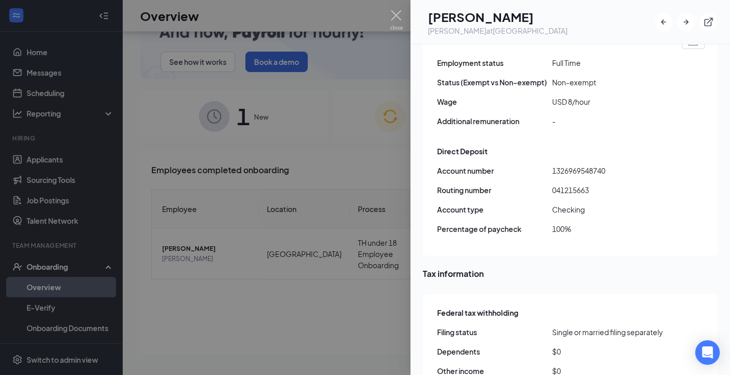
scroll to position [733, 0]
click at [393, 14] on img at bounding box center [396, 20] width 13 height 20
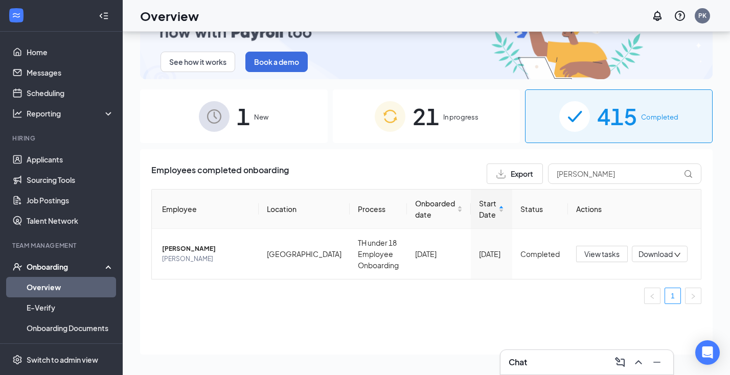
click at [286, 116] on div "1 New" at bounding box center [234, 116] width 188 height 54
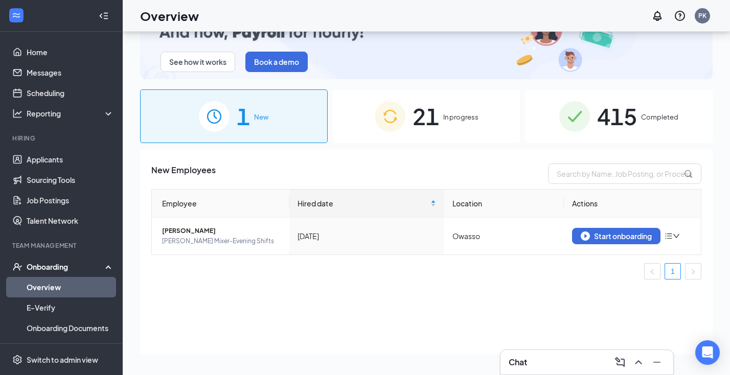
click at [467, 112] on span "In progress" at bounding box center [460, 117] width 35 height 10
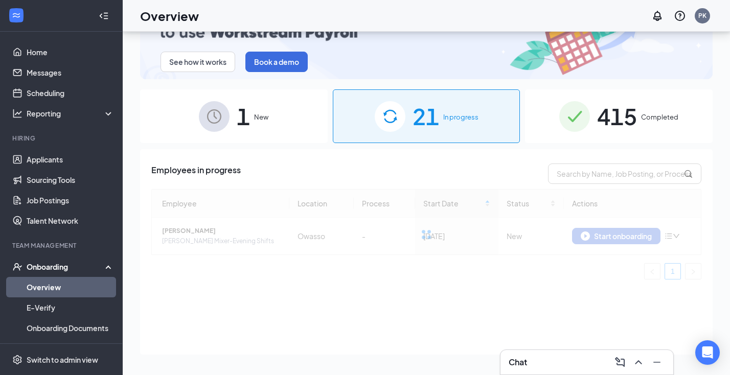
click at [467, 112] on span "In progress" at bounding box center [460, 117] width 35 height 10
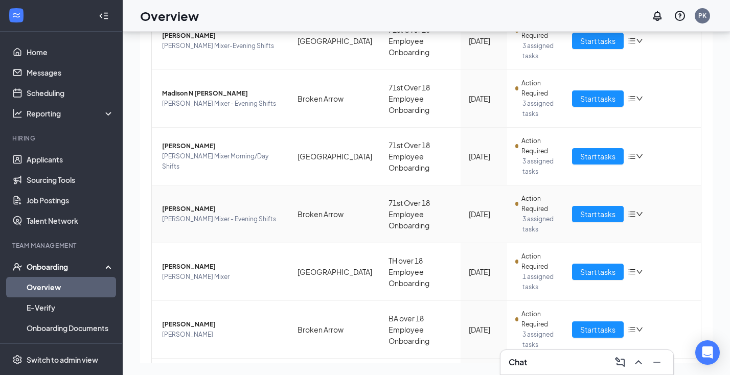
scroll to position [289, 0]
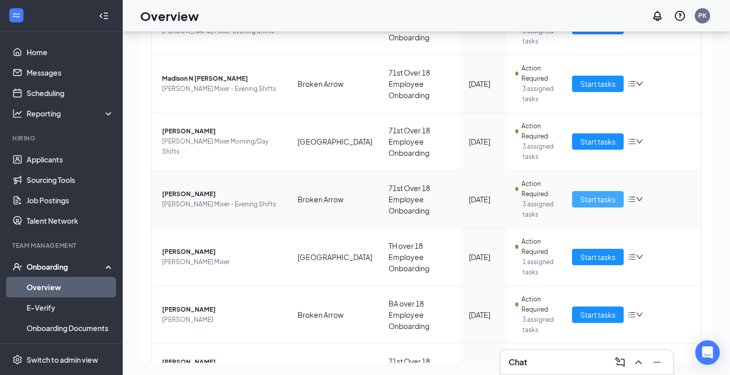
click at [603, 202] on span "Start tasks" at bounding box center [597, 199] width 35 height 11
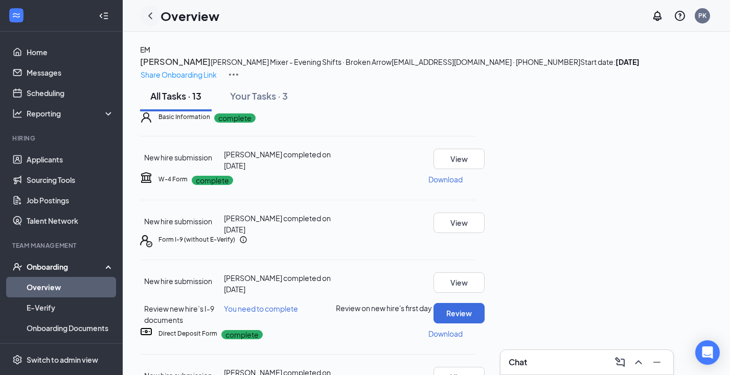
click at [150, 16] on icon "ChevronLeft" at bounding box center [150, 15] width 4 height 7
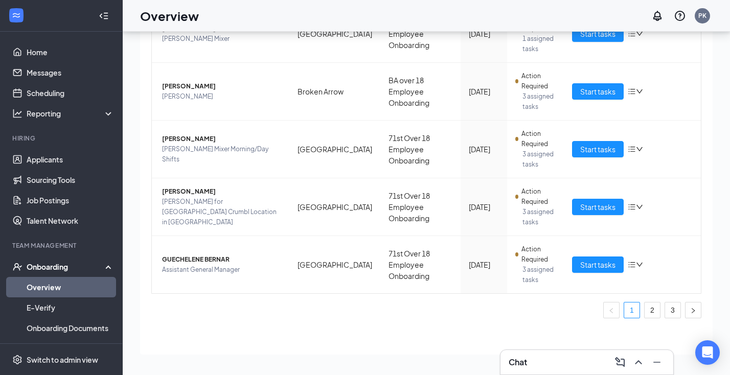
scroll to position [46, 0]
click at [653, 312] on link "2" at bounding box center [651, 309] width 15 height 15
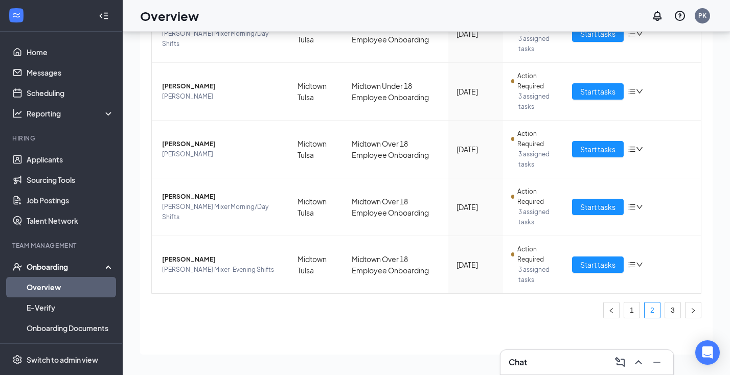
scroll to position [615, 0]
click at [674, 316] on link "3" at bounding box center [672, 309] width 15 height 15
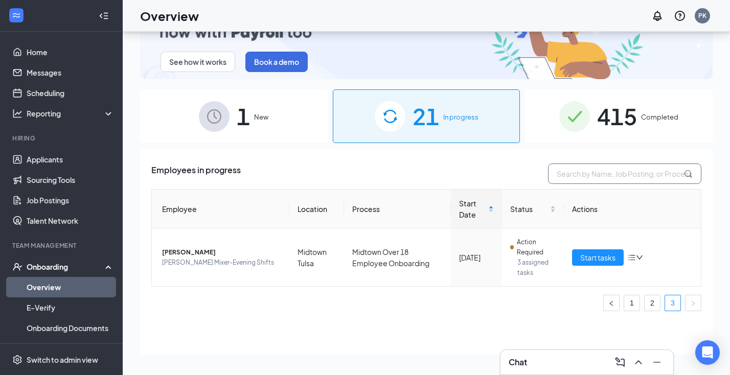
click at [599, 168] on input "text" at bounding box center [624, 174] width 153 height 20
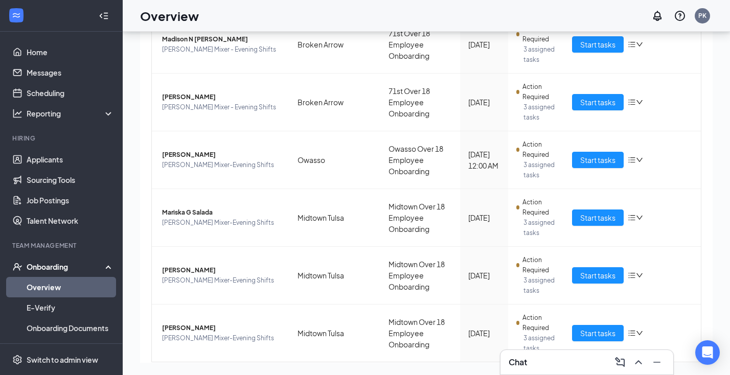
scroll to position [331, 0]
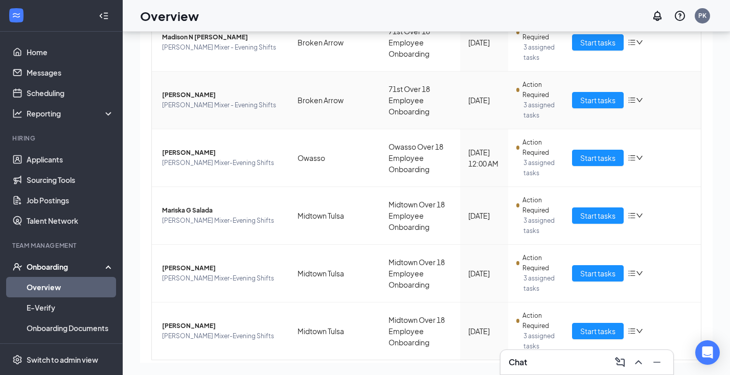
type input "eve"
click at [198, 93] on span "Evelina J Murashov" at bounding box center [221, 95] width 119 height 10
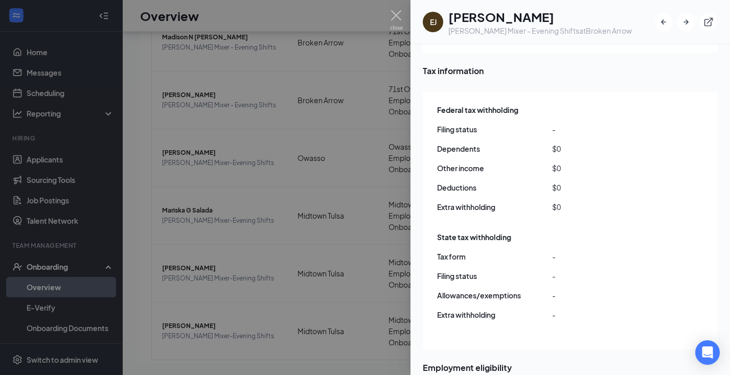
scroll to position [955, 0]
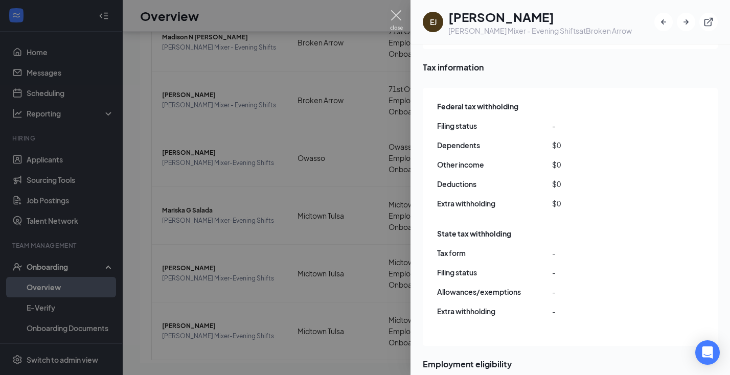
click at [399, 16] on img at bounding box center [396, 20] width 13 height 20
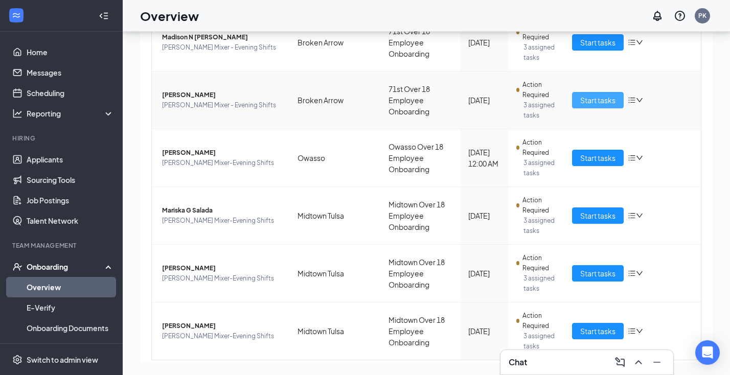
click at [609, 104] on span "Start tasks" at bounding box center [597, 100] width 35 height 11
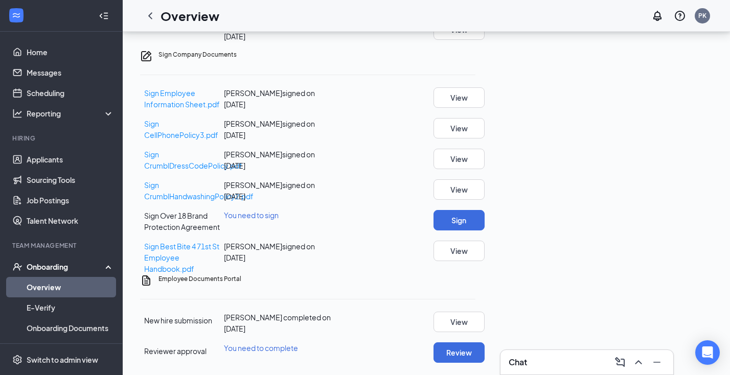
scroll to position [407, 0]
click at [484, 312] on button "View" at bounding box center [458, 322] width 51 height 20
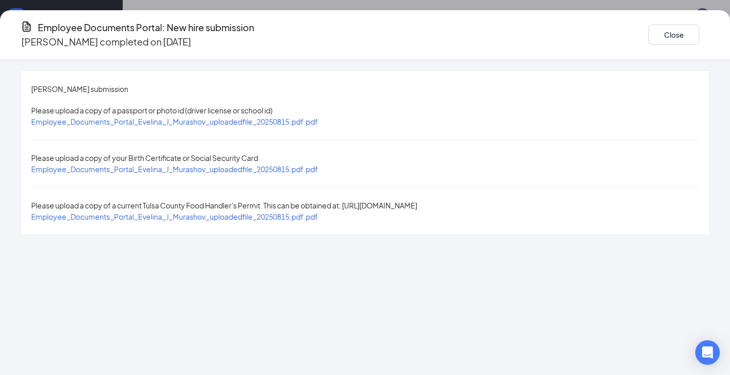
click at [318, 117] on span "Employee_Documents_Portal_Evelina_J_Murashov_uploadedfile_20250815.pdf.pdf" at bounding box center [174, 121] width 287 height 9
click at [318, 165] on span "Employee_Documents_Portal_Evelina_J_Murashov_uploadedfile_20250815.pdf.pdf" at bounding box center [174, 169] width 287 height 9
click at [648, 37] on button "Close" at bounding box center [673, 35] width 51 height 20
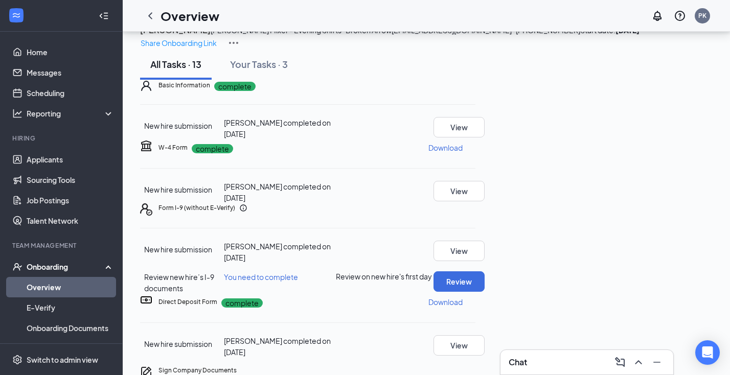
scroll to position [0, 0]
click at [146, 16] on icon "ChevronLeft" at bounding box center [150, 16] width 12 height 12
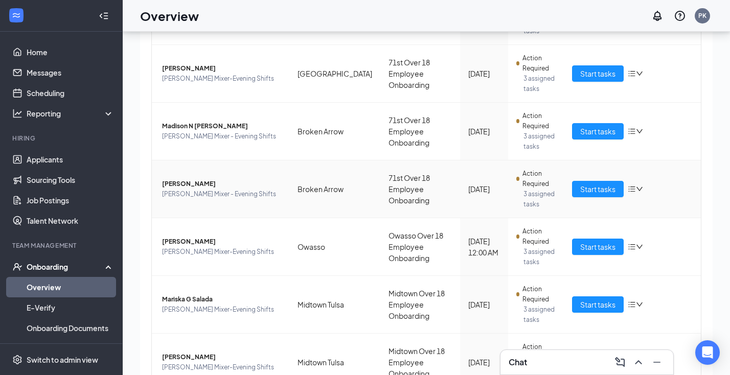
scroll to position [260, 0]
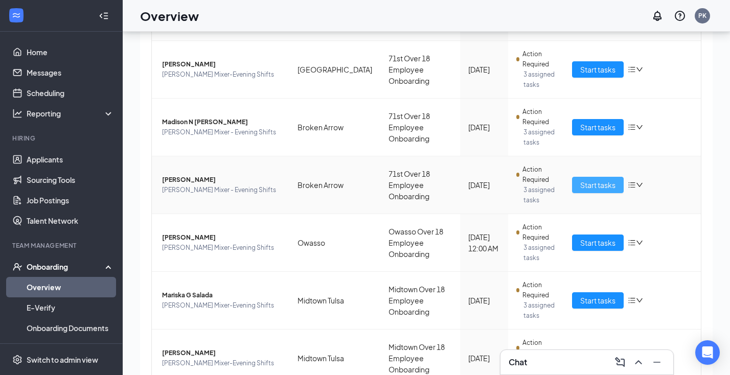
click at [593, 184] on span "Start tasks" at bounding box center [597, 184] width 35 height 11
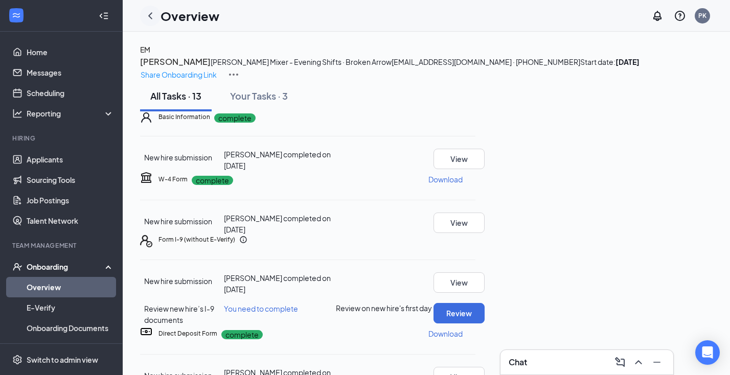
click at [158, 17] on div at bounding box center [150, 16] width 20 height 20
click at [149, 17] on icon "ChevronLeft" at bounding box center [150, 16] width 12 height 12
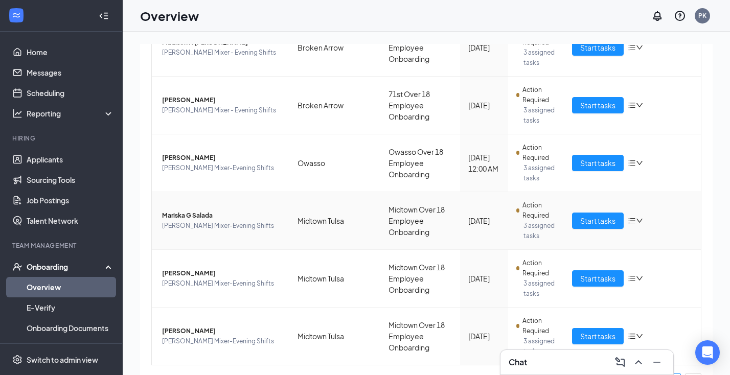
scroll to position [389, 0]
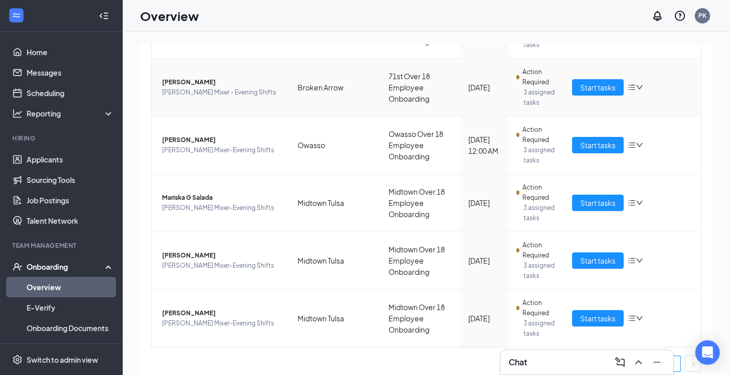
click at [202, 81] on span "Evelina J Murashov" at bounding box center [221, 82] width 119 height 10
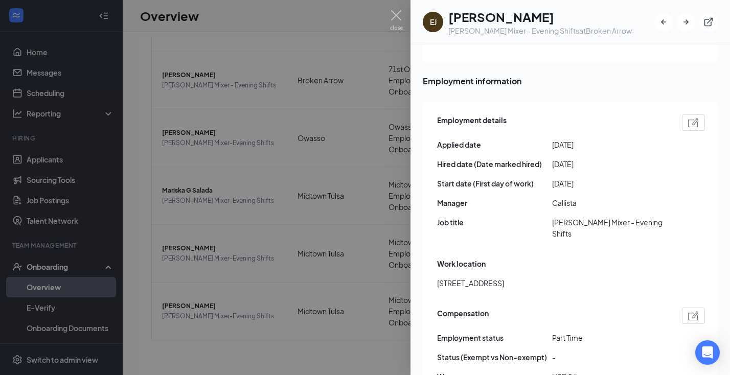
scroll to position [470, 0]
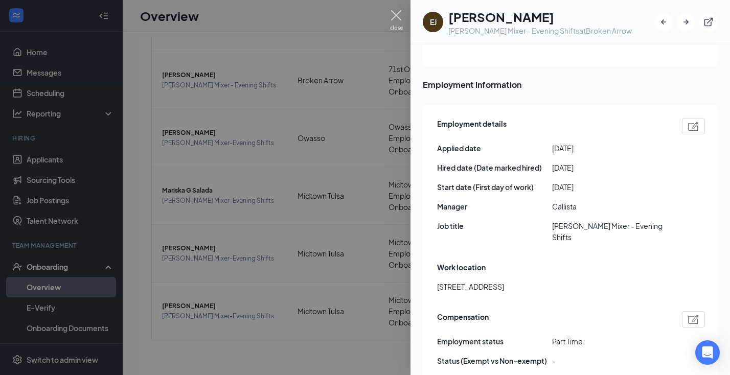
click at [395, 15] on img at bounding box center [396, 20] width 13 height 20
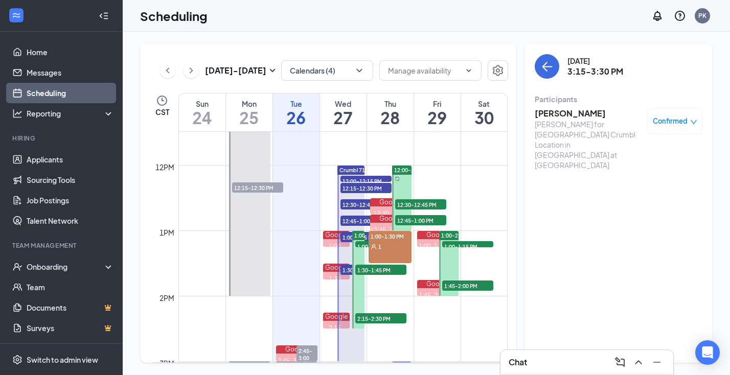
scroll to position [750, 0]
